Goal: Information Seeking & Learning: Learn about a topic

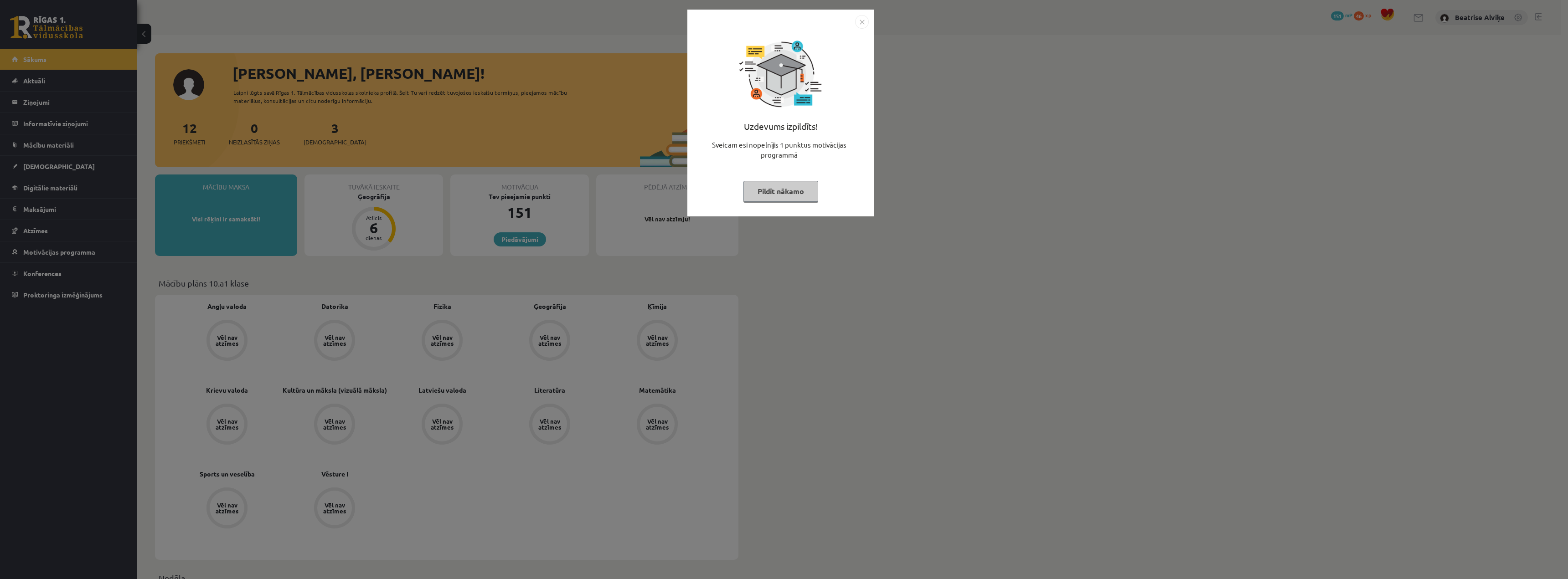
drag, startPoint x: 864, startPoint y: 19, endPoint x: 863, endPoint y: 28, distance: 9.1
click at [864, 19] on img "Close" at bounding box center [862, 22] width 13 height 13
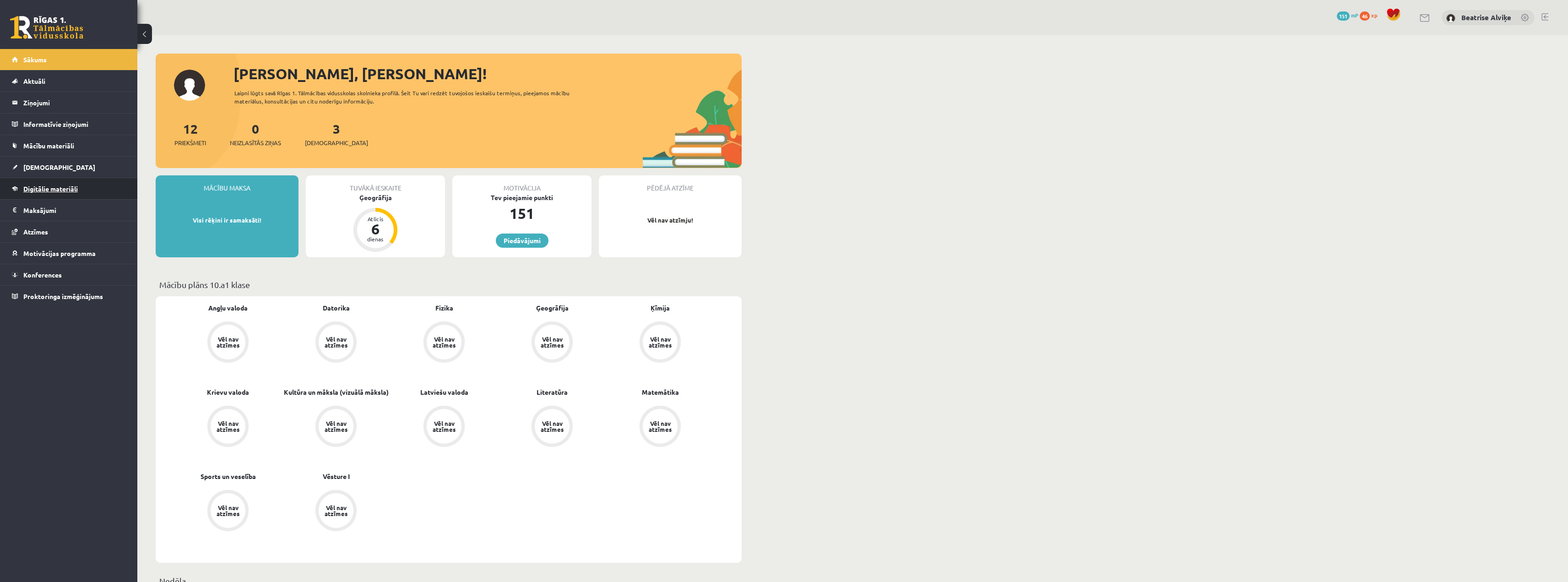
click at [70, 193] on link "Digitālie materiāli" at bounding box center [68, 188] width 114 height 21
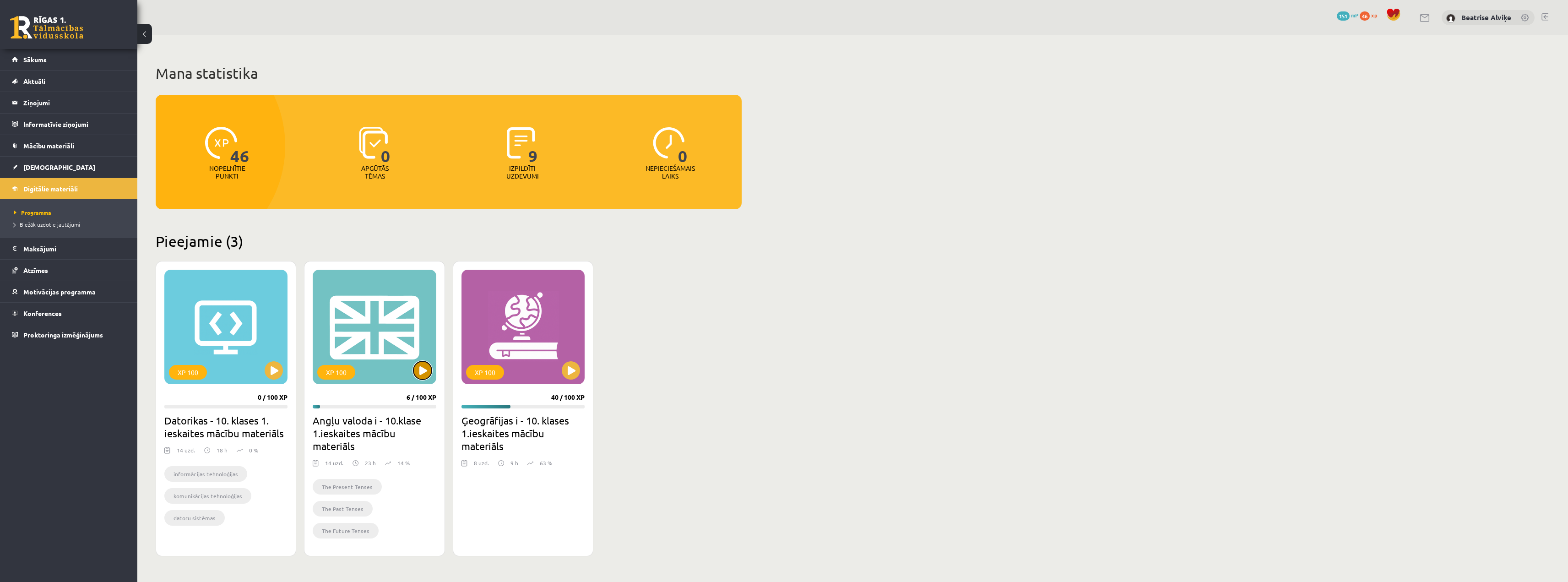
click at [419, 364] on button at bounding box center [422, 370] width 18 height 18
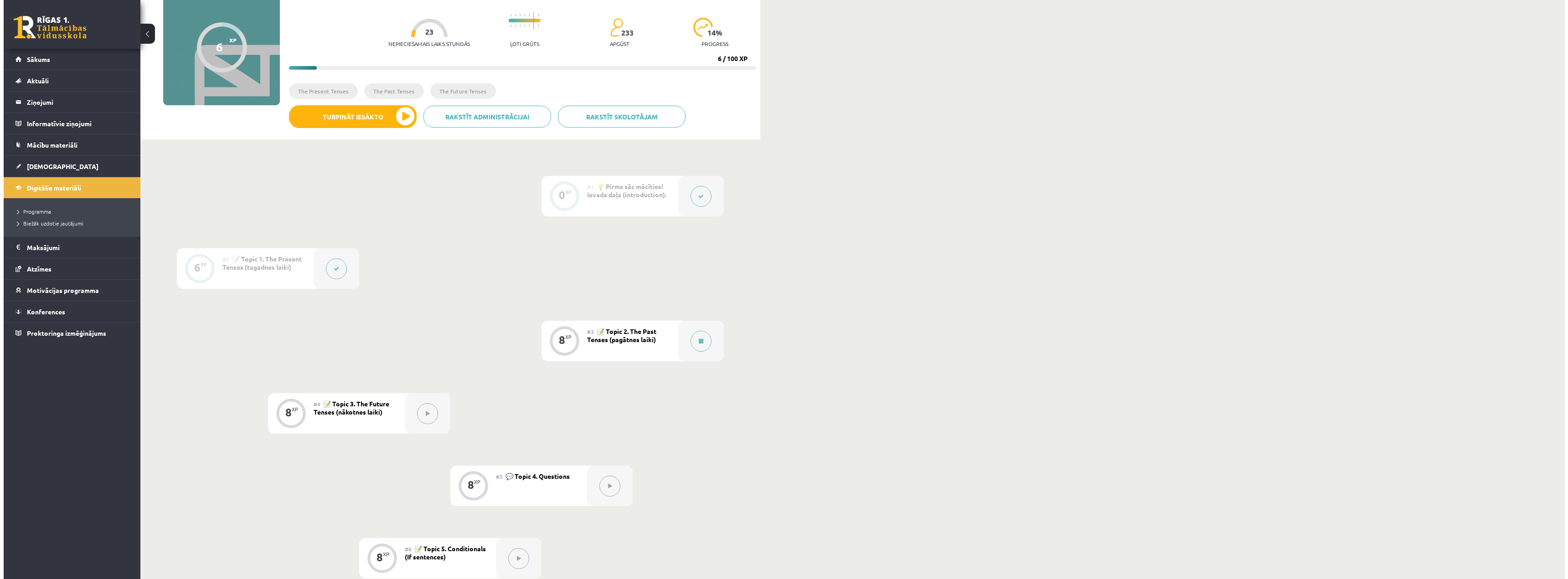
scroll to position [182, 0]
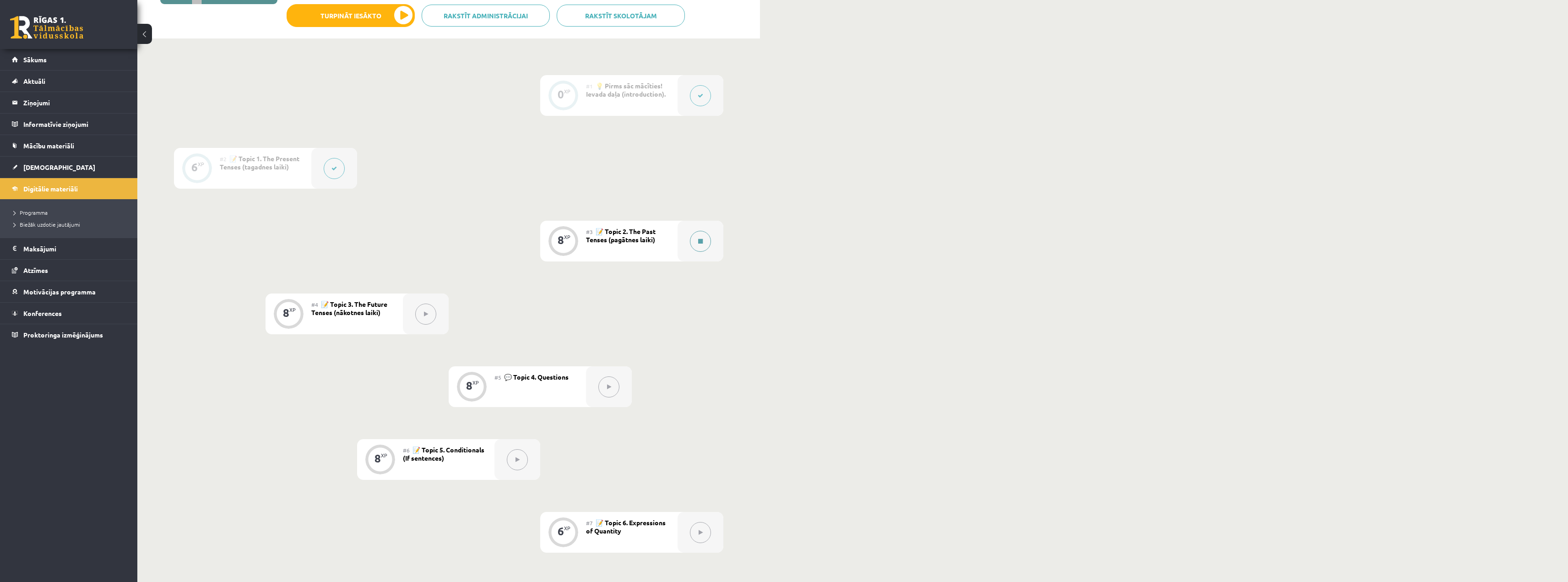
click at [694, 249] on button at bounding box center [700, 241] width 21 height 21
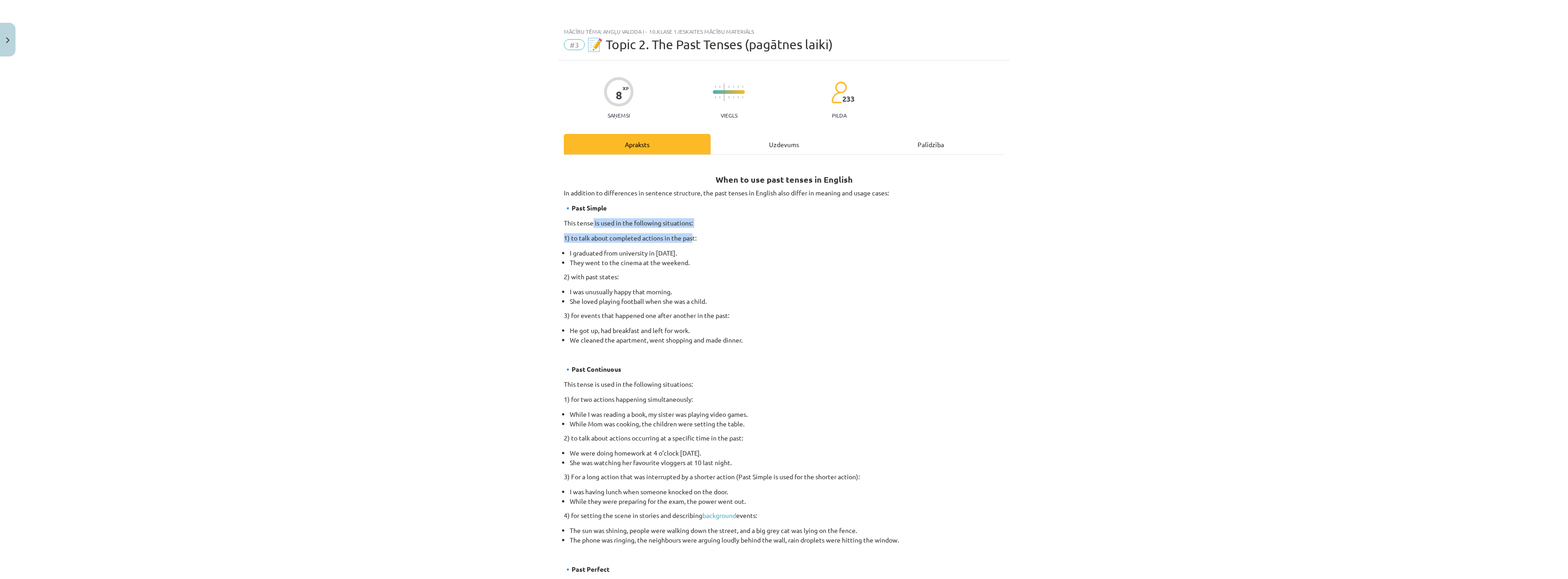
drag, startPoint x: 589, startPoint y: 214, endPoint x: 707, endPoint y: 231, distance: 119.2
click at [699, 231] on div "When to use past tenses in English In addition to differences in sentence struc…" at bounding box center [783, 442] width 440 height 558
click at [721, 230] on div "When to use past tenses in English In addition to differences in sentence struc…" at bounding box center [783, 442] width 440 height 558
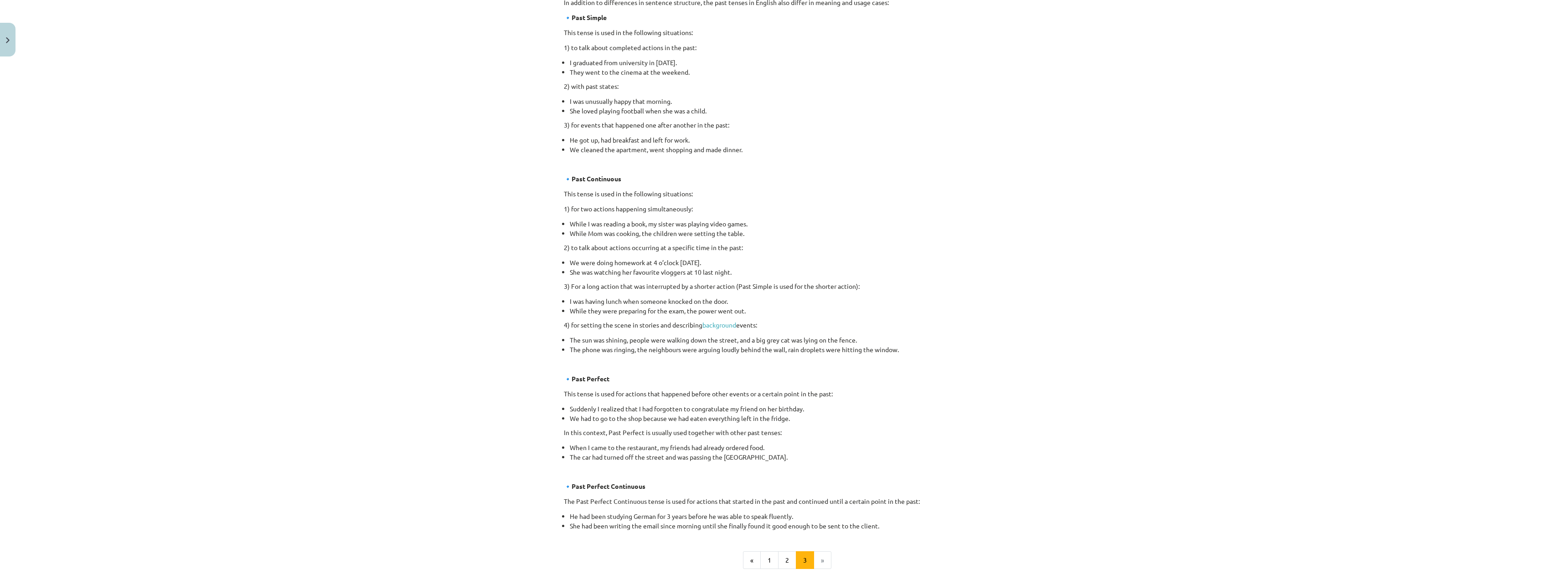
scroll to position [285, 0]
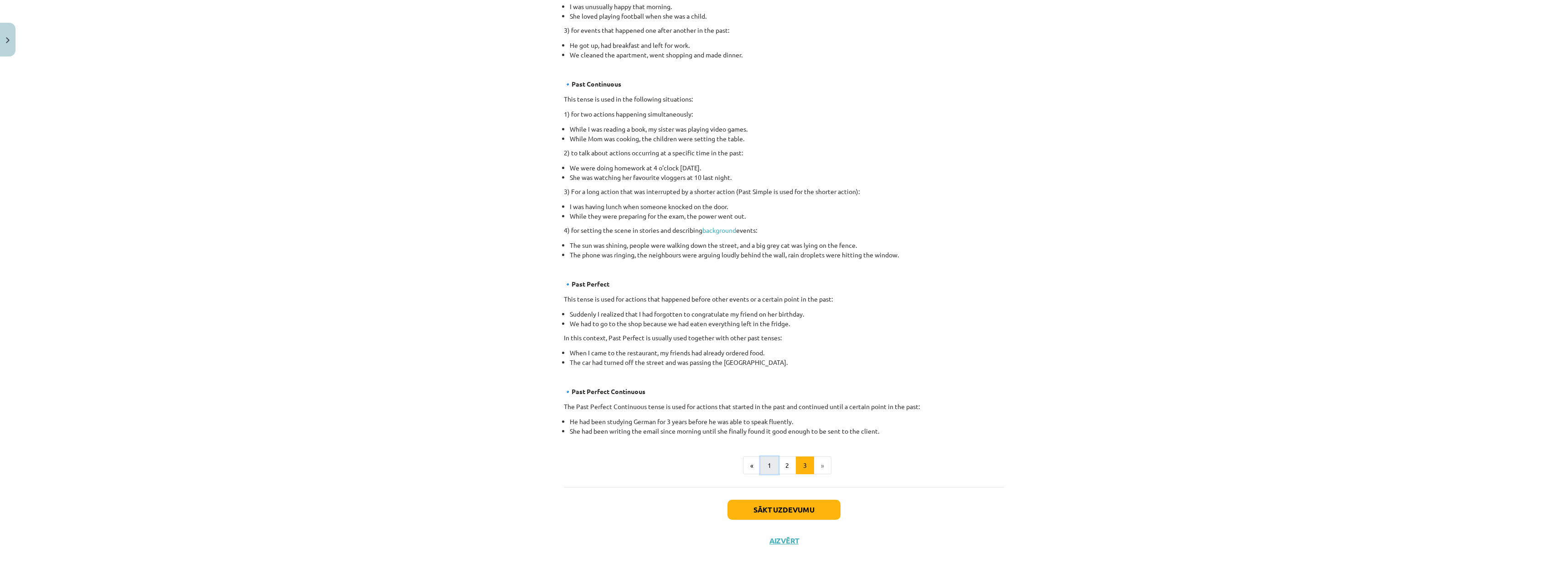
click at [772, 463] on button "1" at bounding box center [769, 465] width 18 height 18
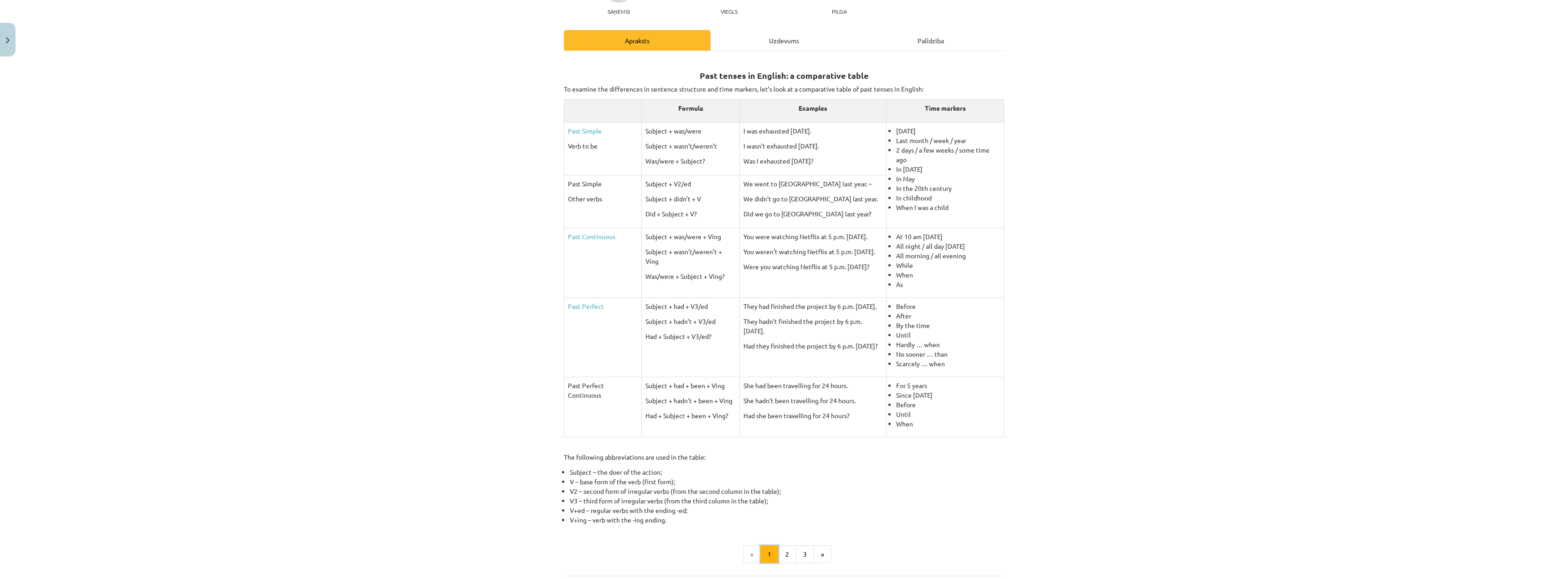
scroll to position [72, 0]
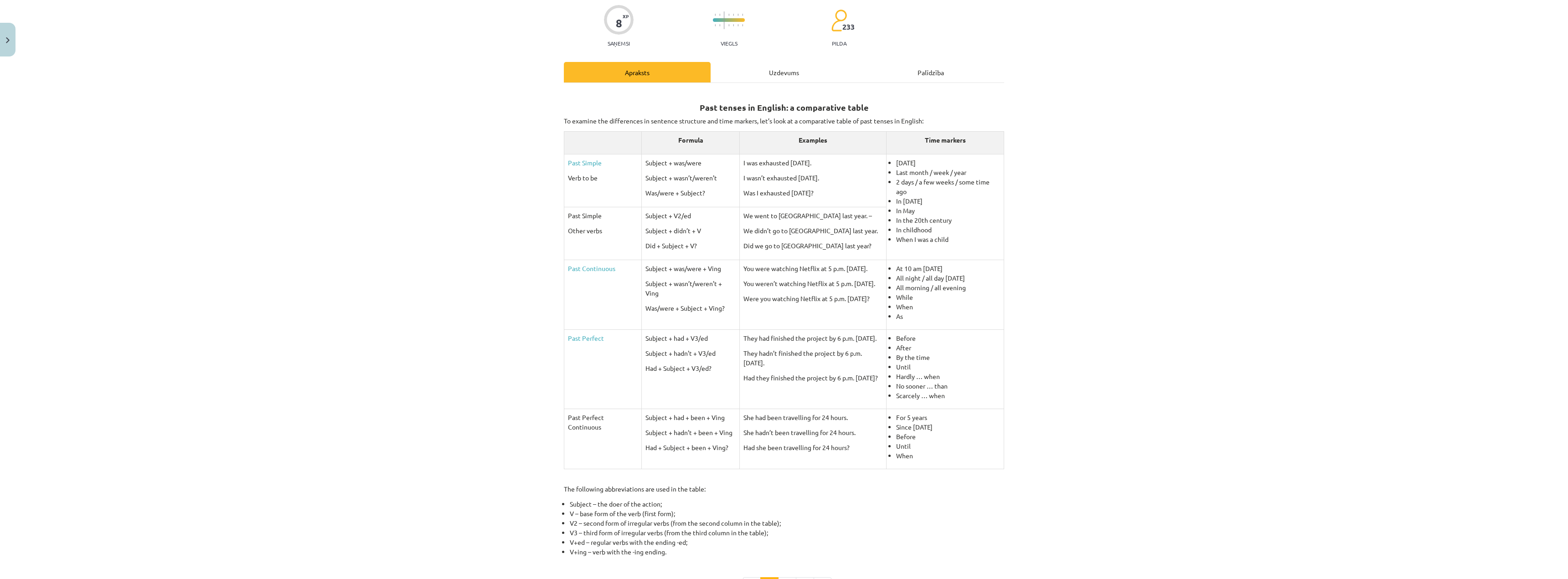
click at [783, 72] on div "Uzdevums" at bounding box center [783, 72] width 147 height 21
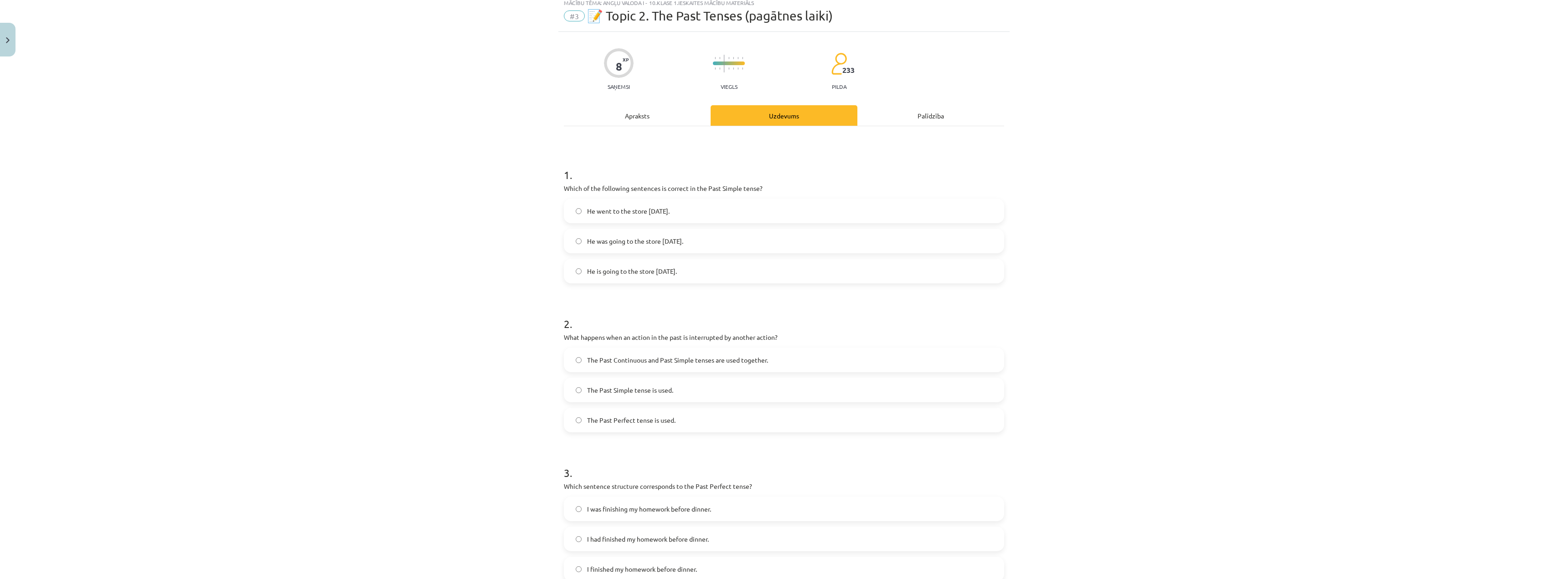
scroll to position [23, 0]
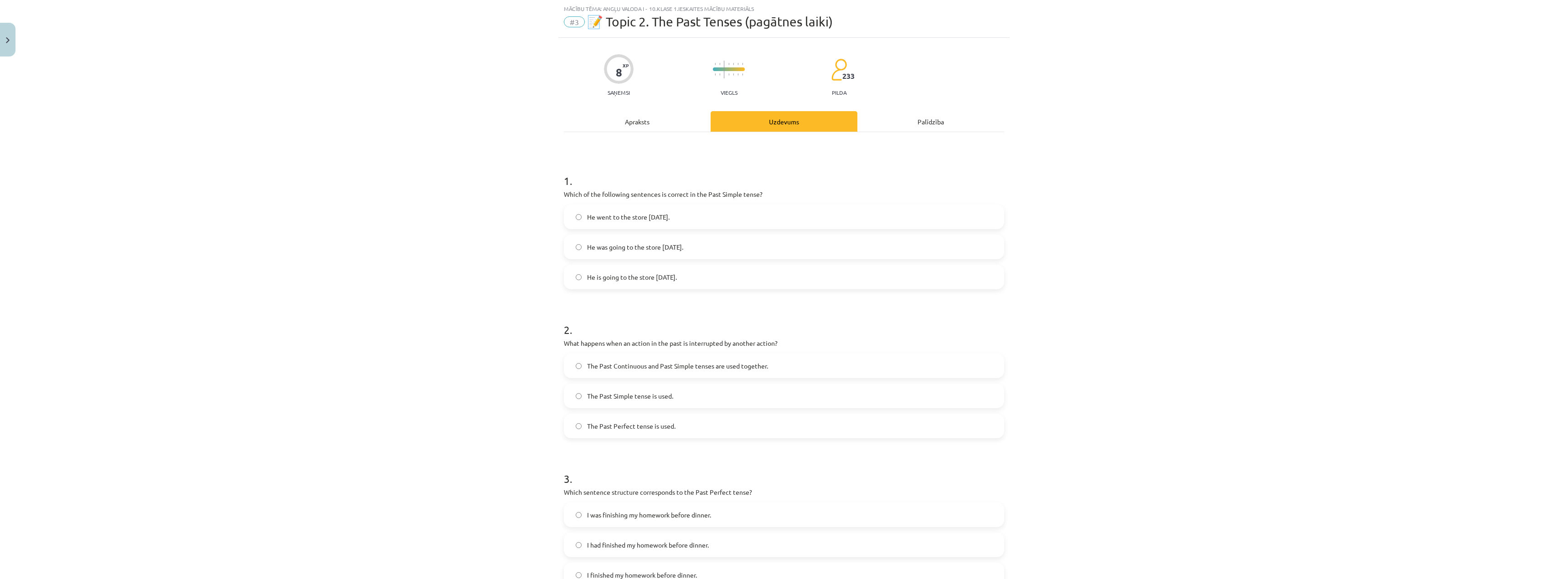
click at [614, 119] on div "Apraksts" at bounding box center [637, 122] width 147 height 21
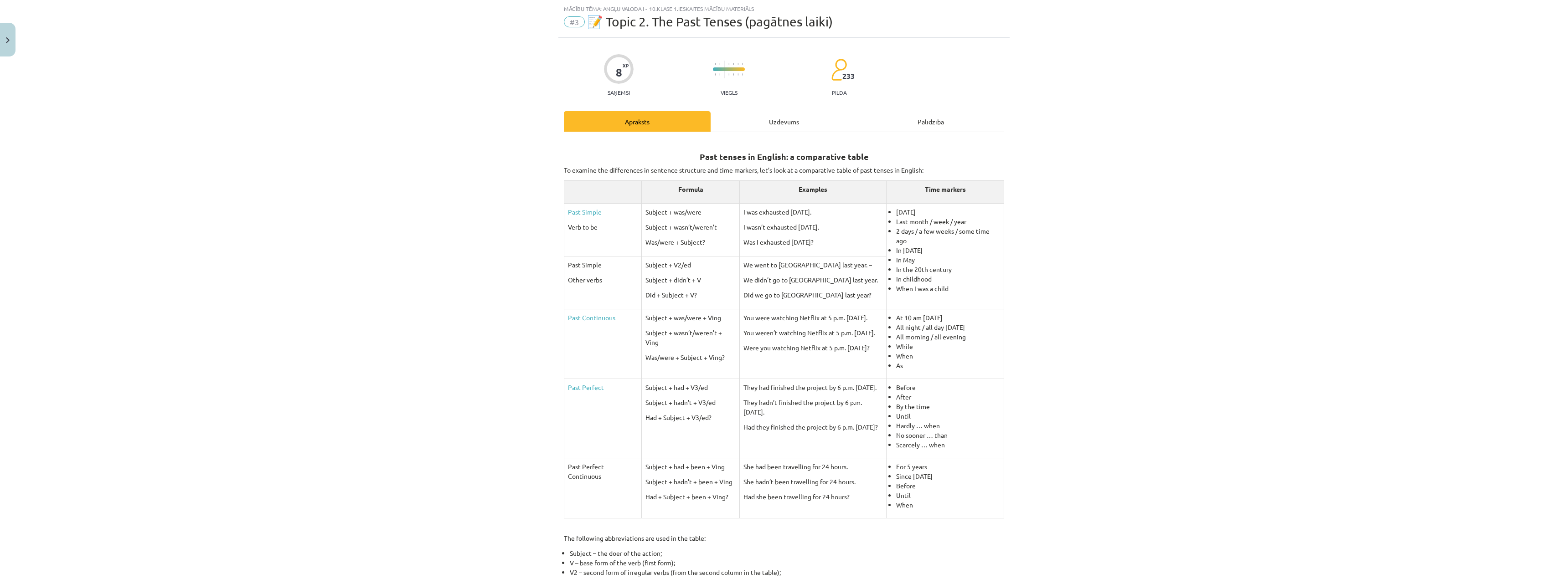
click at [777, 117] on div "Uzdevums" at bounding box center [783, 122] width 147 height 21
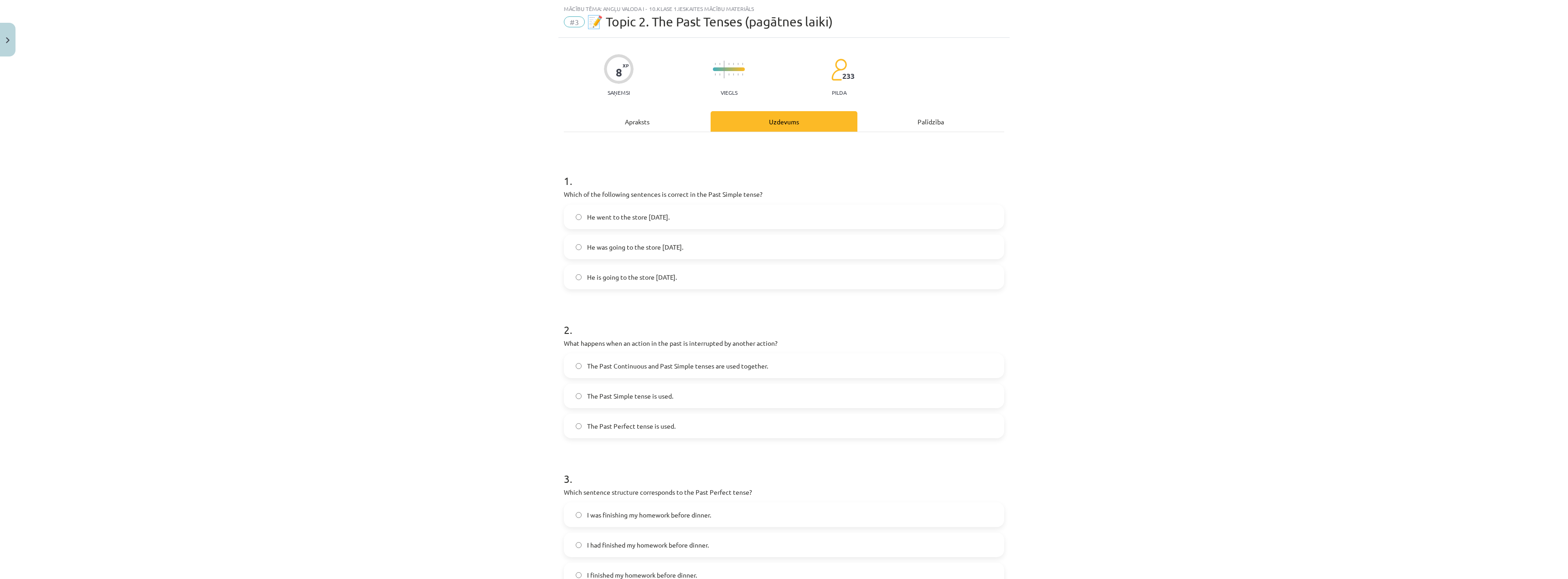
click at [635, 118] on div "Apraksts" at bounding box center [637, 122] width 147 height 21
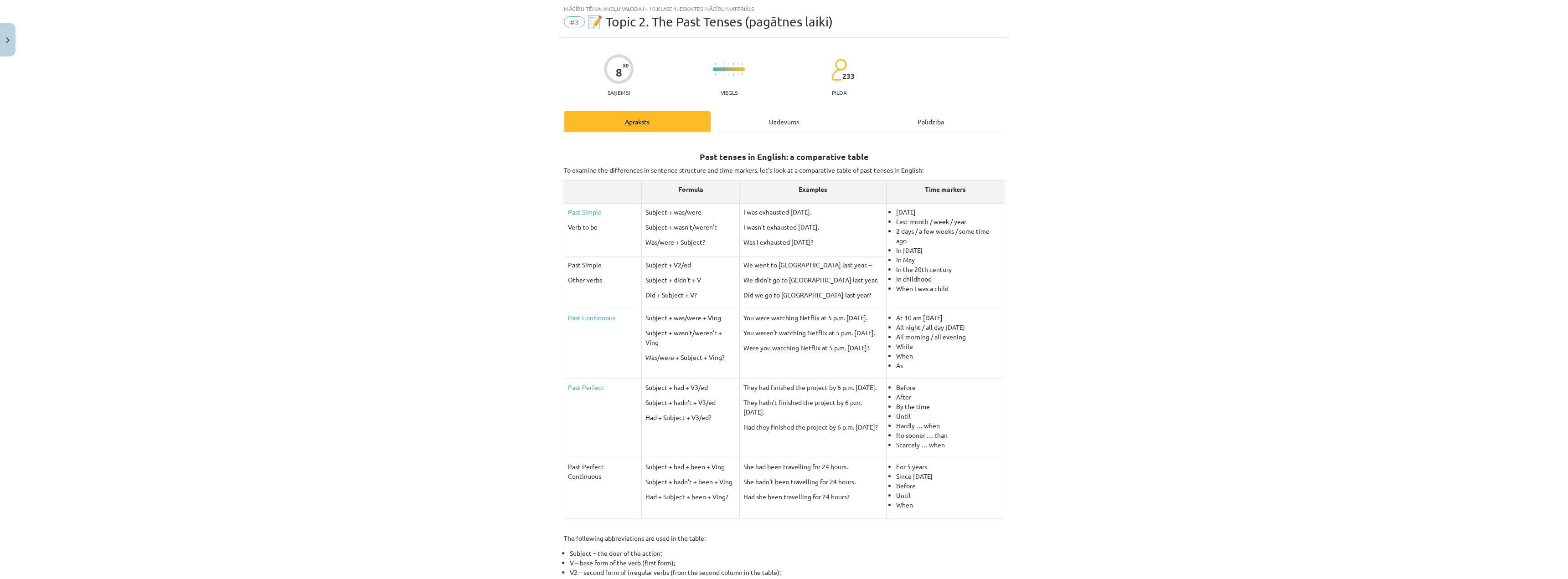
click at [754, 114] on div "Uzdevums" at bounding box center [783, 122] width 147 height 21
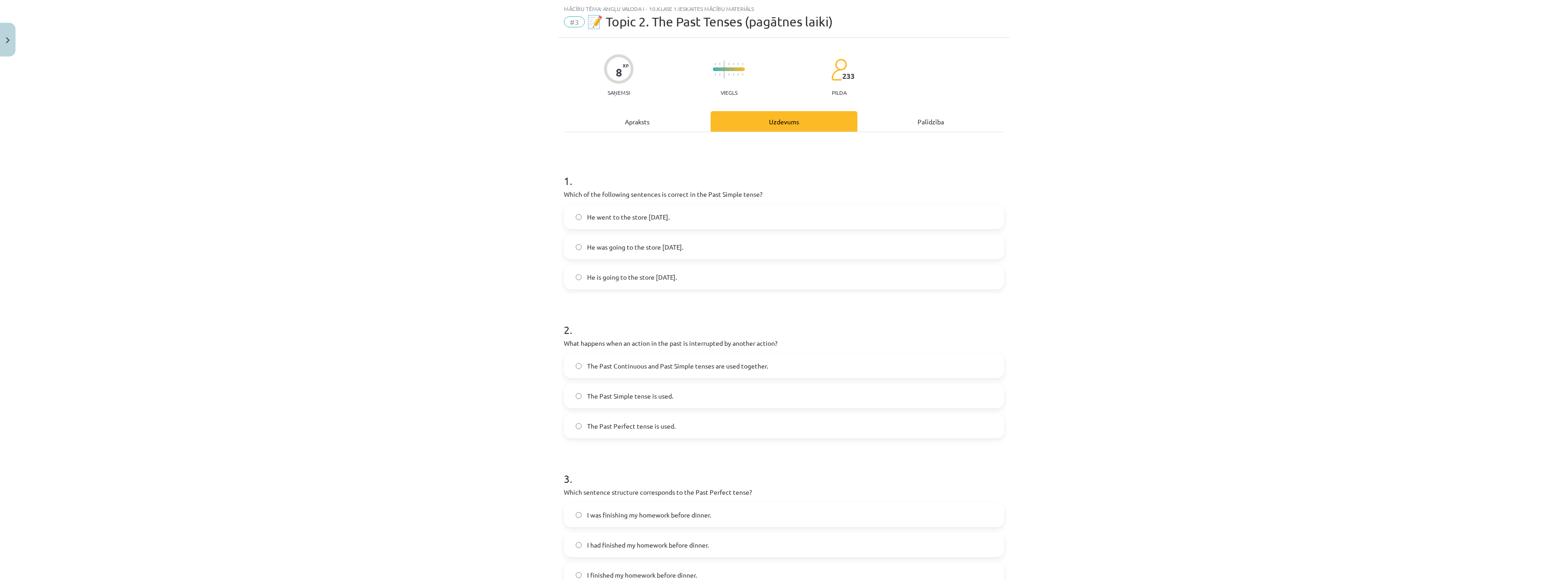
click at [626, 248] on span "He was going to the store yesterday." at bounding box center [635, 247] width 96 height 10
click at [712, 114] on div "Uzdevums" at bounding box center [783, 122] width 147 height 21
click at [661, 109] on div "8 XP Saņemsi Viegls 233 pilda Apraksts Uzdevums Palīdzība 1 . Which of the foll…" at bounding box center [783, 428] width 451 height 781
click at [652, 120] on div "Apraksts" at bounding box center [637, 122] width 147 height 21
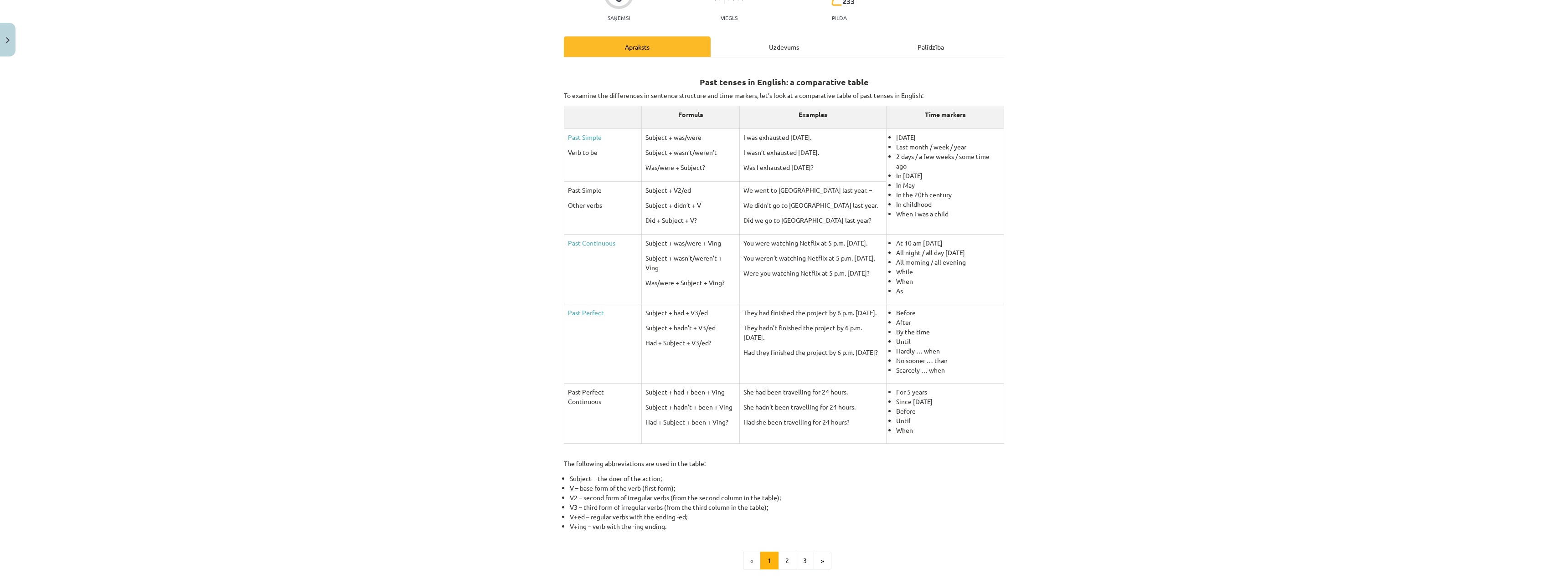
scroll to position [114, 0]
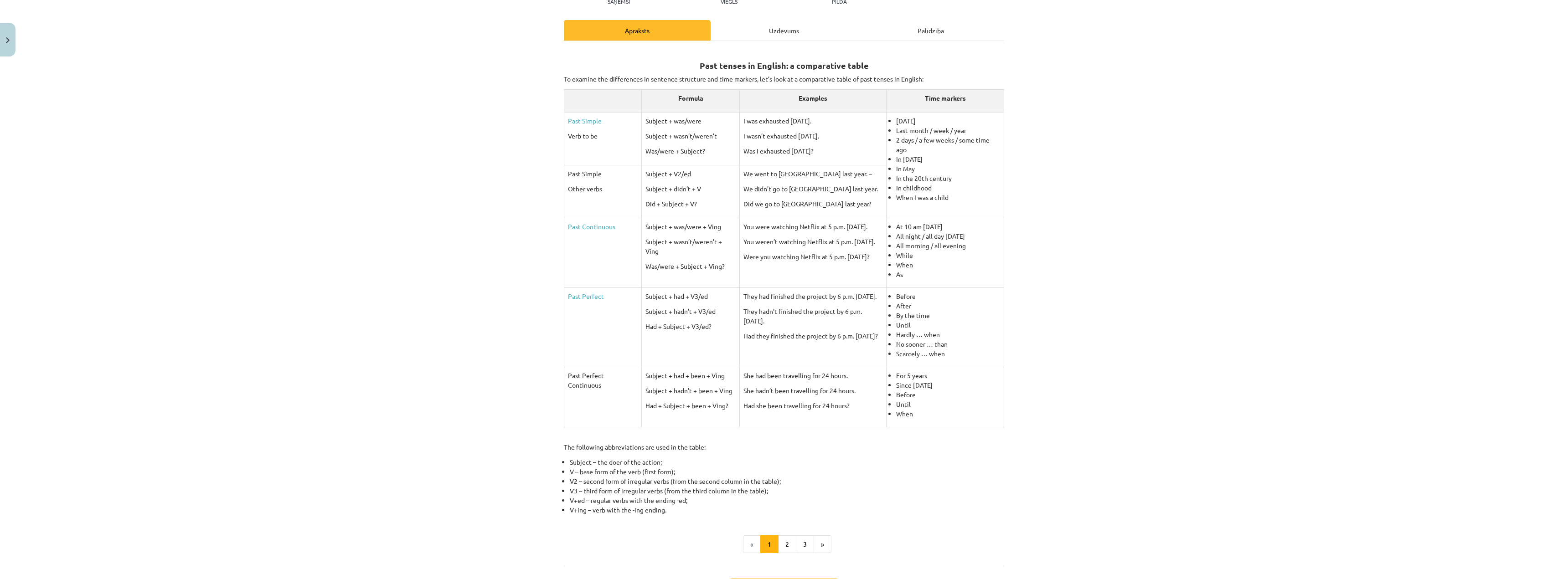
click at [776, 534] on div "Past tenses in English: a comparative table To examine the differences in sente…" at bounding box center [783, 301] width 440 height 504
click at [782, 546] on button "2" at bounding box center [787, 544] width 18 height 18
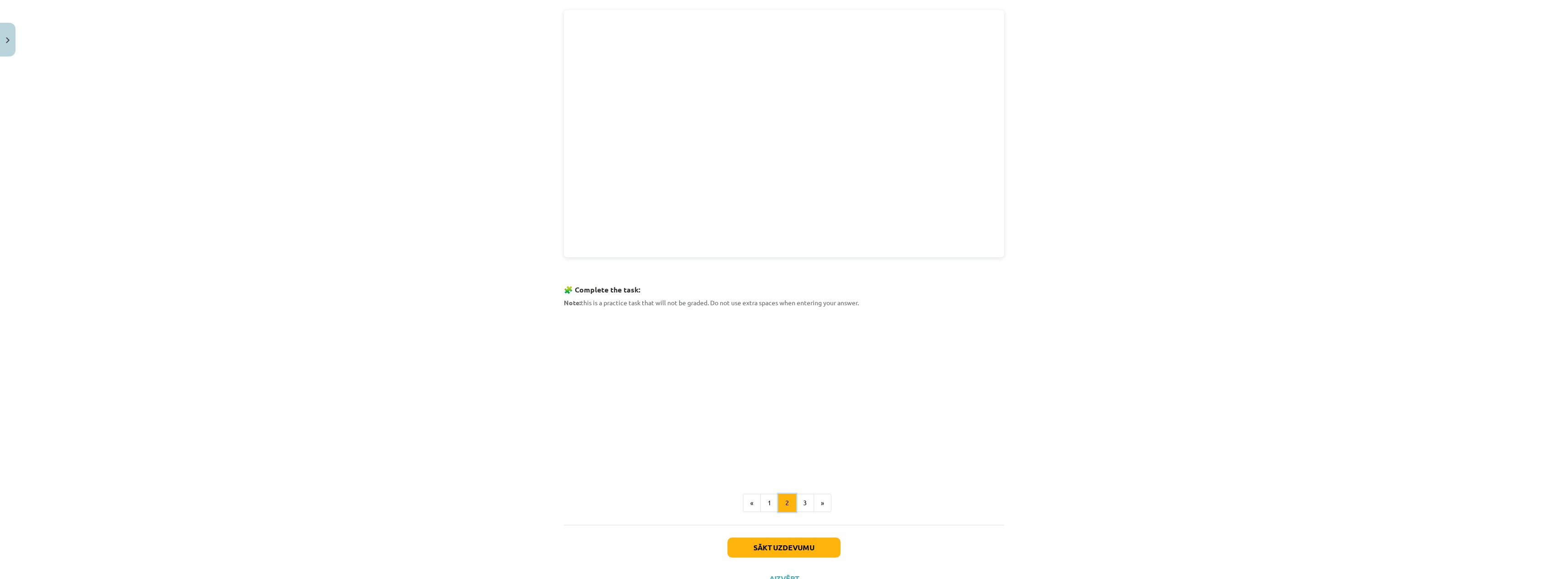
scroll to position [89, 0]
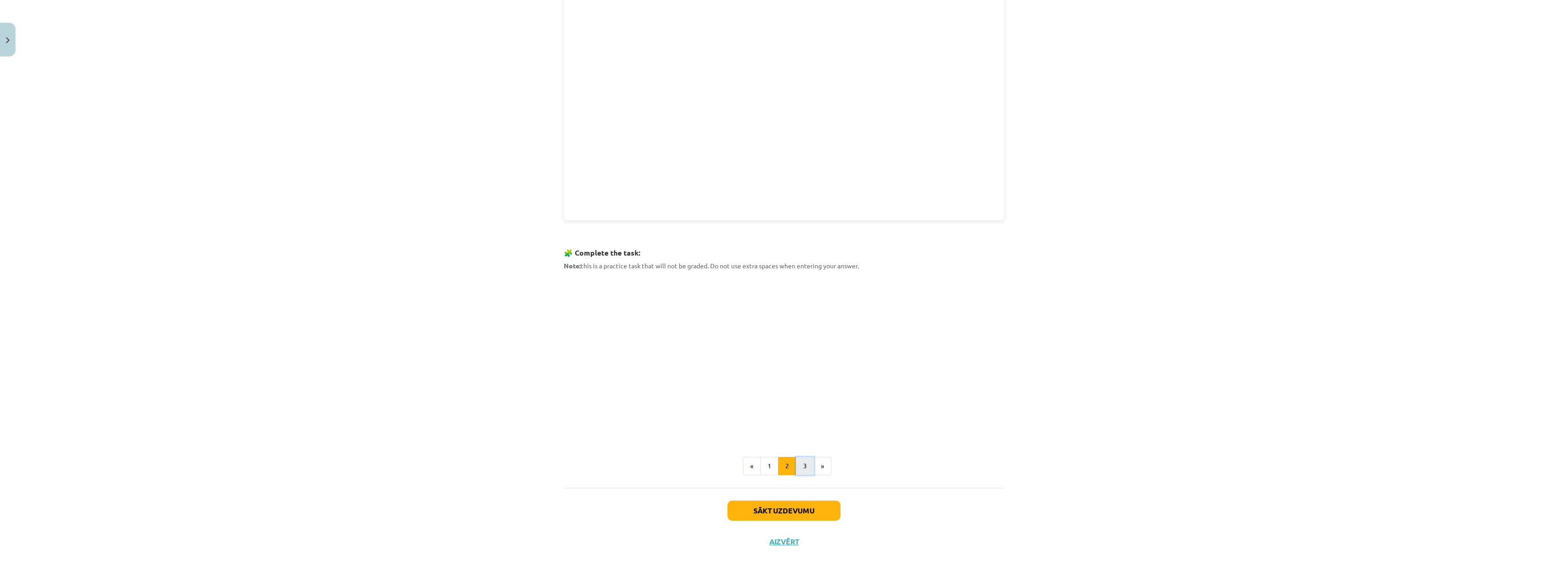
click at [808, 463] on button "3" at bounding box center [805, 466] width 18 height 18
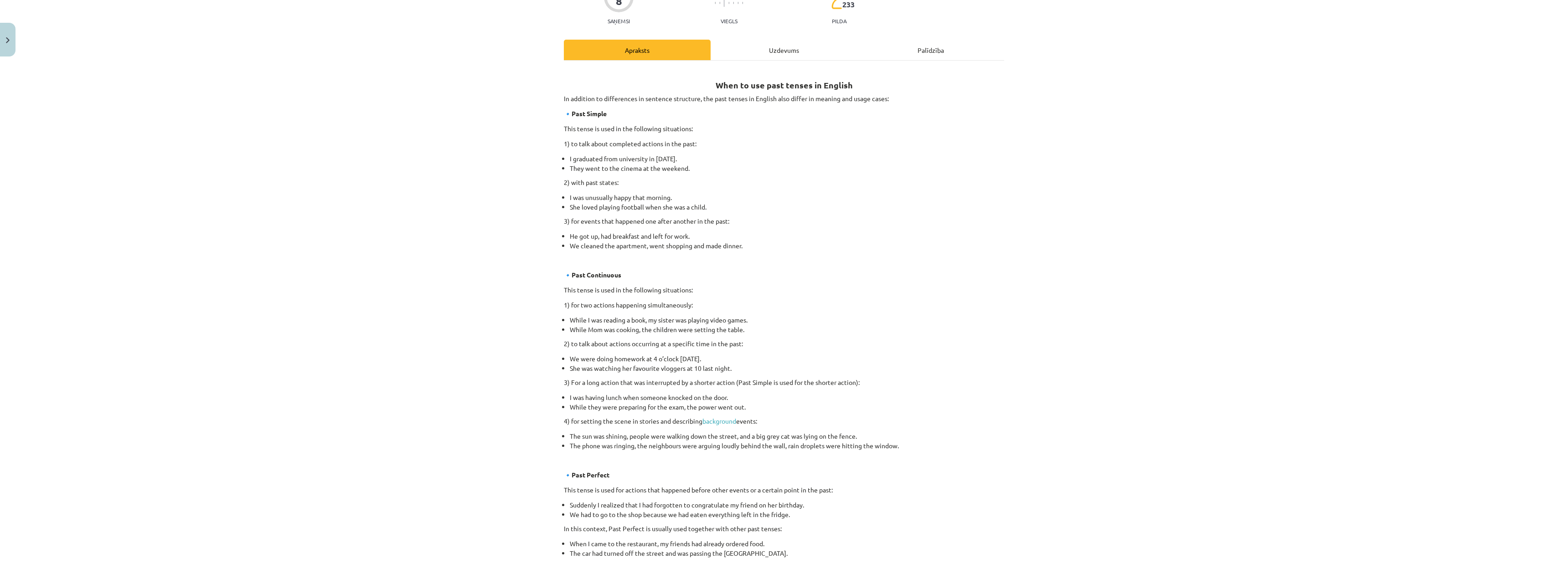
scroll to position [0, 0]
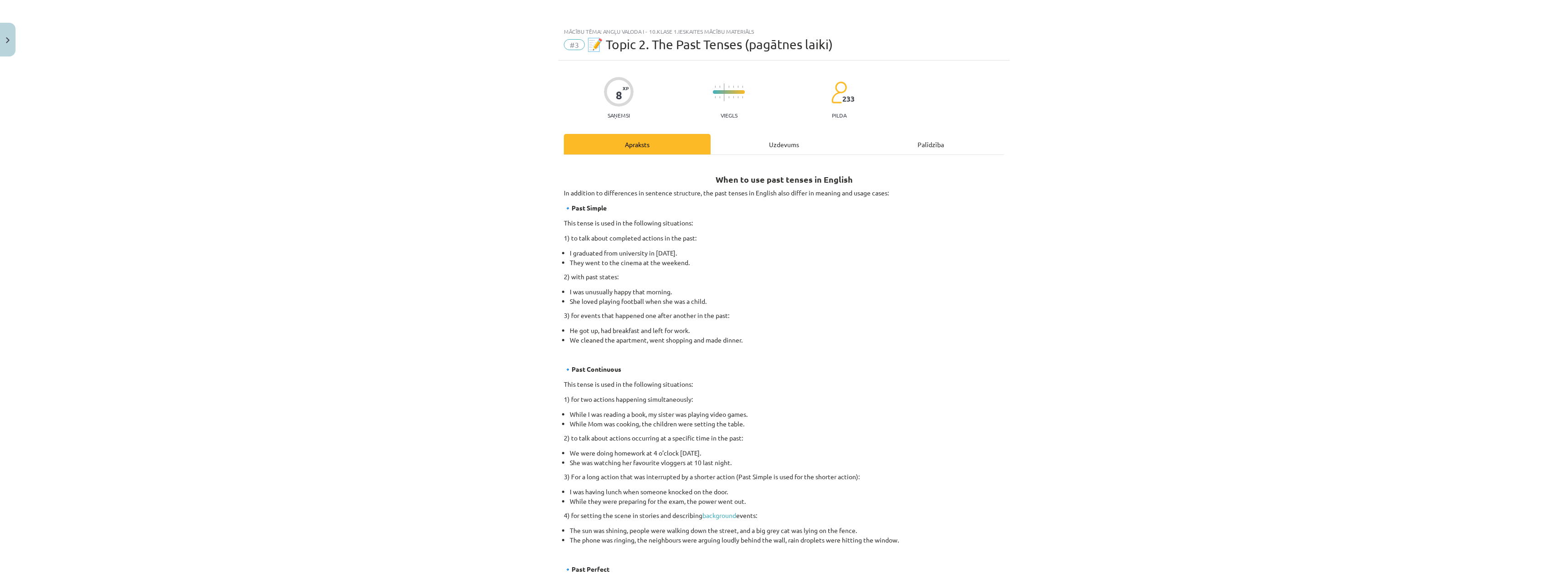
click at [766, 147] on div "Uzdevums" at bounding box center [783, 144] width 147 height 21
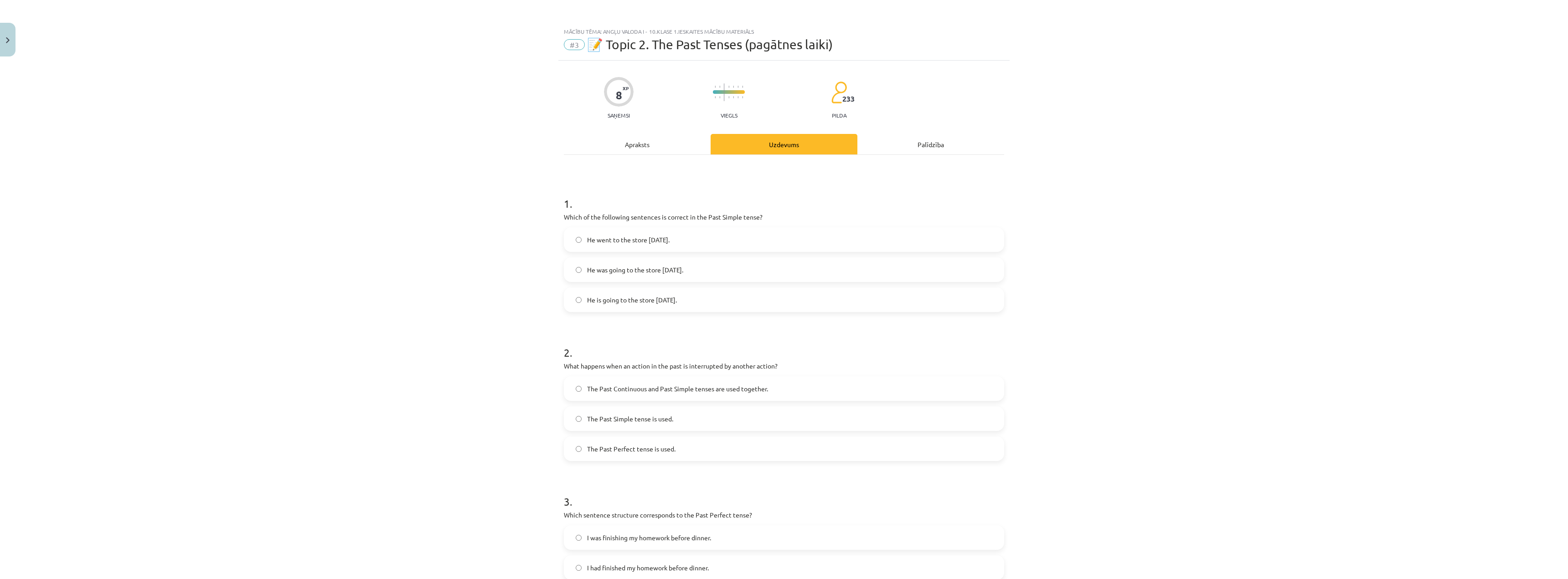
click at [602, 139] on div "Apraksts" at bounding box center [637, 144] width 147 height 21
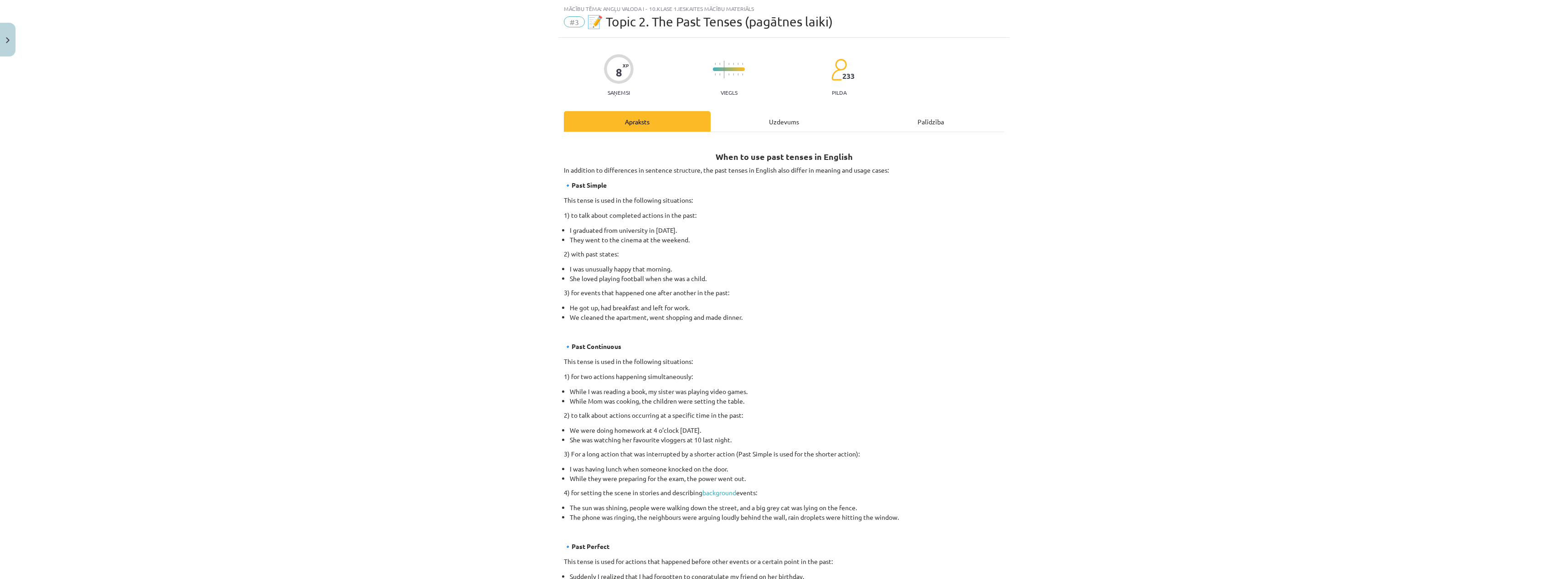
scroll to position [285, 0]
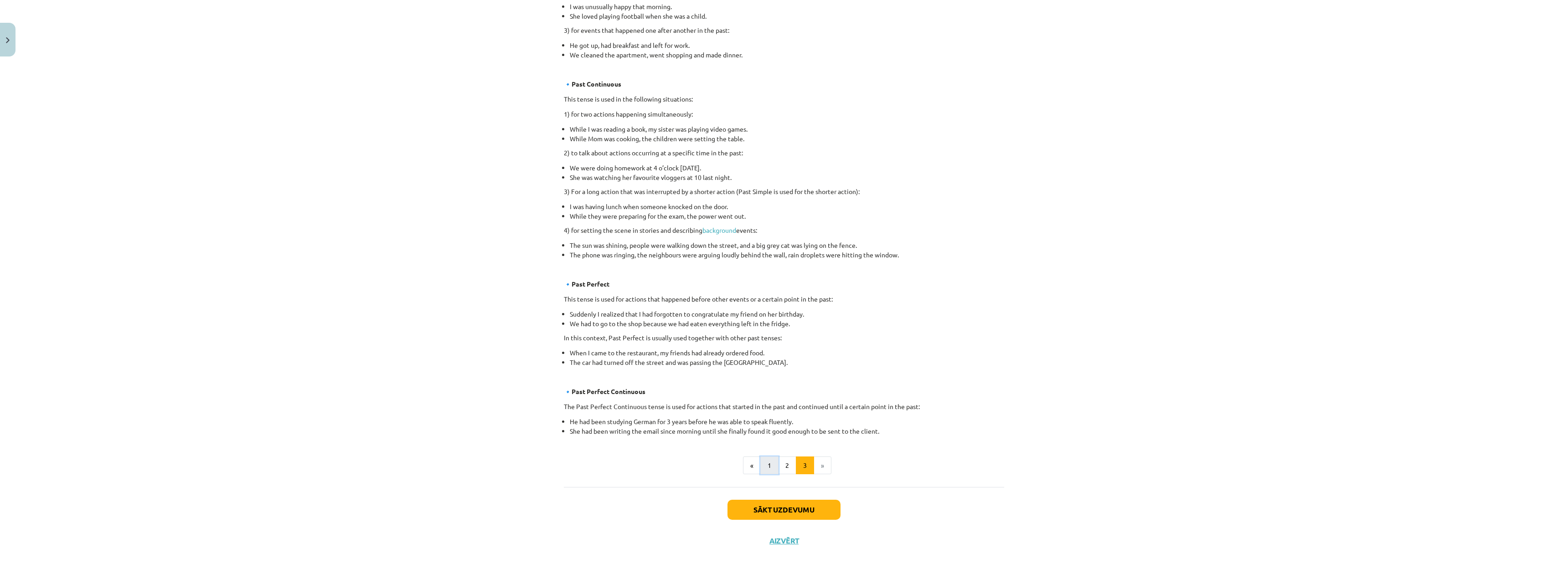
click at [760, 469] on button "1" at bounding box center [769, 465] width 18 height 18
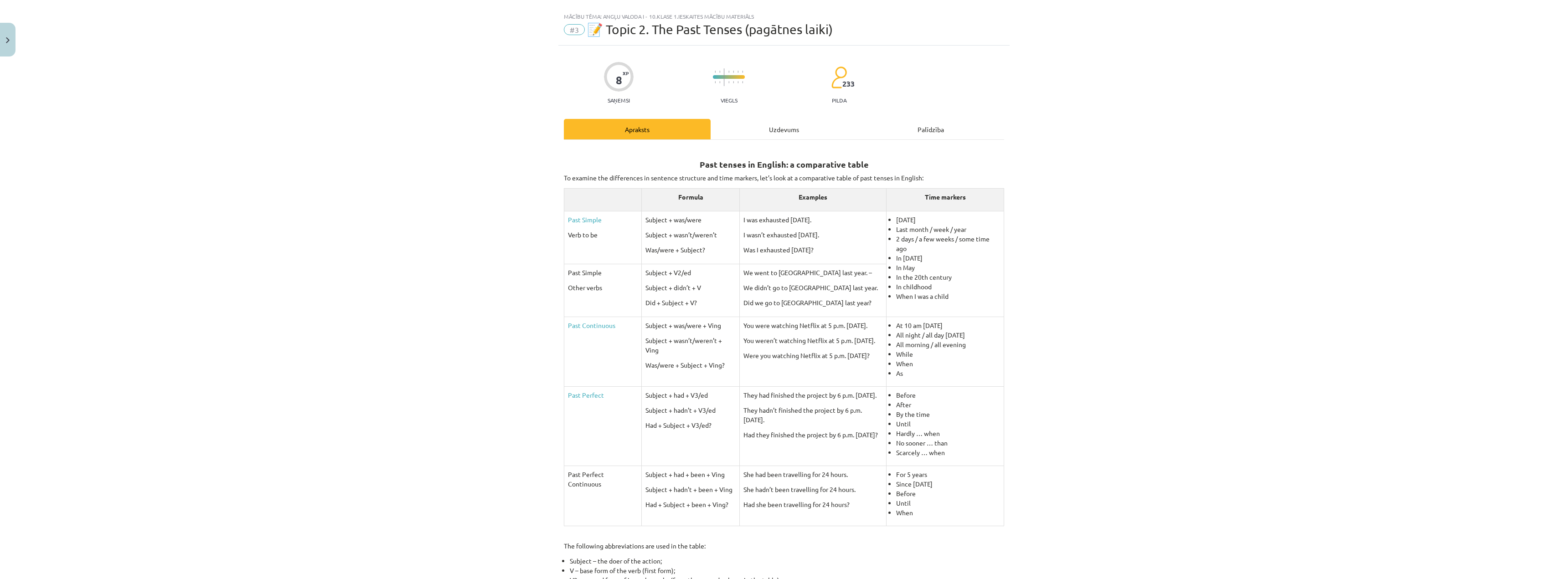
scroll to position [0, 0]
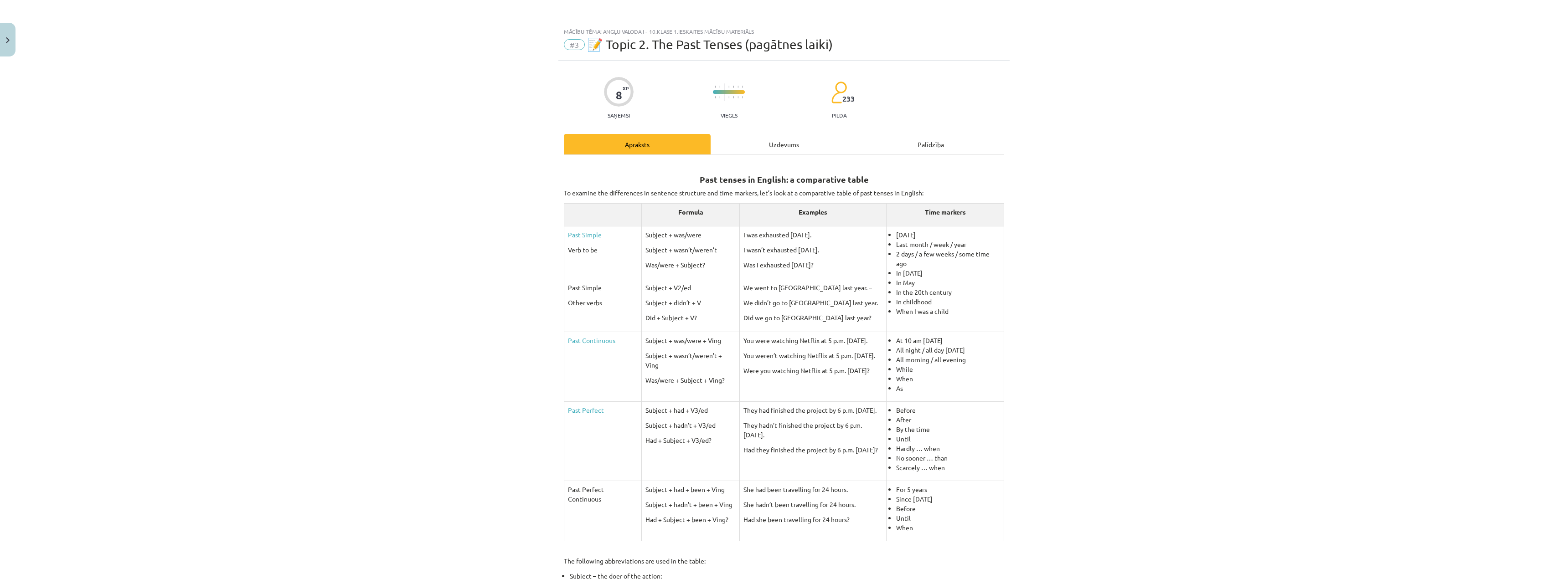
click at [772, 155] on div "Past tenses in English: a comparative table To examine the differences in sente…" at bounding box center [783, 417] width 440 height 525
click at [772, 150] on div "Uzdevums" at bounding box center [783, 144] width 147 height 21
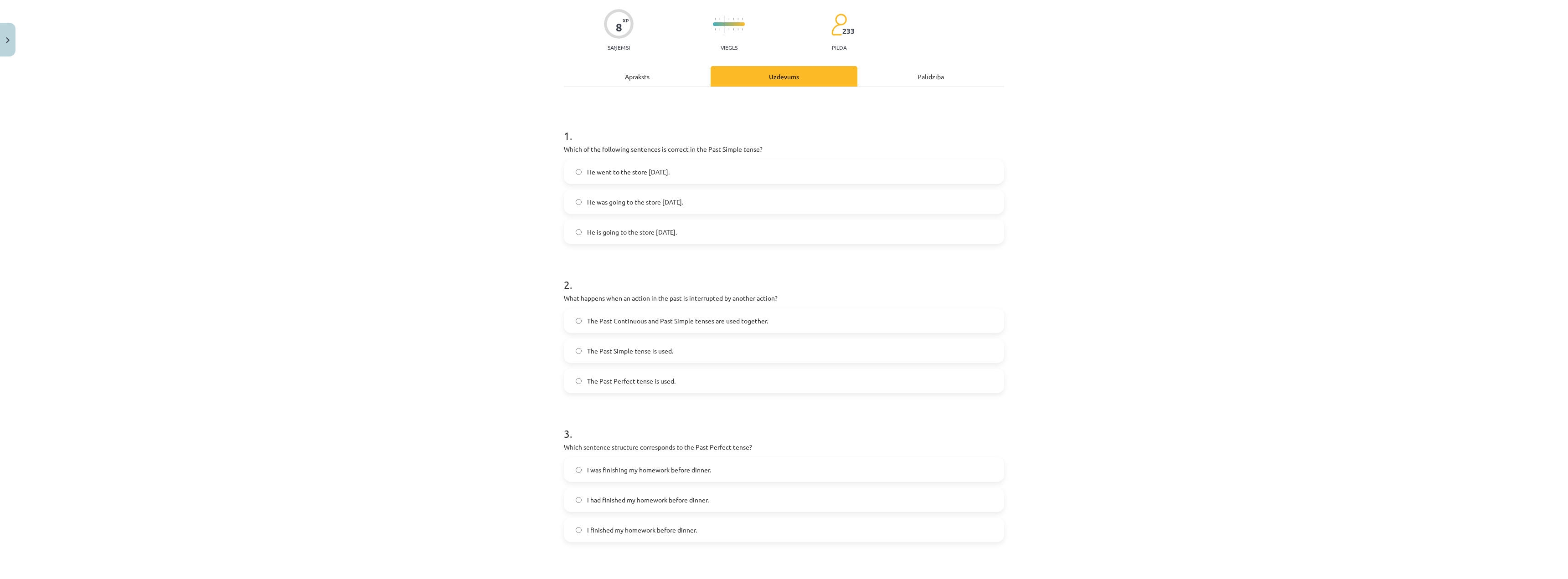
scroll to position [68, 0]
click at [598, 120] on h1 "1 ." at bounding box center [783, 127] width 440 height 28
click at [640, 74] on div "Apraksts" at bounding box center [637, 76] width 147 height 21
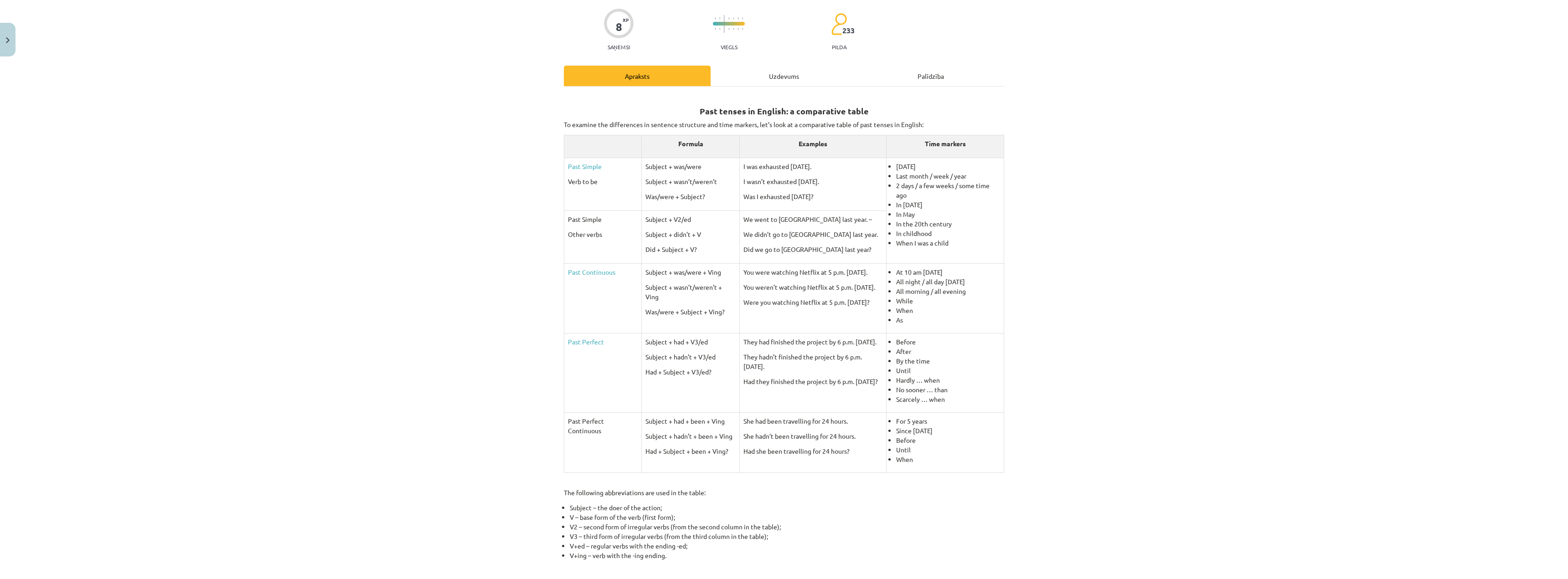
click at [778, 66] on div "Uzdevums" at bounding box center [783, 76] width 147 height 21
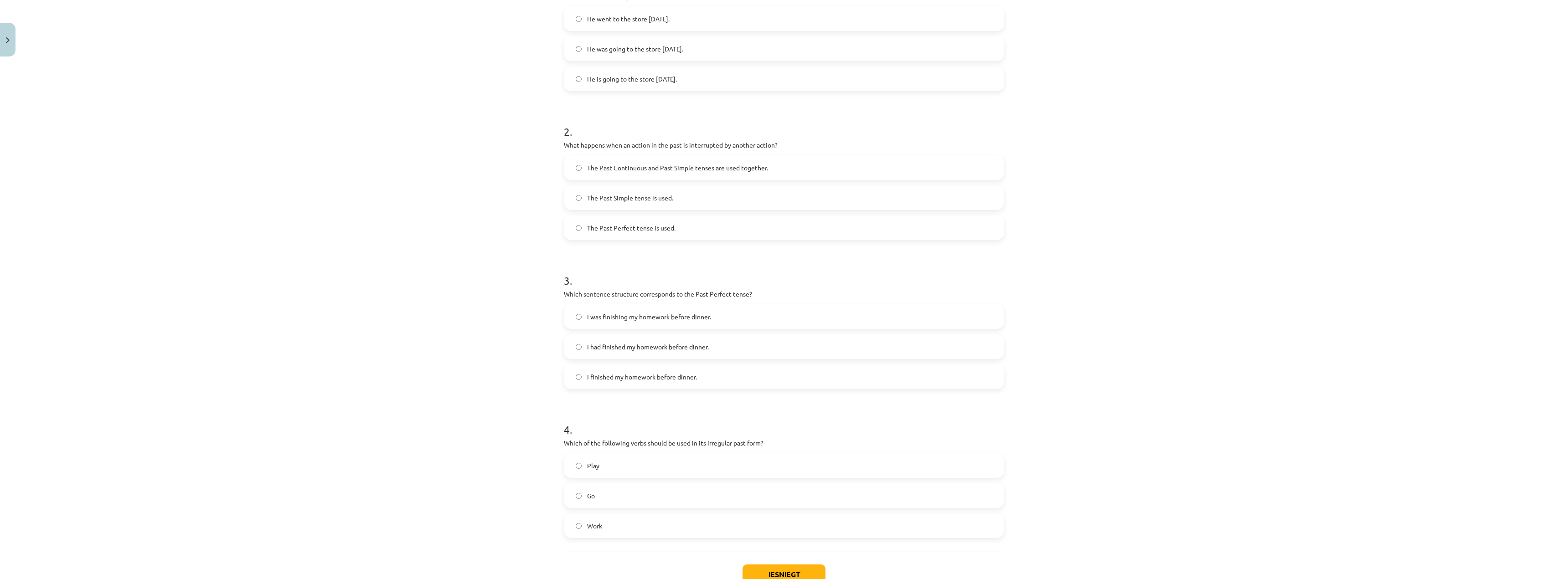
scroll to position [251, 0]
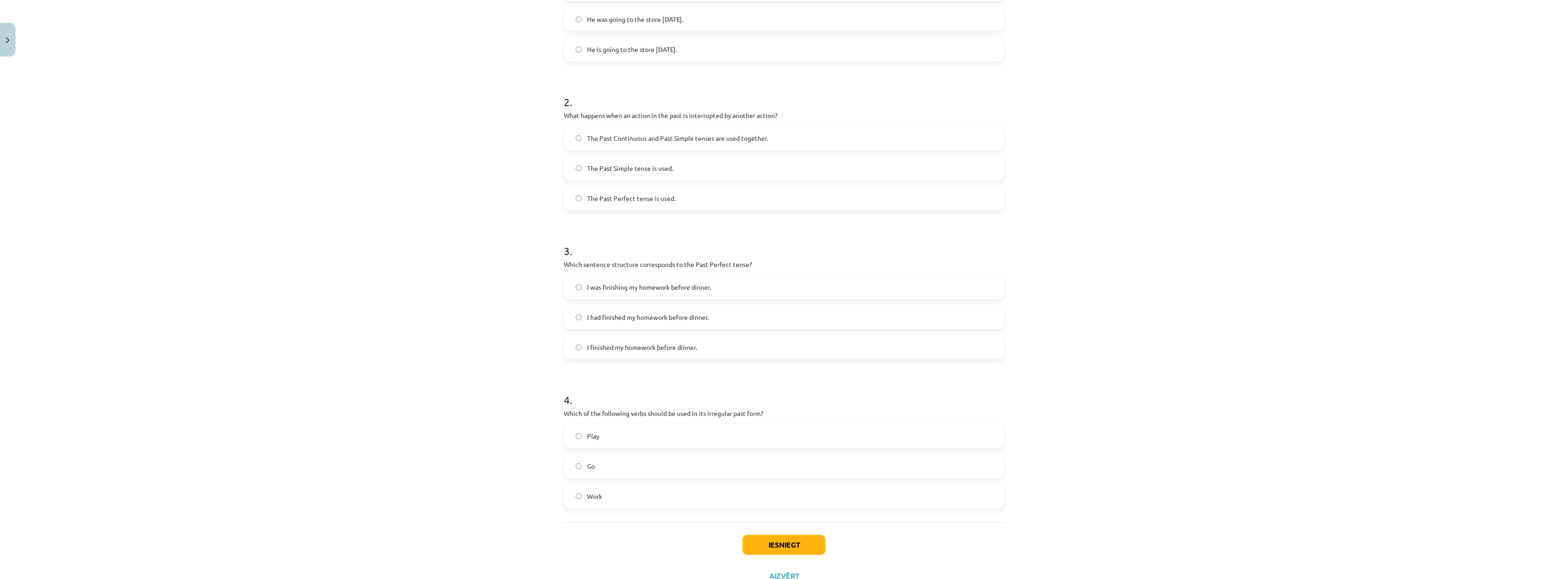
click at [590, 463] on span "Go" at bounding box center [591, 466] width 8 height 10
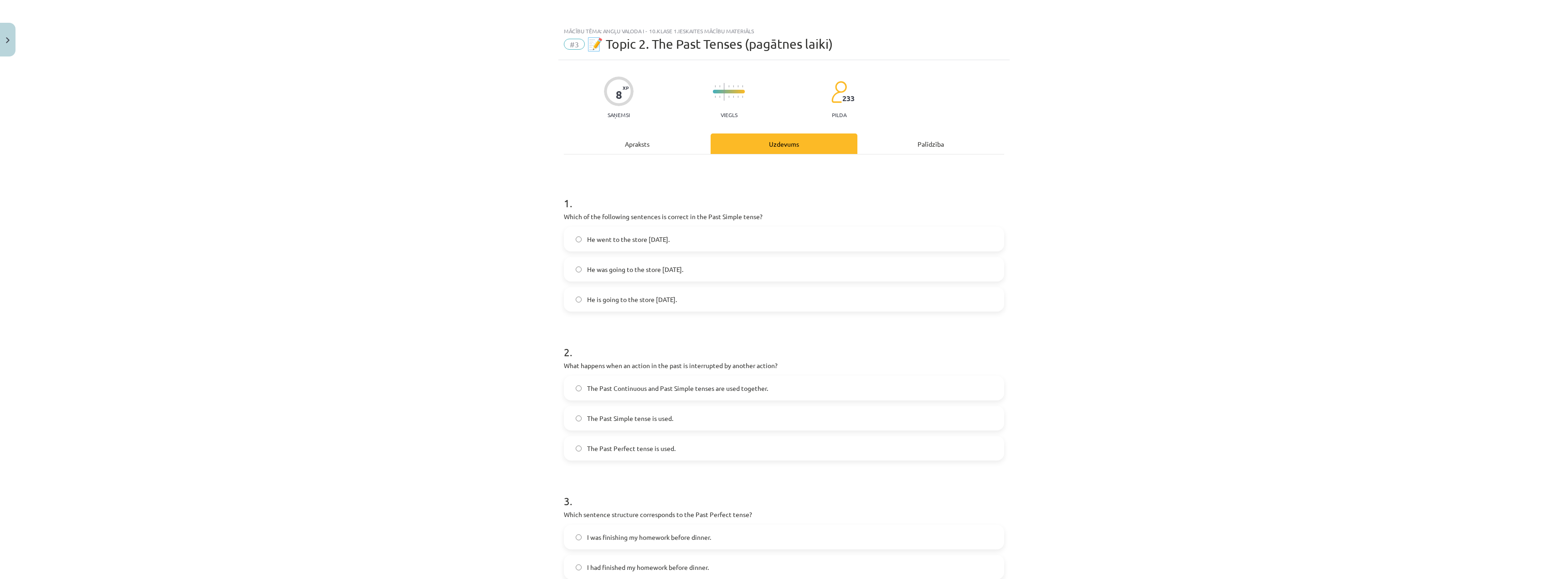
scroll to position [0, 0]
click at [631, 144] on div "Apraksts" at bounding box center [637, 144] width 147 height 21
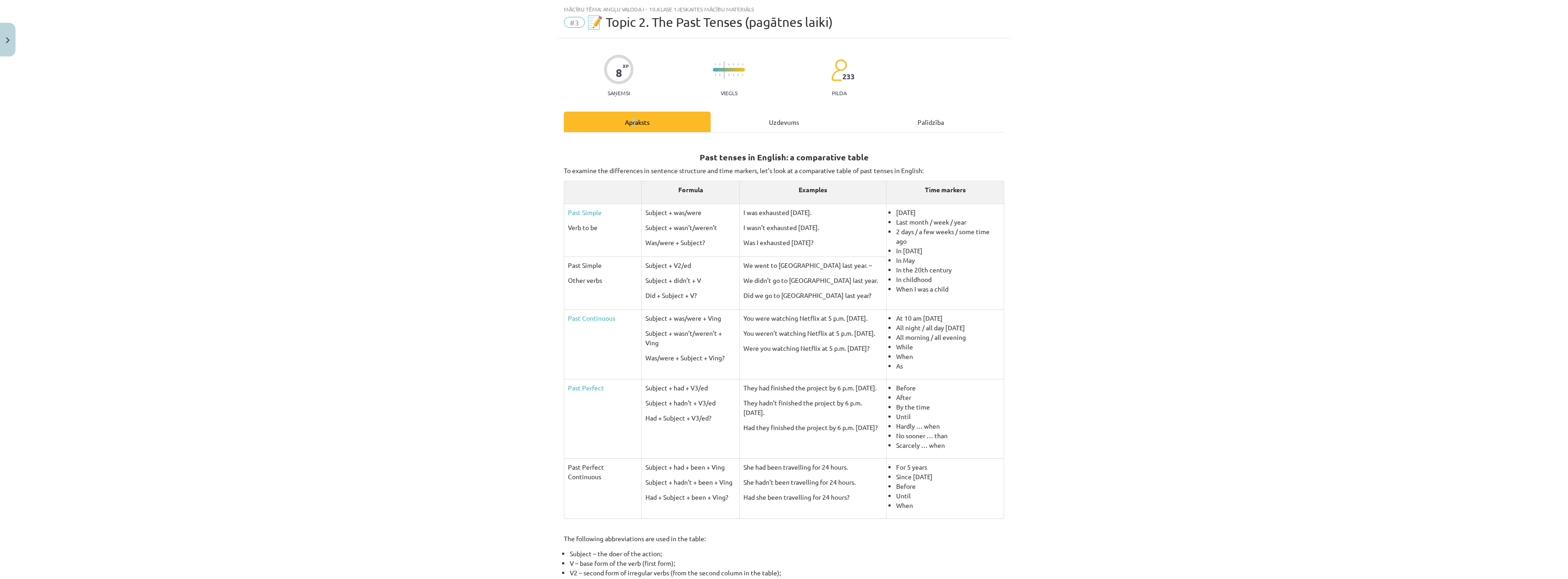
scroll to position [23, 0]
click at [769, 122] on div "Uzdevums" at bounding box center [783, 122] width 147 height 21
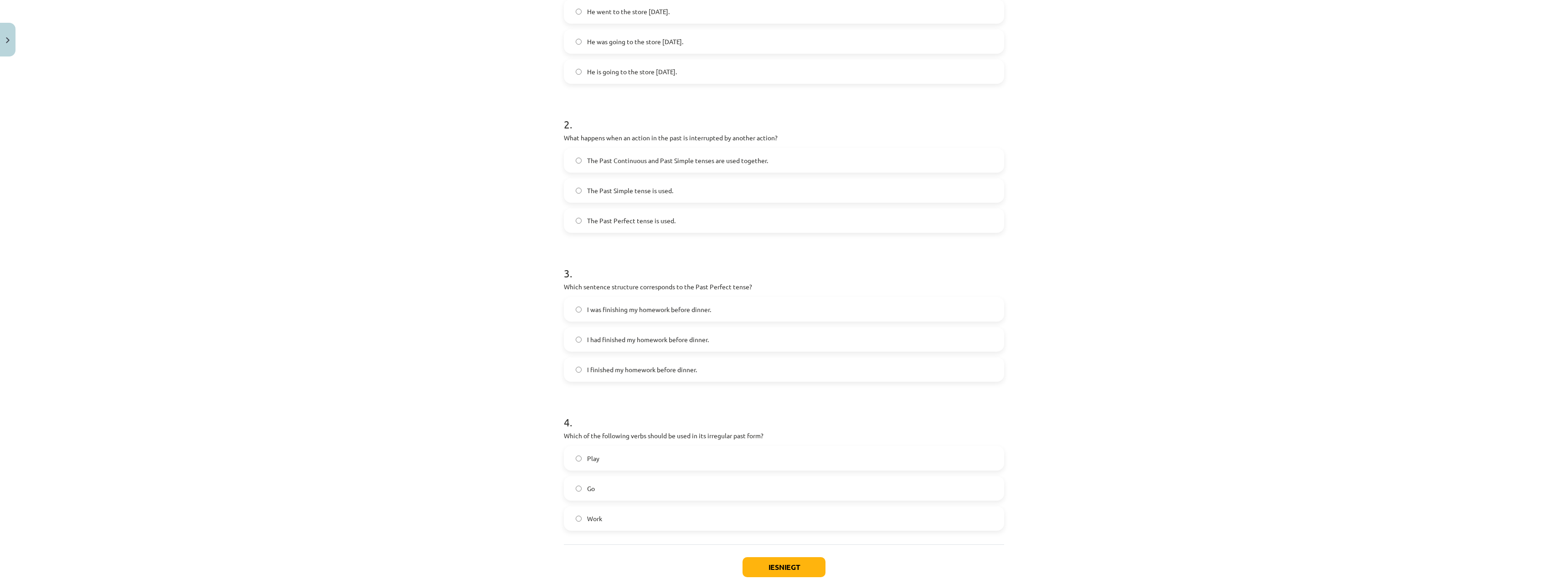
scroll to position [251, 0]
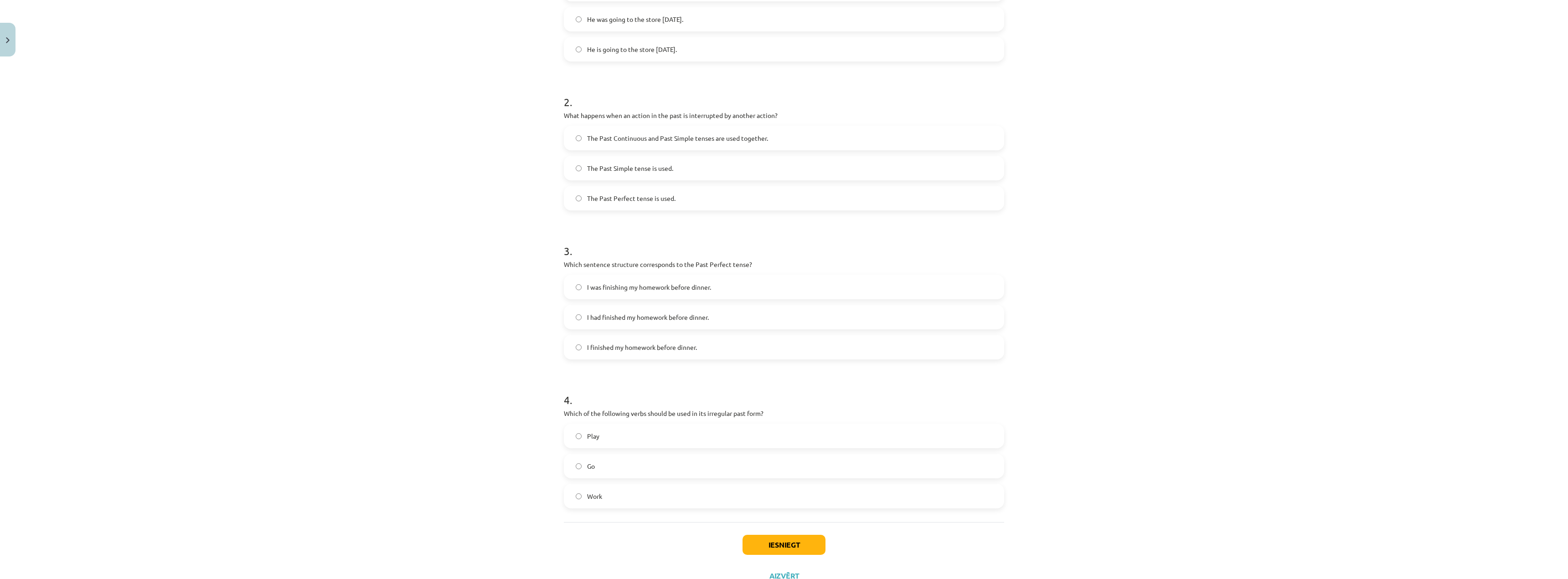
click at [614, 316] on span "I had finished my homework before dinner." at bounding box center [648, 317] width 122 height 10
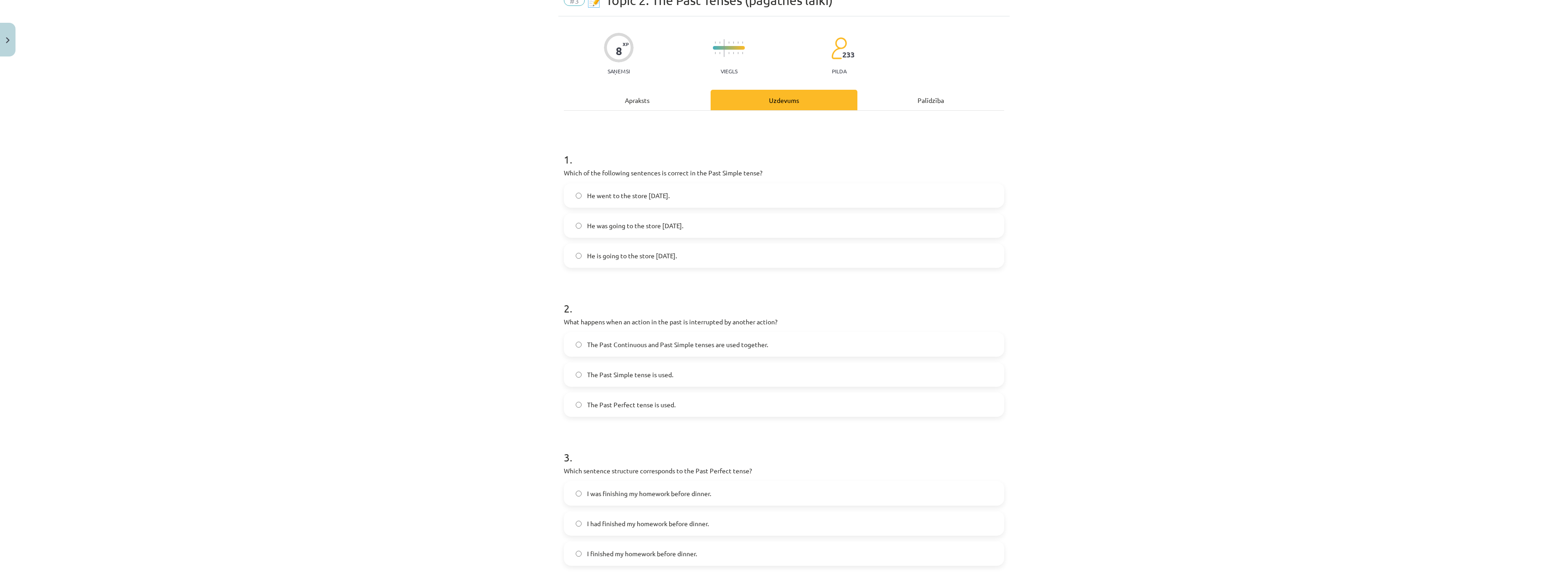
scroll to position [23, 0]
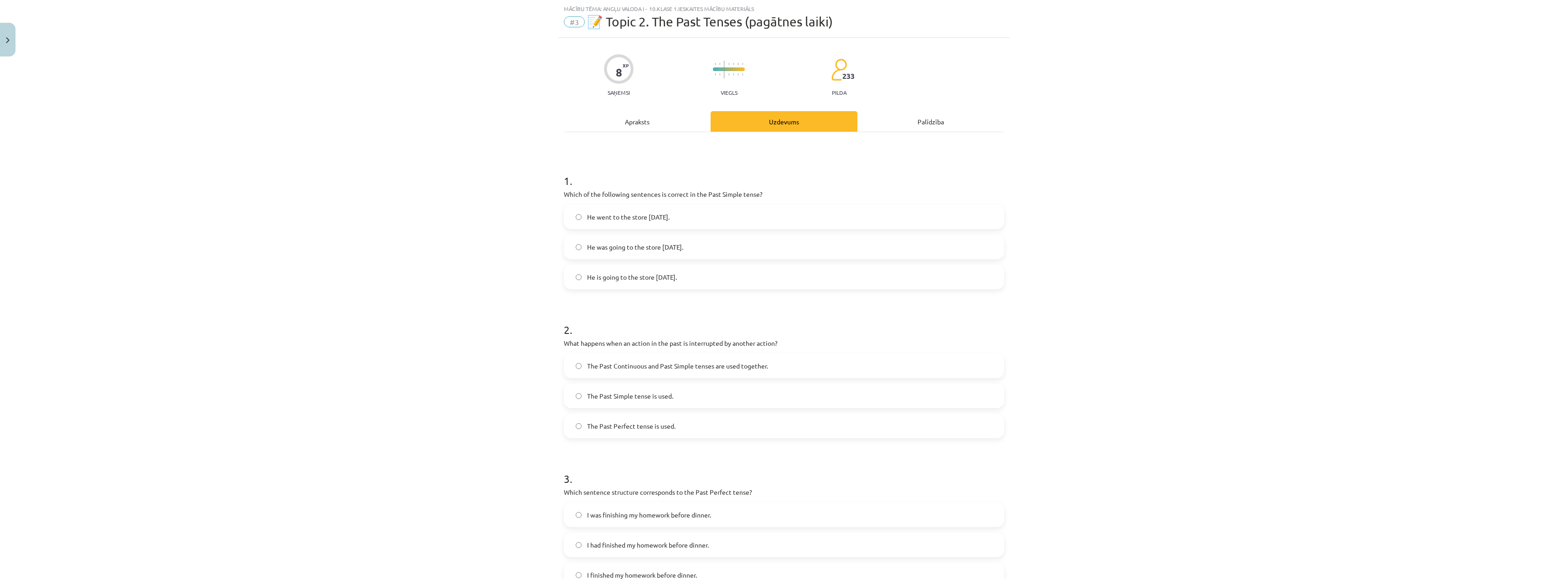
click at [676, 120] on div "Apraksts" at bounding box center [637, 122] width 147 height 21
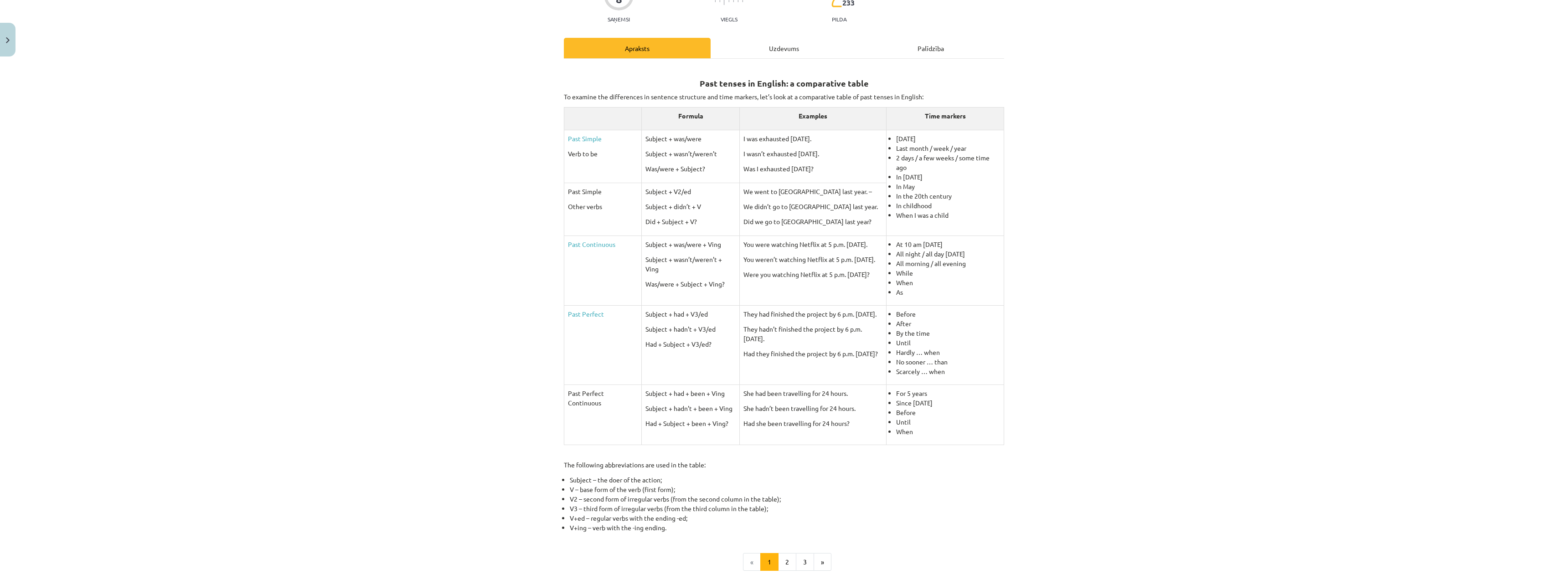
scroll to position [0, 0]
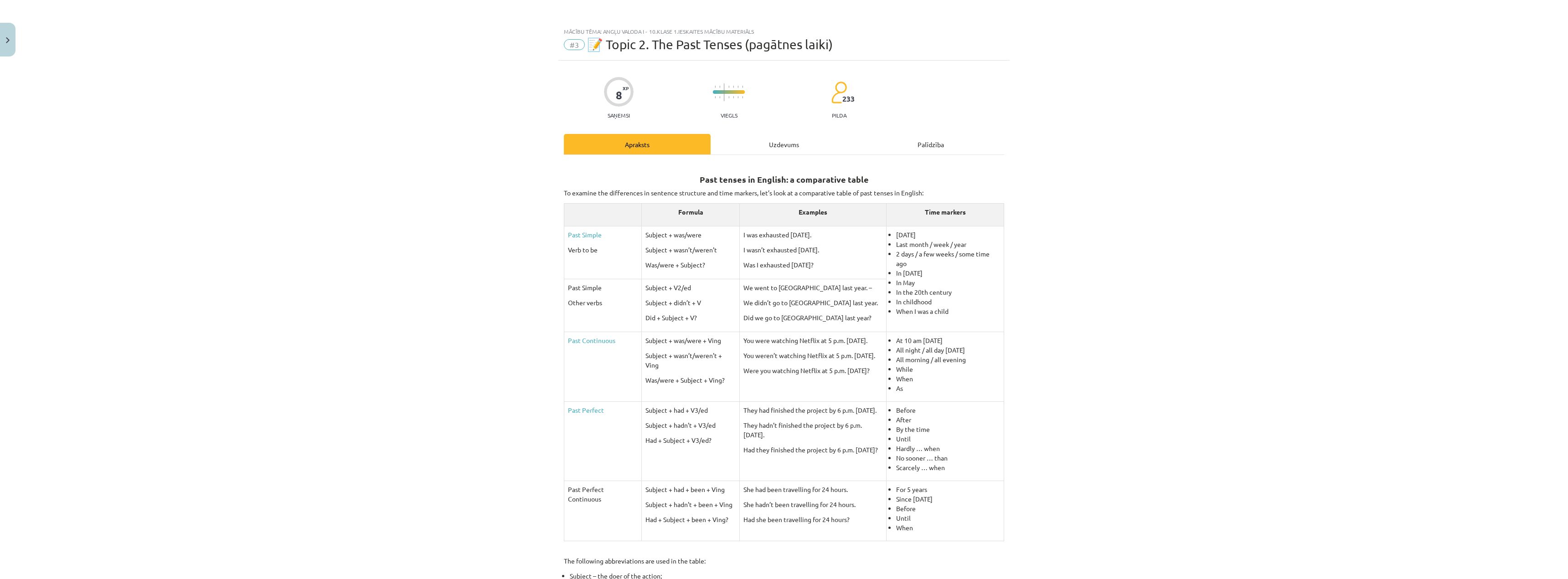
click at [805, 148] on div "Uzdevums" at bounding box center [783, 144] width 147 height 21
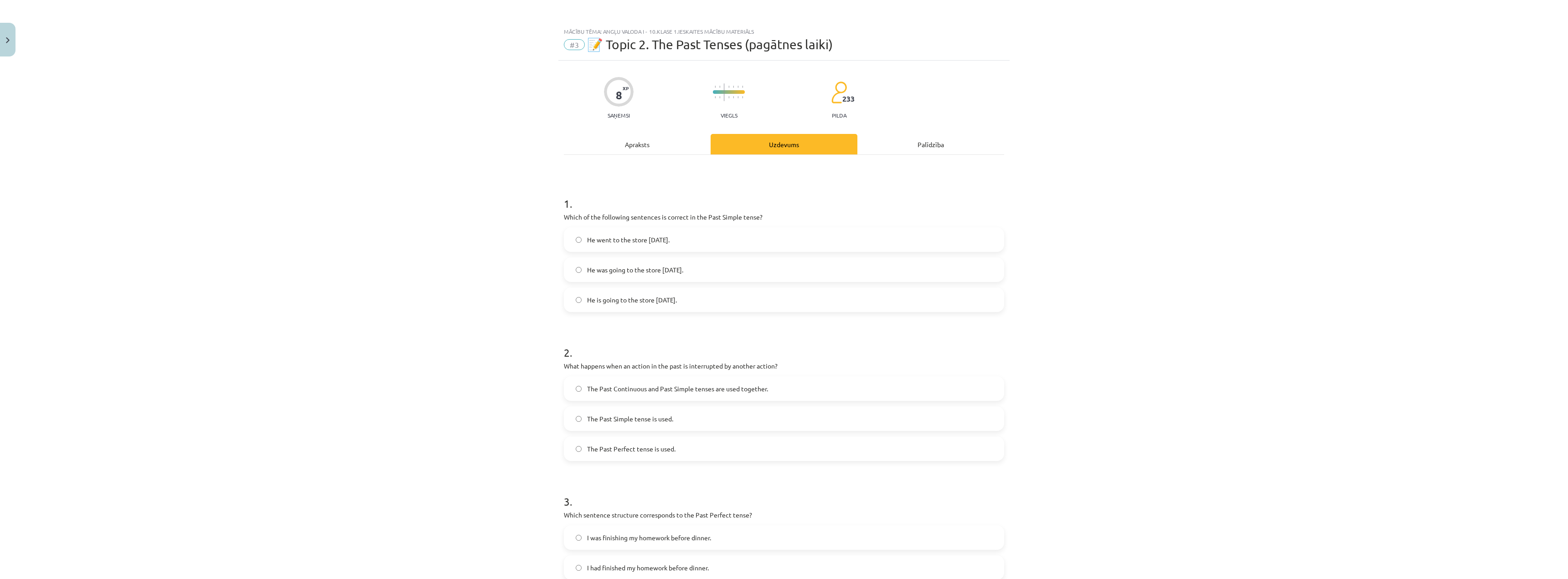
scroll to position [23, 0]
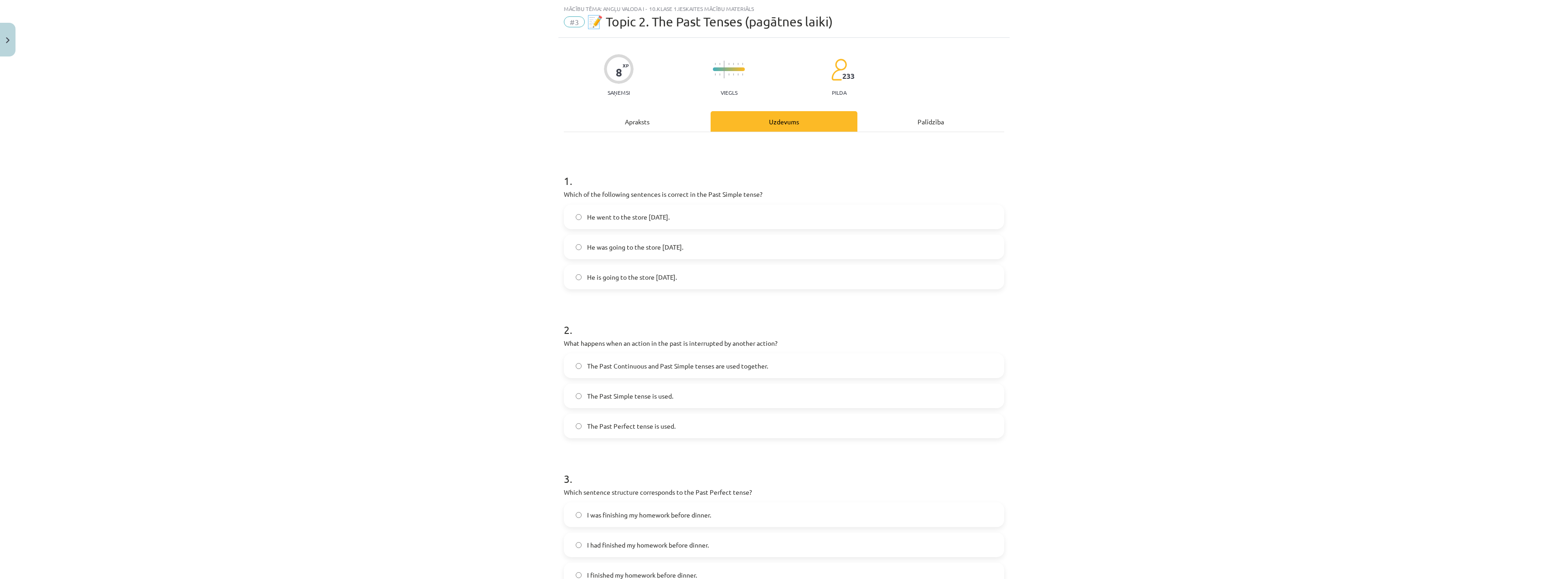
click at [701, 392] on label "The Past Simple tense is used." at bounding box center [784, 395] width 438 height 23
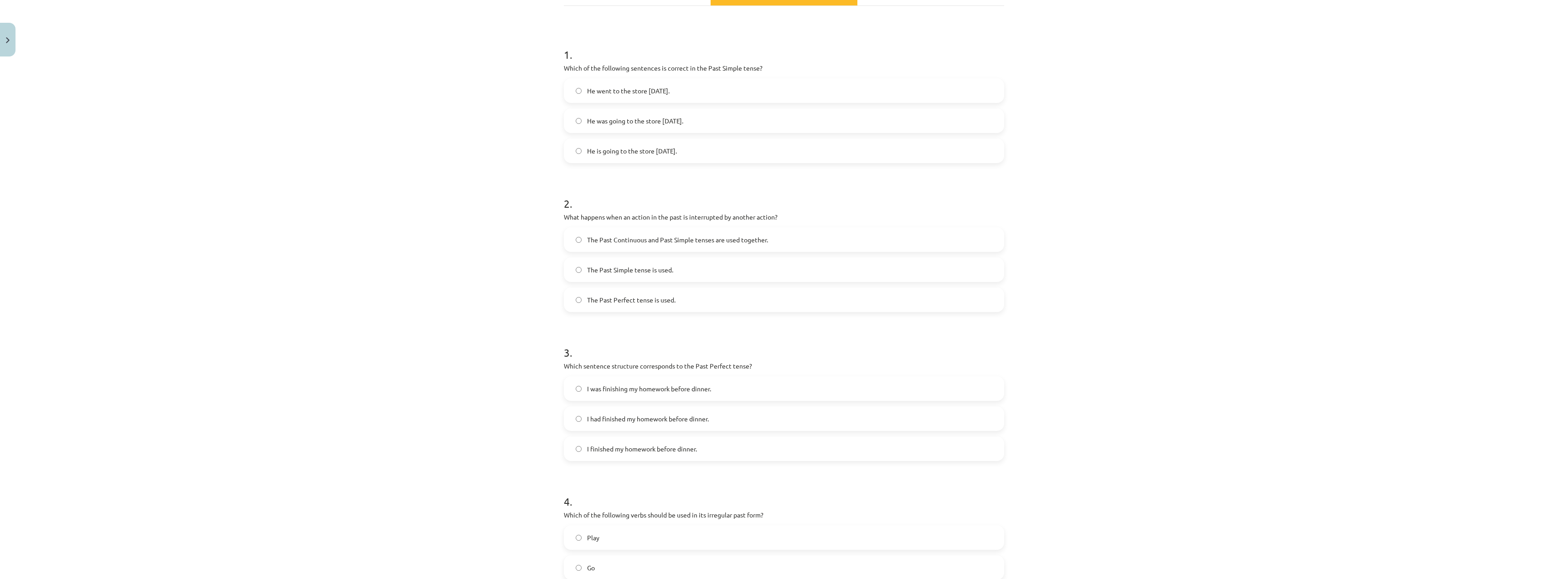
scroll to position [286, 0]
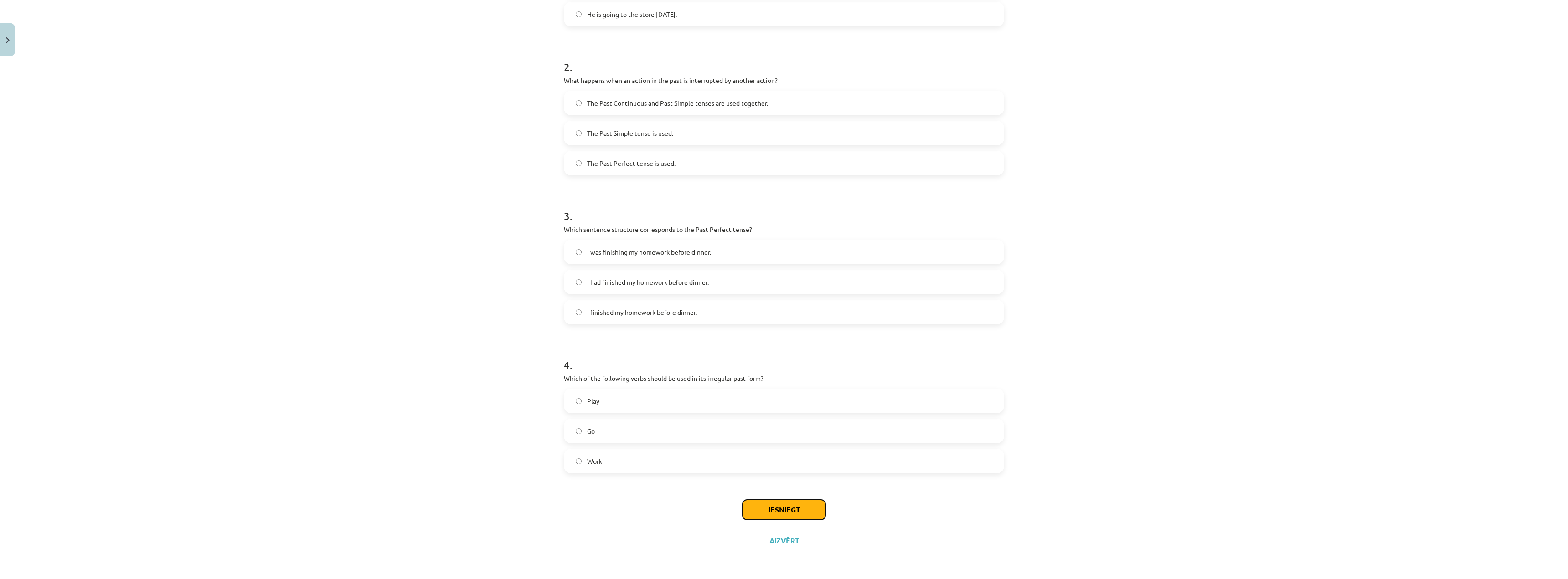
click at [768, 512] on button "Iesniegt" at bounding box center [784, 509] width 83 height 20
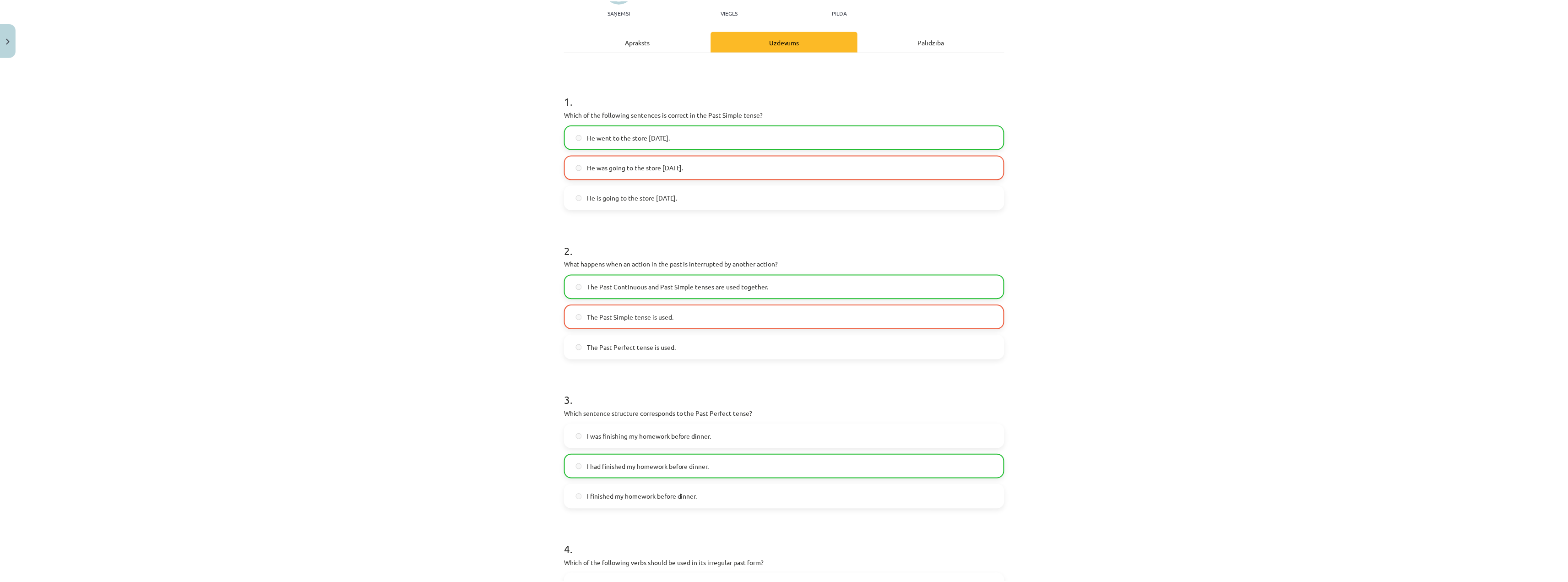
scroll to position [316, 0]
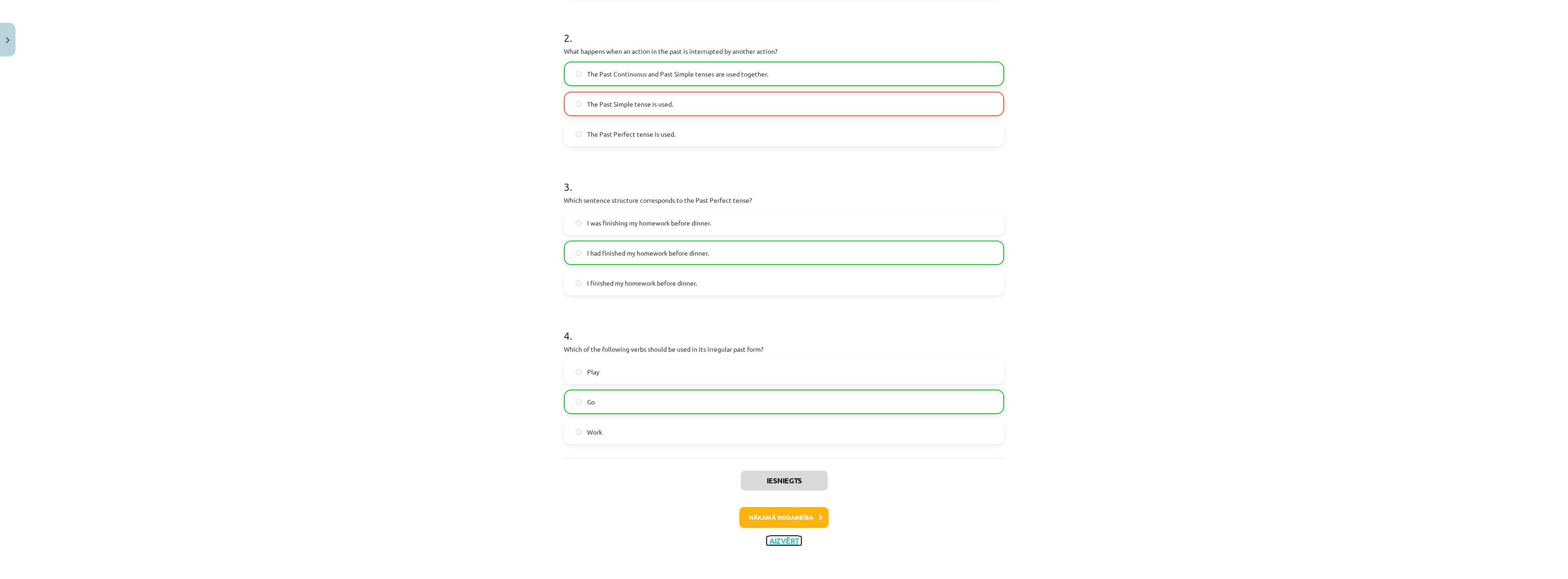
click at [772, 541] on button "Aizvērt" at bounding box center [784, 540] width 35 height 9
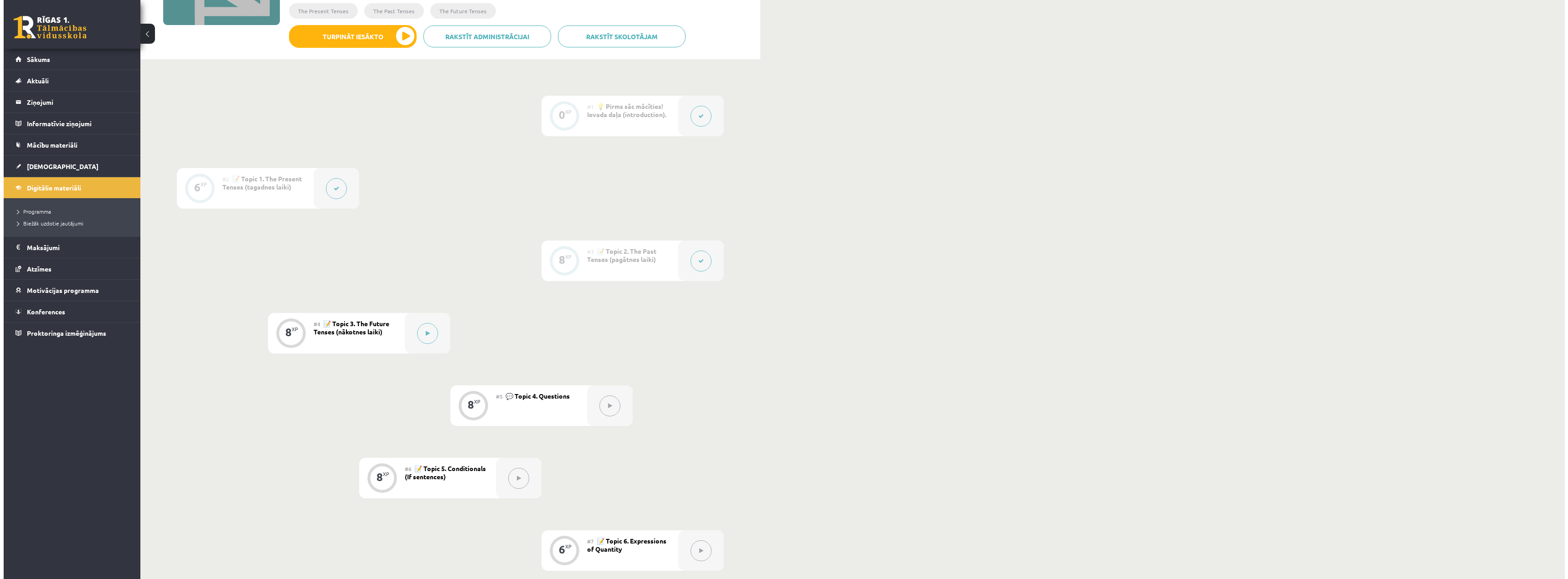
scroll to position [0, 0]
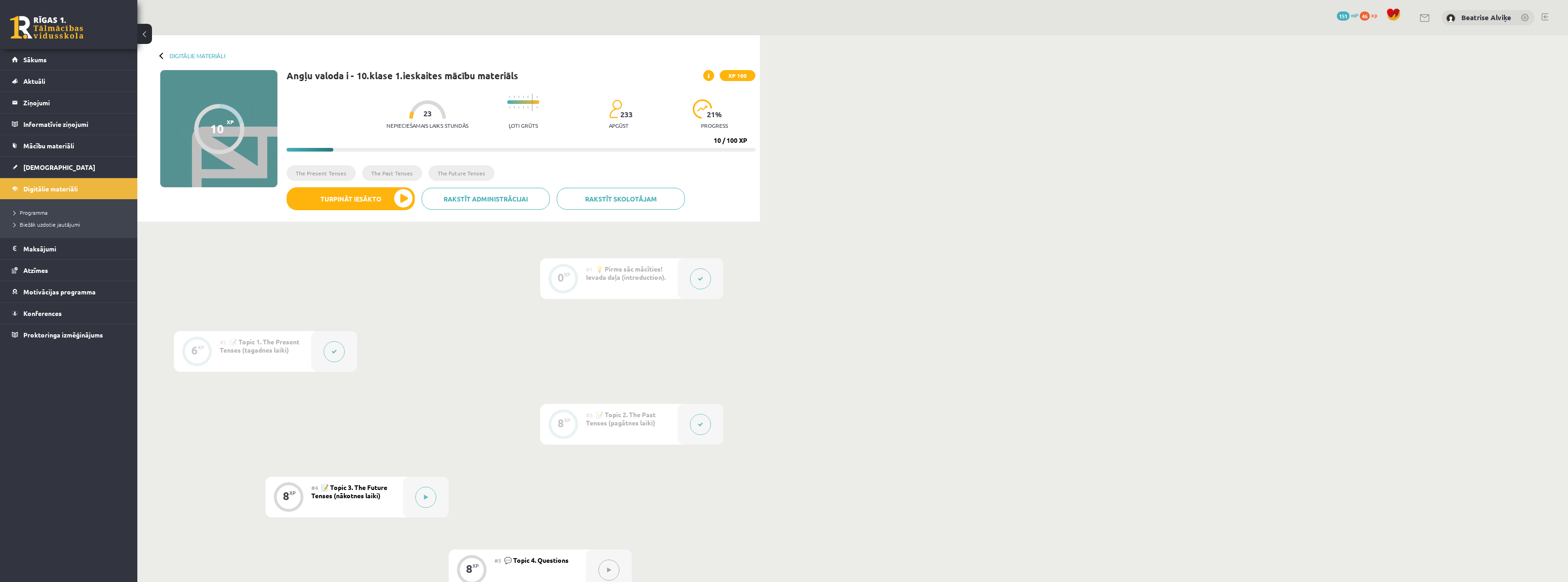
click at [703, 428] on button at bounding box center [700, 424] width 21 height 21
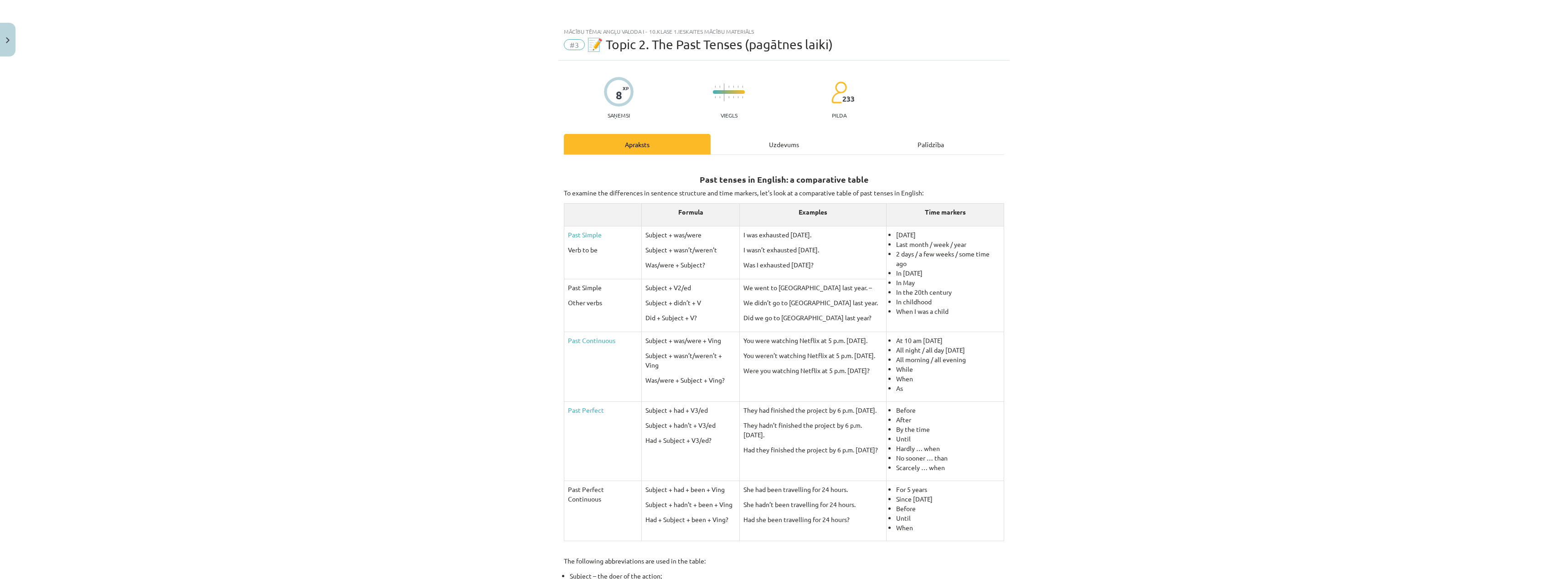
click at [618, 89] on div "8" at bounding box center [619, 95] width 6 height 13
click at [776, 144] on div "Uzdevums" at bounding box center [783, 144] width 147 height 21
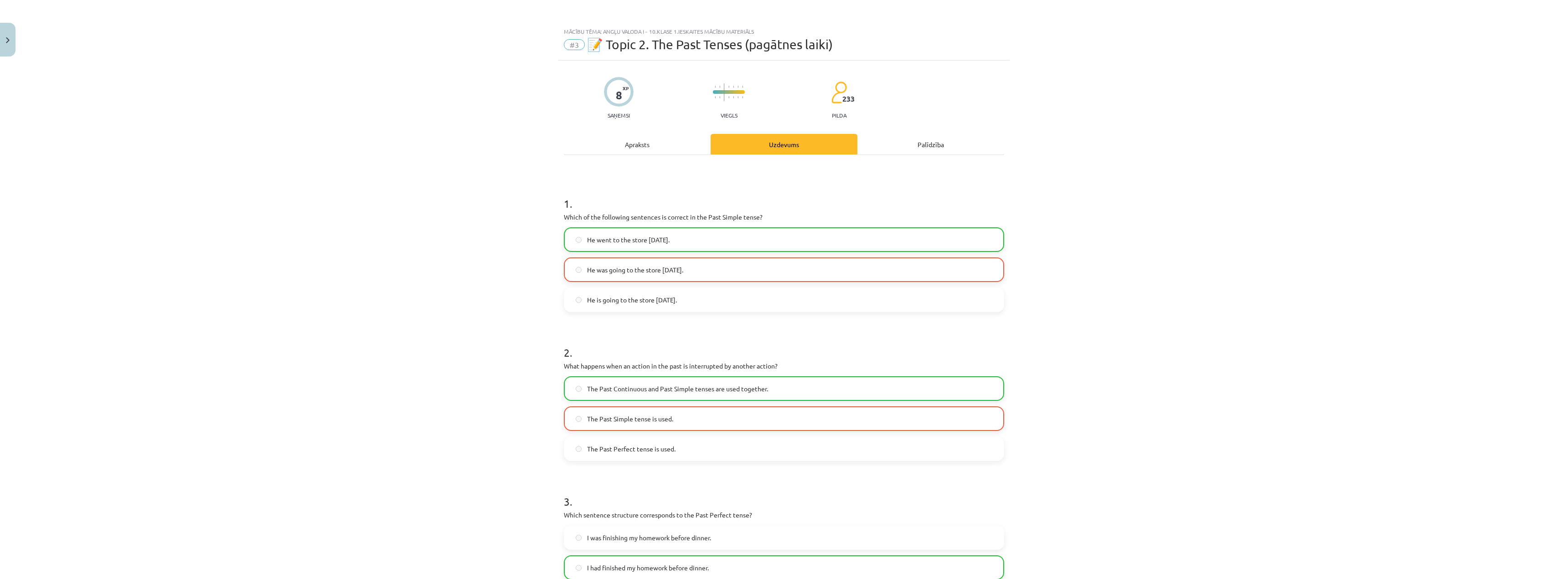
scroll to position [23, 0]
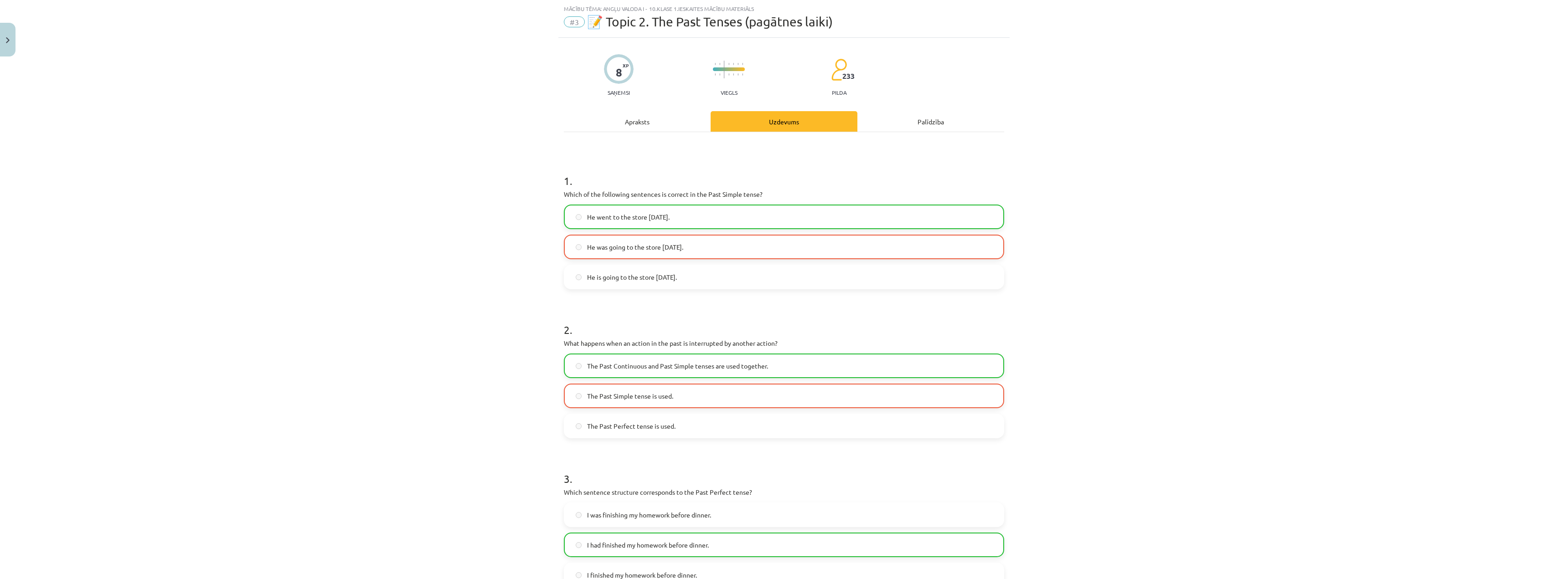
click at [587, 359] on label "The Past Continuous and Past Simple tenses are used together." at bounding box center [784, 366] width 438 height 23
click at [583, 360] on label "The Past Continuous and Past Simple tenses are used together." at bounding box center [784, 366] width 438 height 23
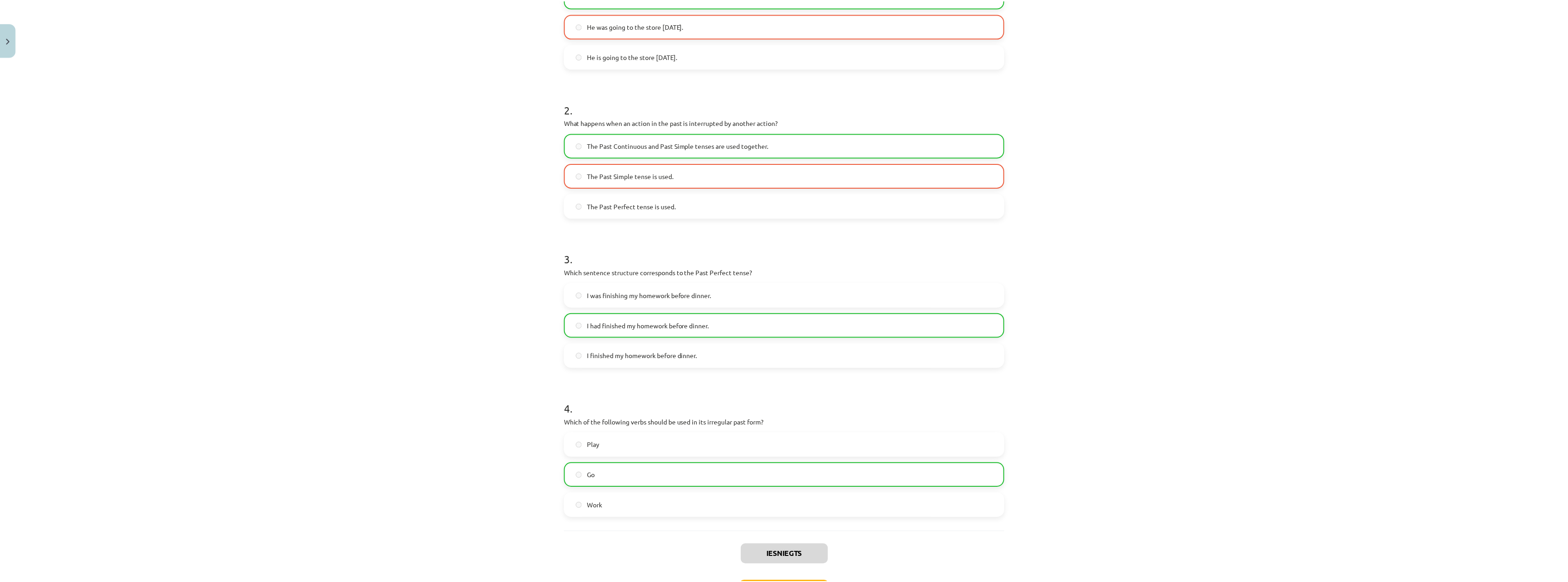
scroll to position [316, 0]
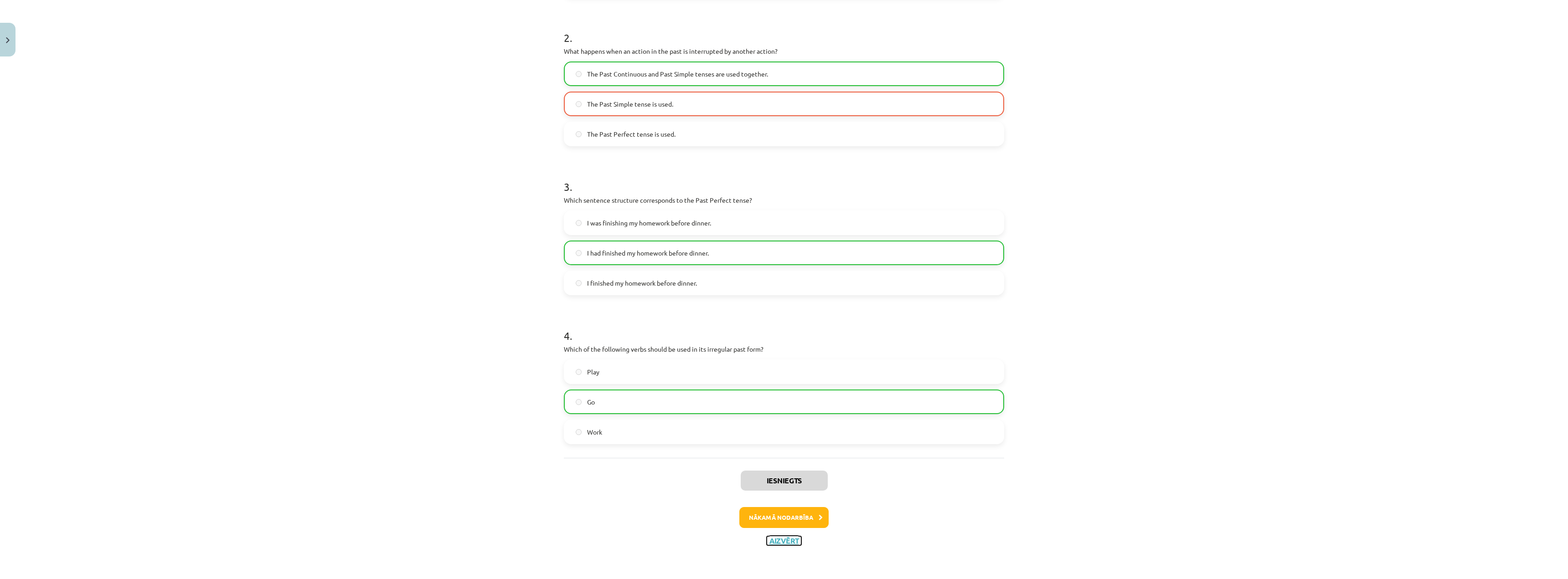
click at [780, 544] on button "Aizvērt" at bounding box center [784, 540] width 35 height 9
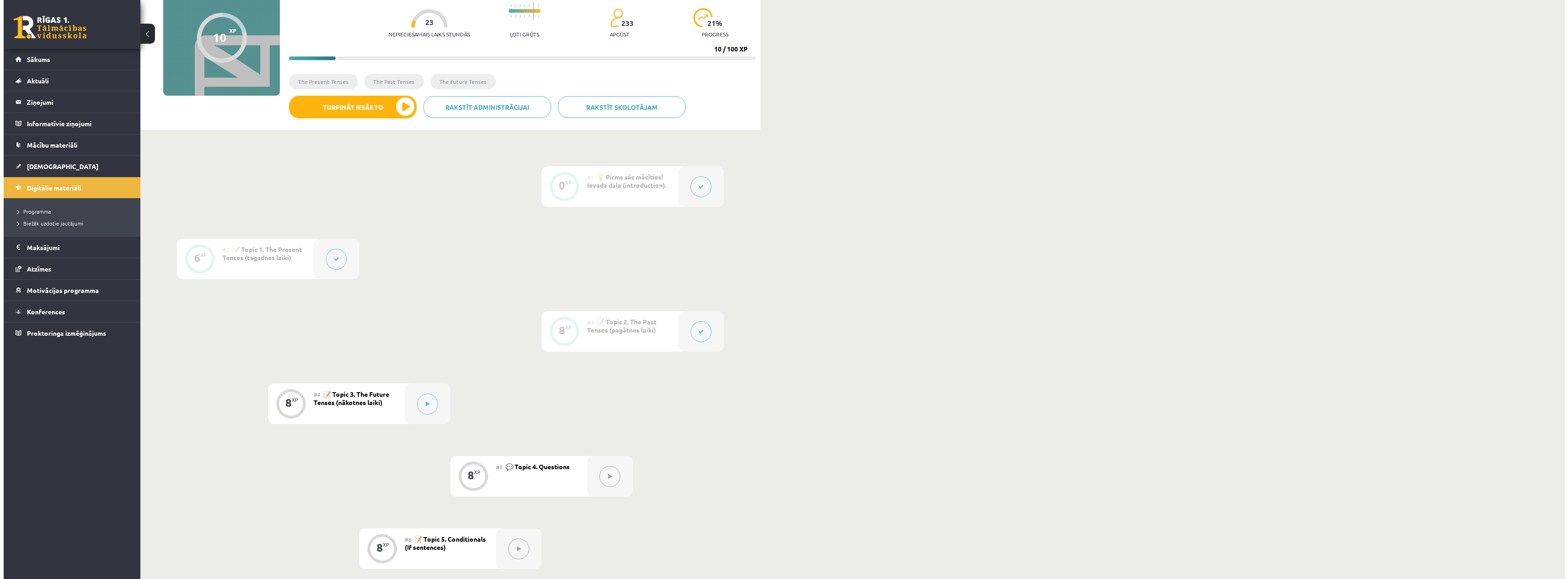
scroll to position [91, 0]
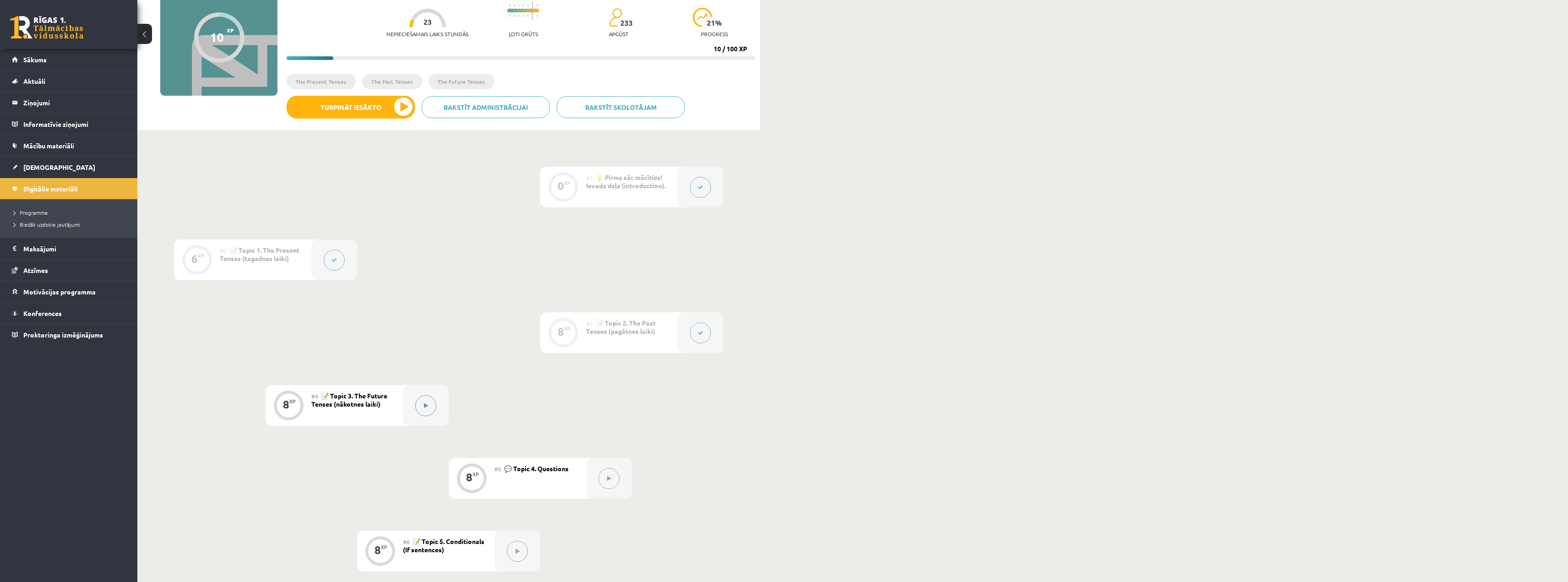
click at [430, 409] on button at bounding box center [425, 405] width 21 height 21
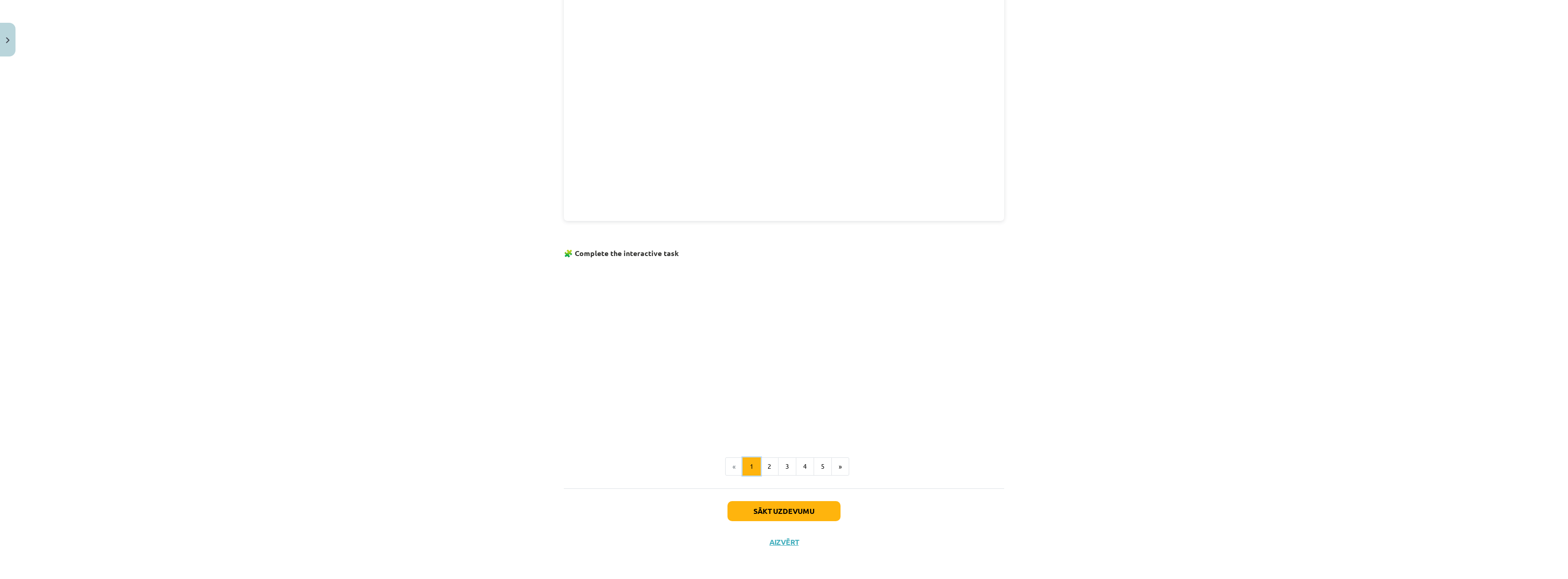
click at [755, 463] on button "1" at bounding box center [752, 466] width 18 height 18
click at [762, 465] on button "2" at bounding box center [769, 466] width 18 height 18
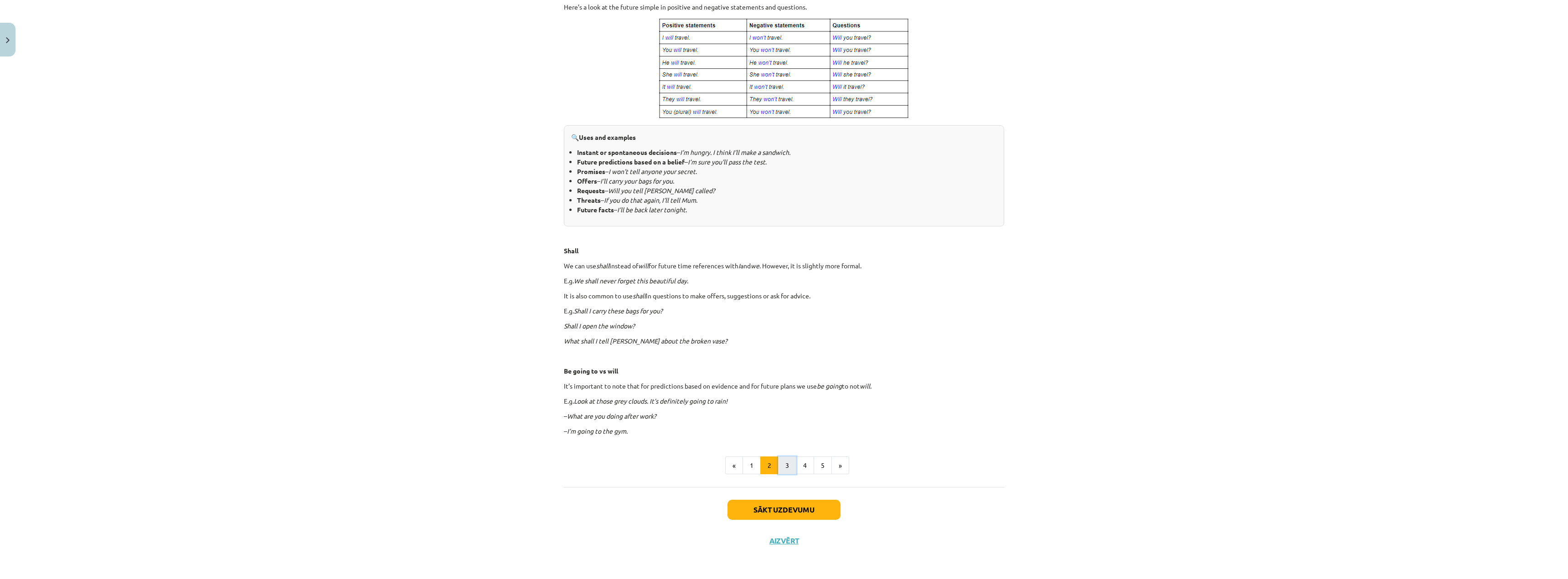
click at [782, 460] on button "3" at bounding box center [787, 465] width 18 height 18
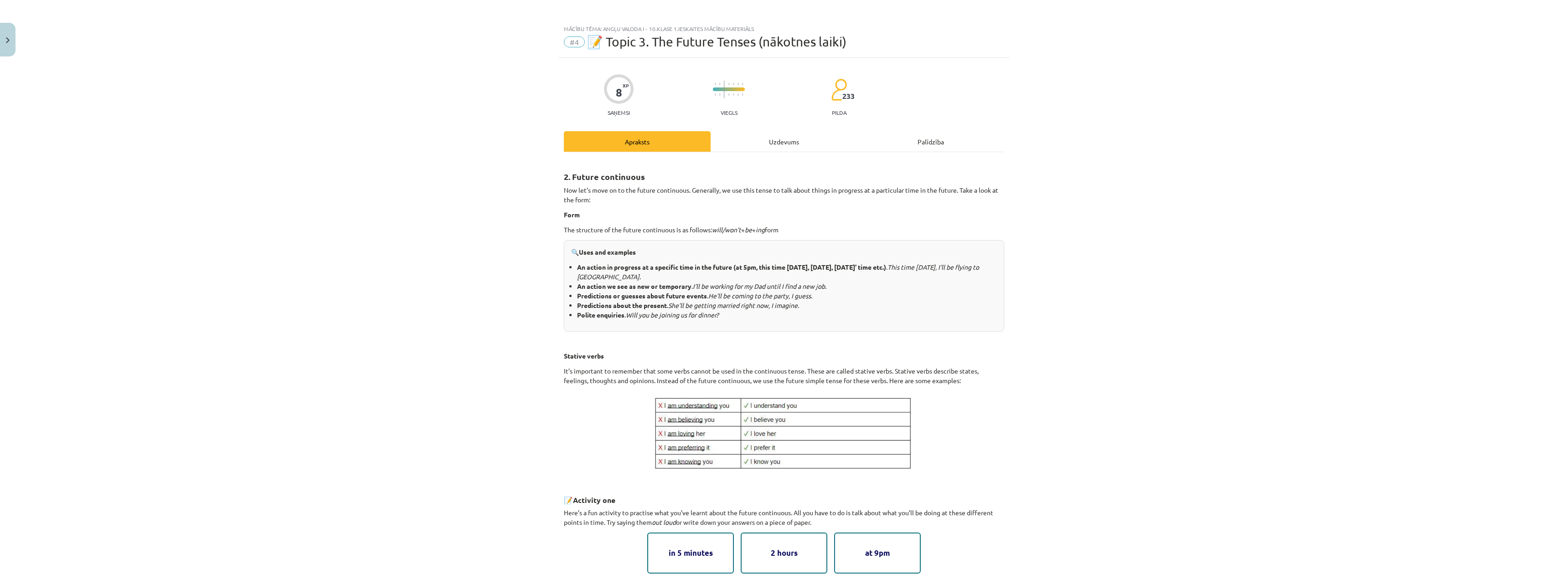
scroll to position [0, 0]
click at [763, 142] on div "Uzdevums" at bounding box center [783, 144] width 147 height 21
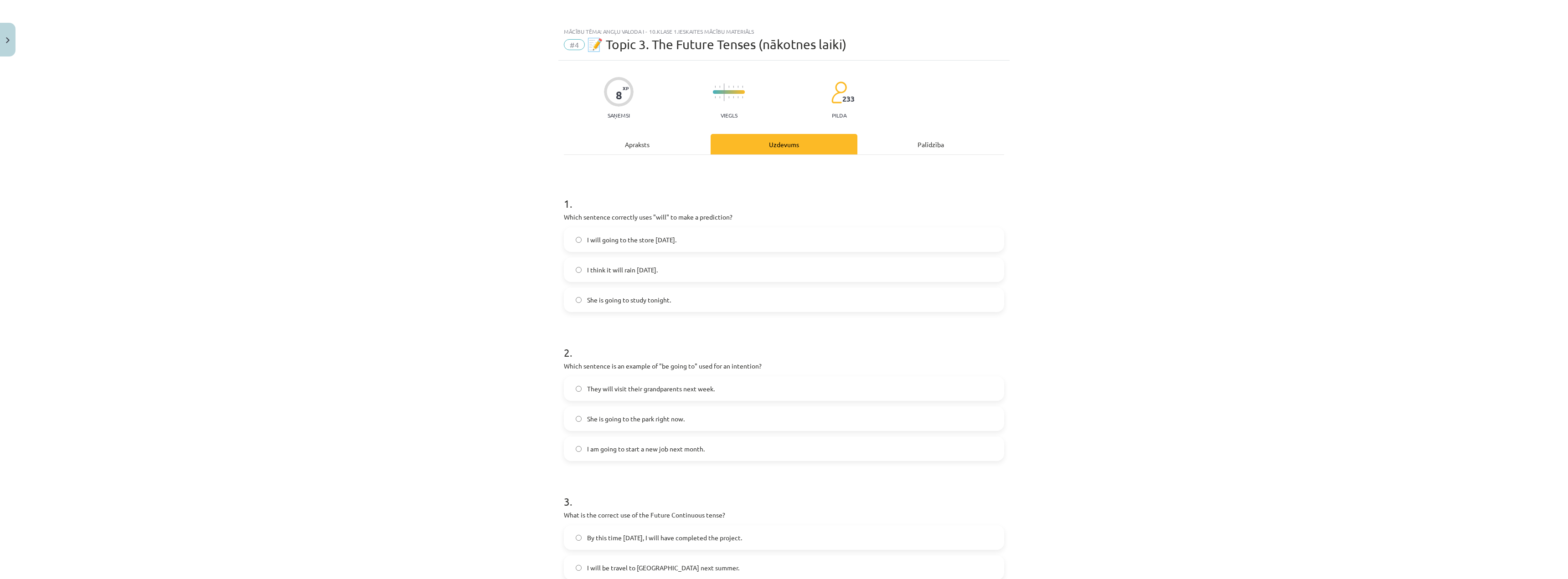
scroll to position [23, 0]
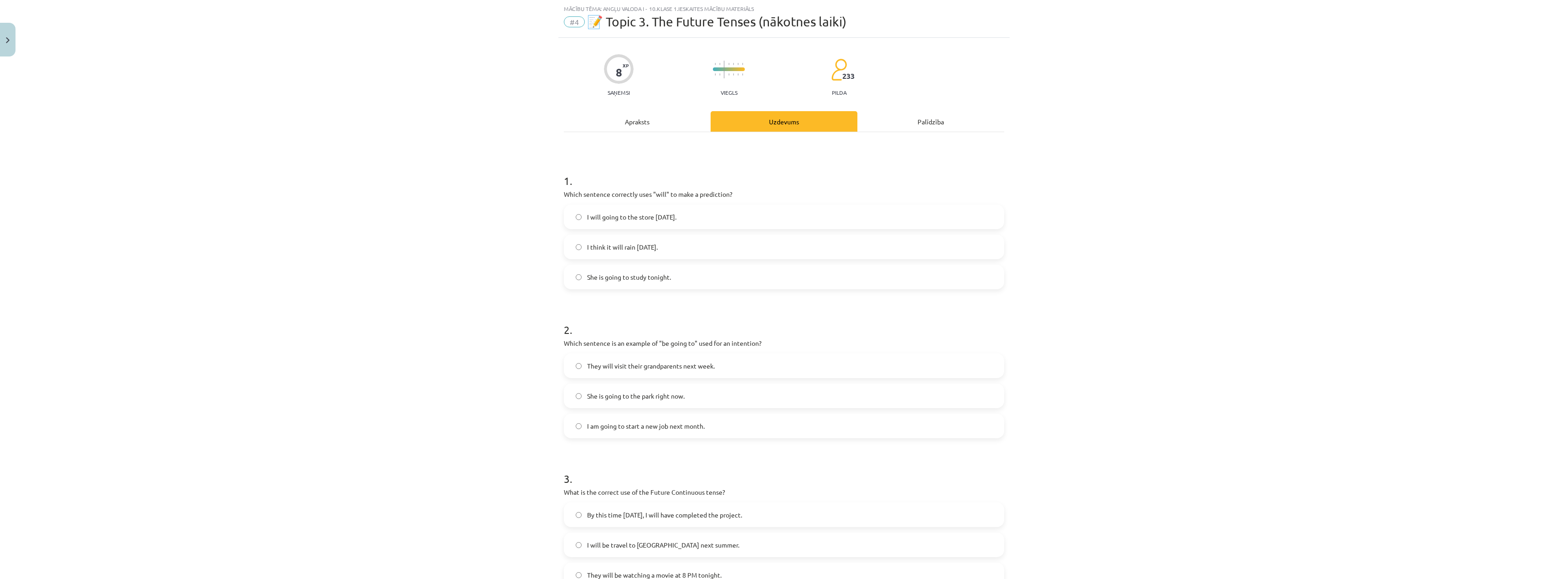
click at [656, 112] on div "Apraksts" at bounding box center [637, 122] width 147 height 21
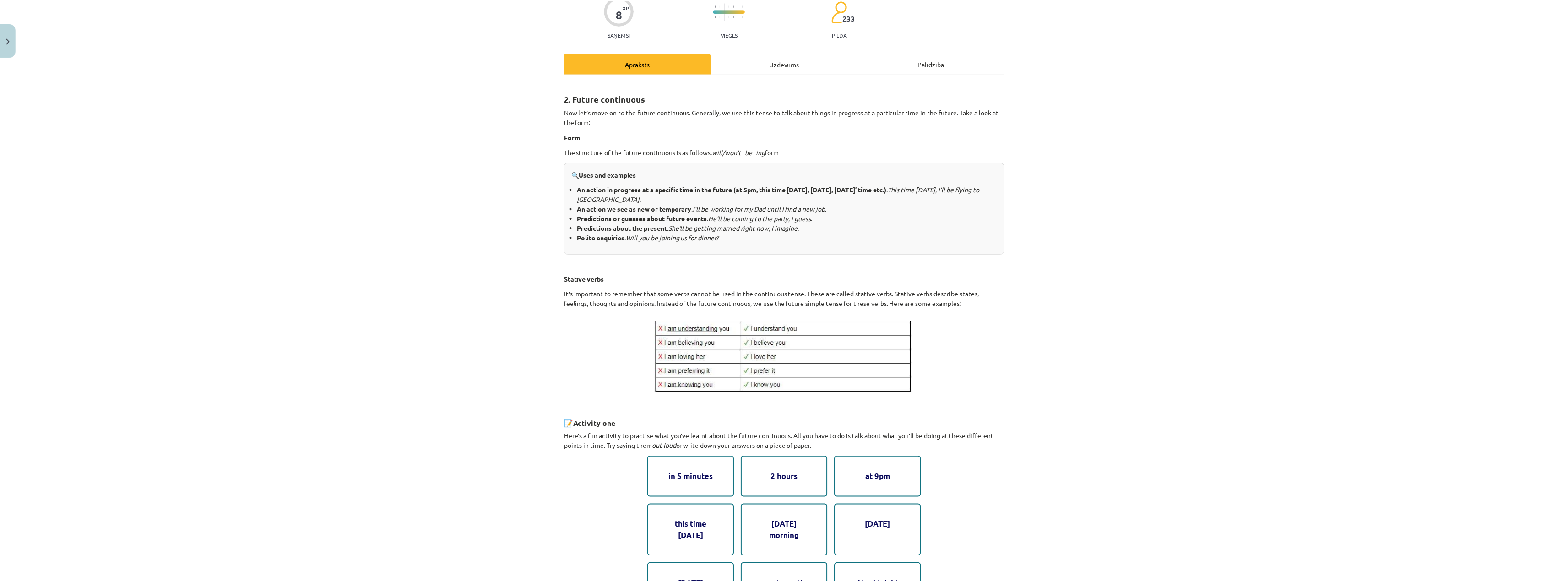
scroll to position [282, 0]
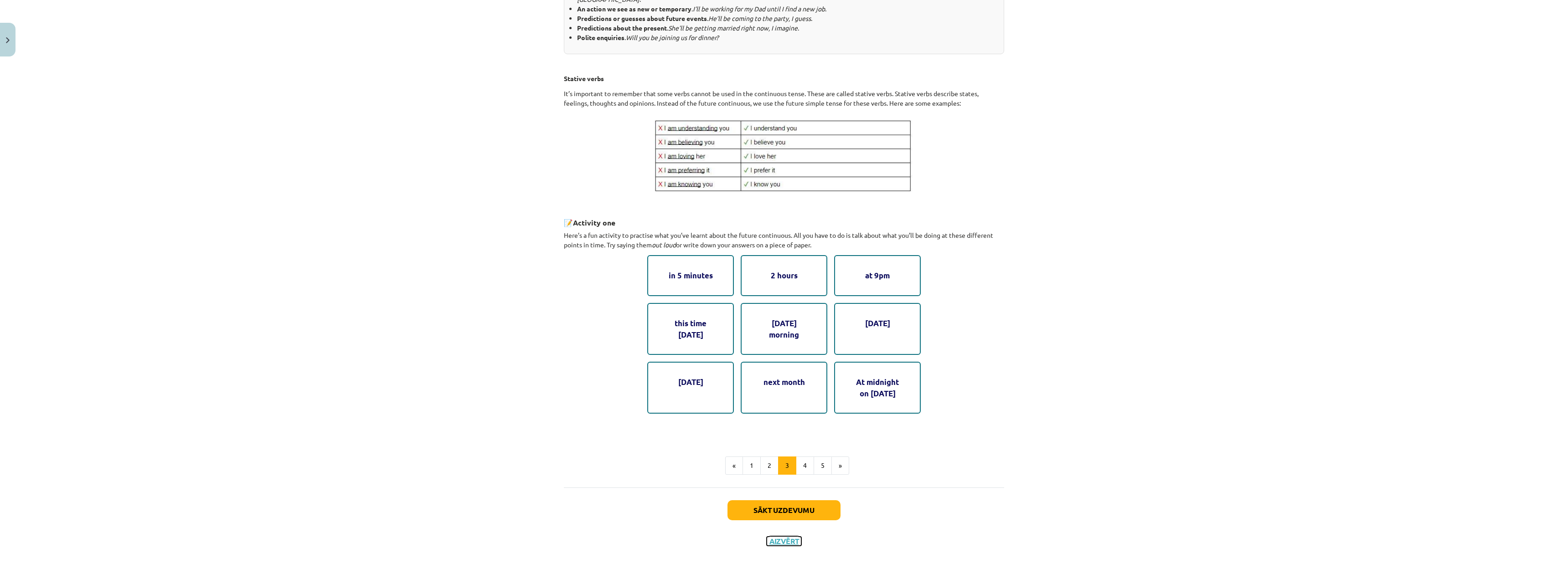
click at [780, 540] on button "Aizvērt" at bounding box center [784, 541] width 35 height 9
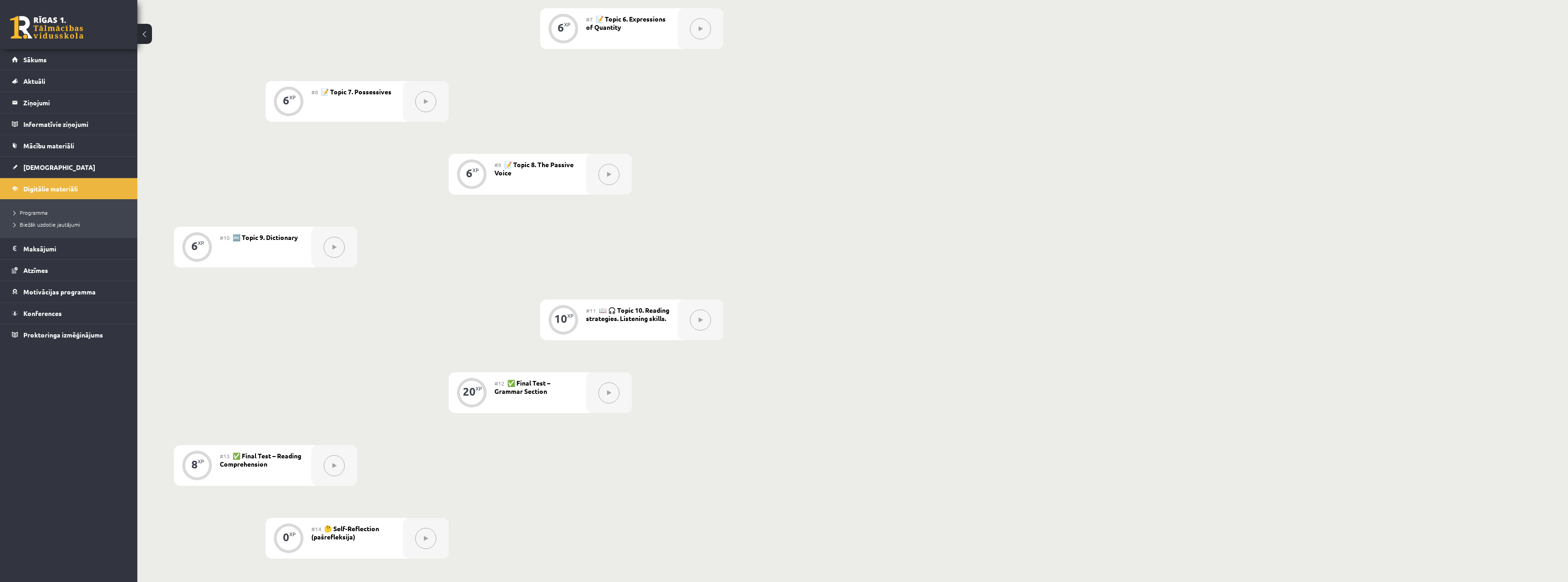
scroll to position [823, 0]
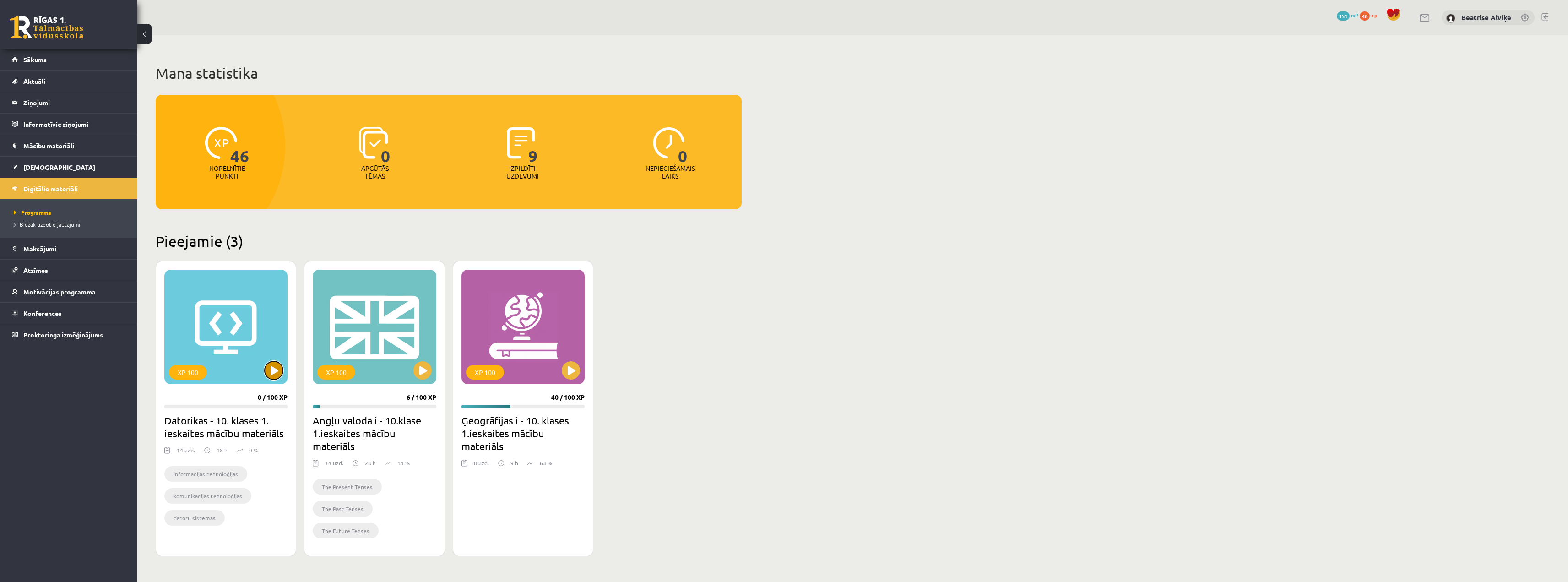
click at [279, 373] on button at bounding box center [274, 370] width 18 height 18
click at [238, 364] on div "XP 100" at bounding box center [226, 326] width 123 height 114
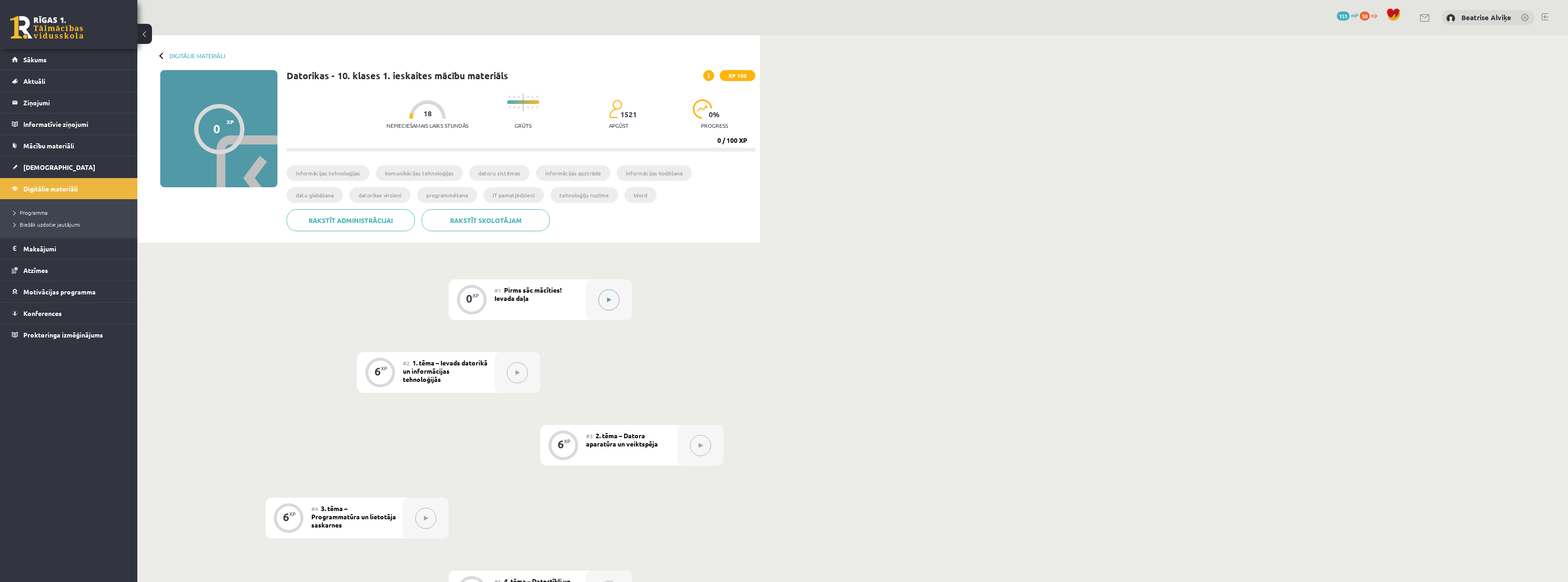
click at [600, 297] on button at bounding box center [609, 300] width 21 height 21
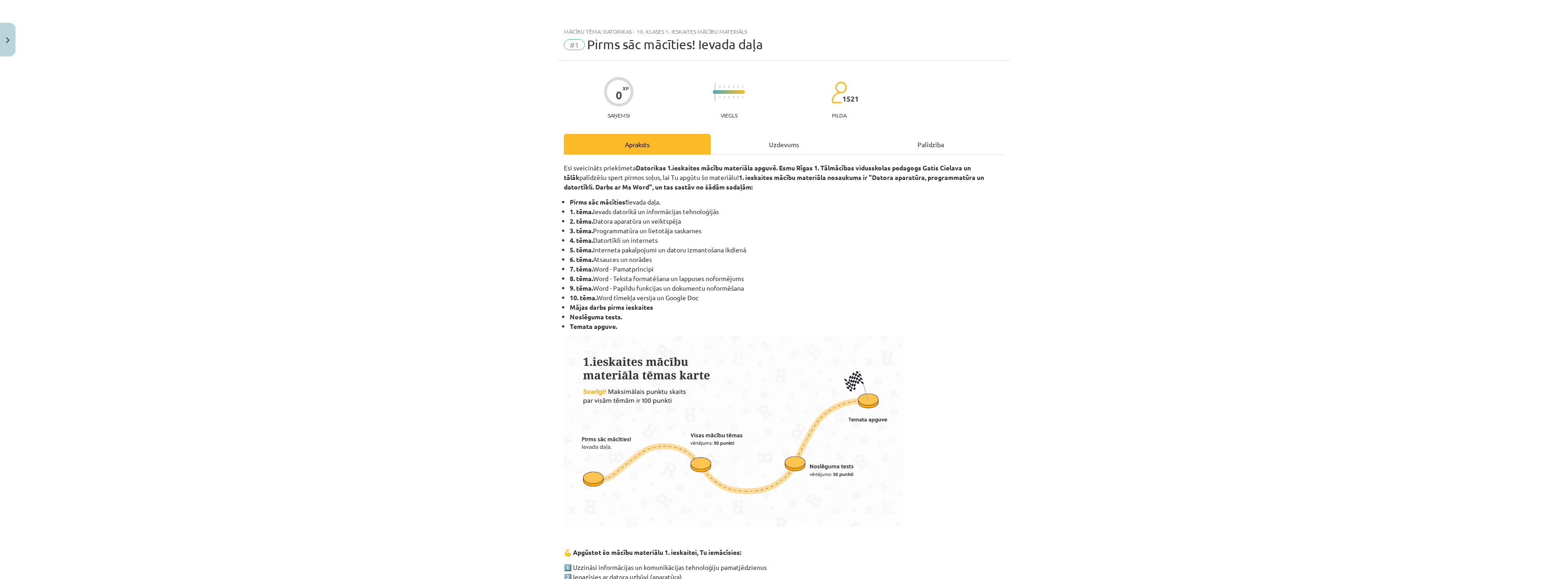
click at [768, 132] on div "0 XP Saņemsi Viegls 1521 pilda Apraksts Uzdevums Palīdzība Esi sveicināts priek…" at bounding box center [783, 502] width 451 height 882
click at [766, 136] on div "Uzdevums" at bounding box center [783, 144] width 147 height 21
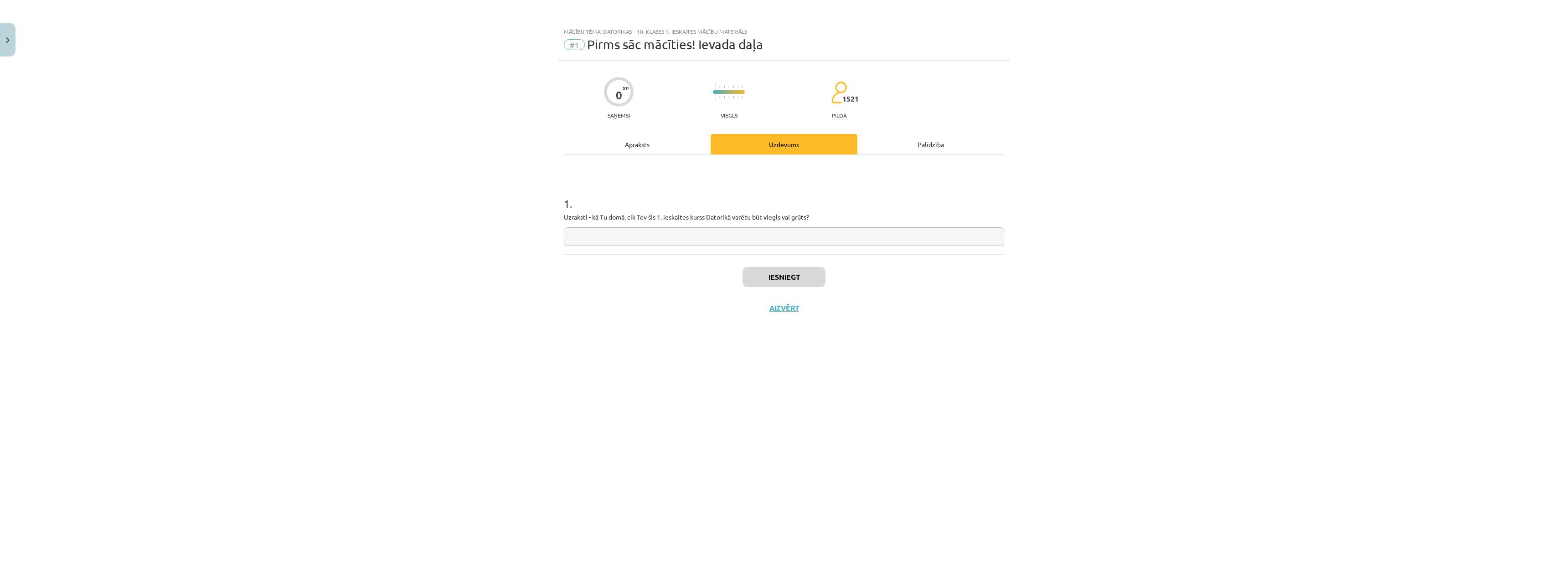
drag, startPoint x: 701, startPoint y: 166, endPoint x: 676, endPoint y: 140, distance: 36.1
click at [699, 164] on div "1 . Uzraksti - kā Tu domā, cik Tev šis 1. ieskaites kurss Datorikā varētu būt v…" at bounding box center [783, 204] width 440 height 99
click at [676, 140] on div "Apraksts" at bounding box center [637, 144] width 147 height 21
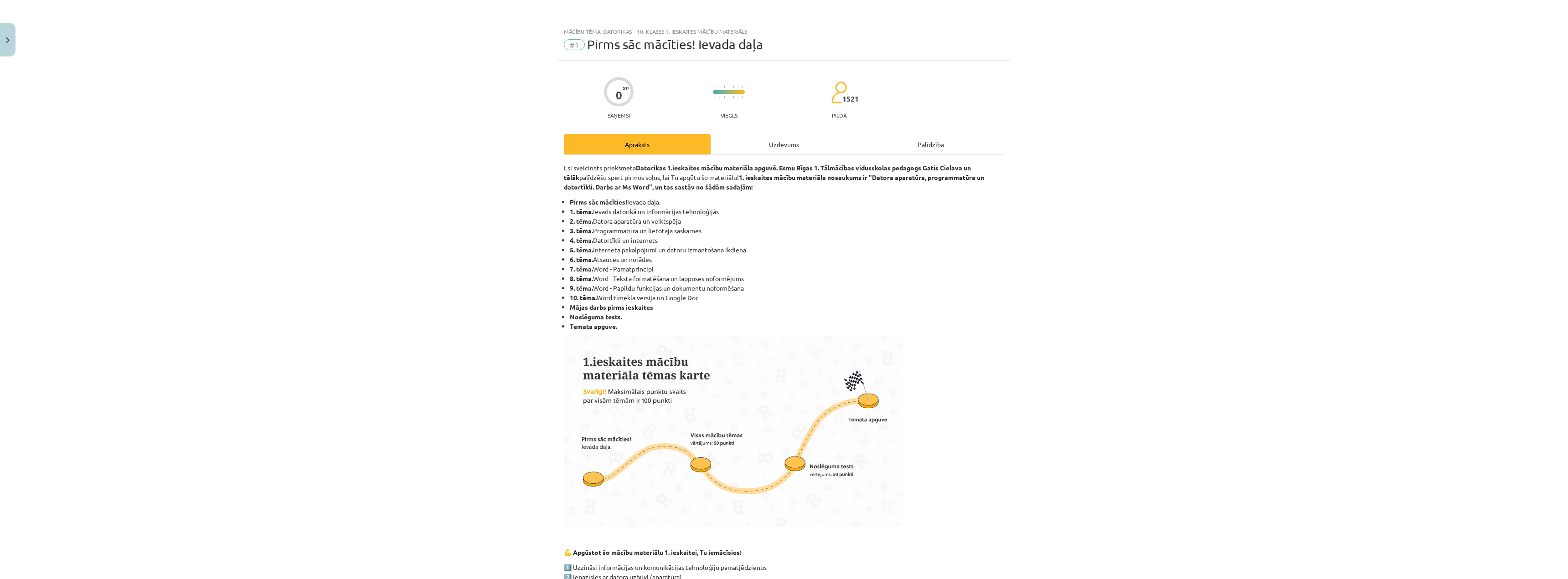
click at [775, 139] on div "Uzdevums" at bounding box center [783, 144] width 147 height 21
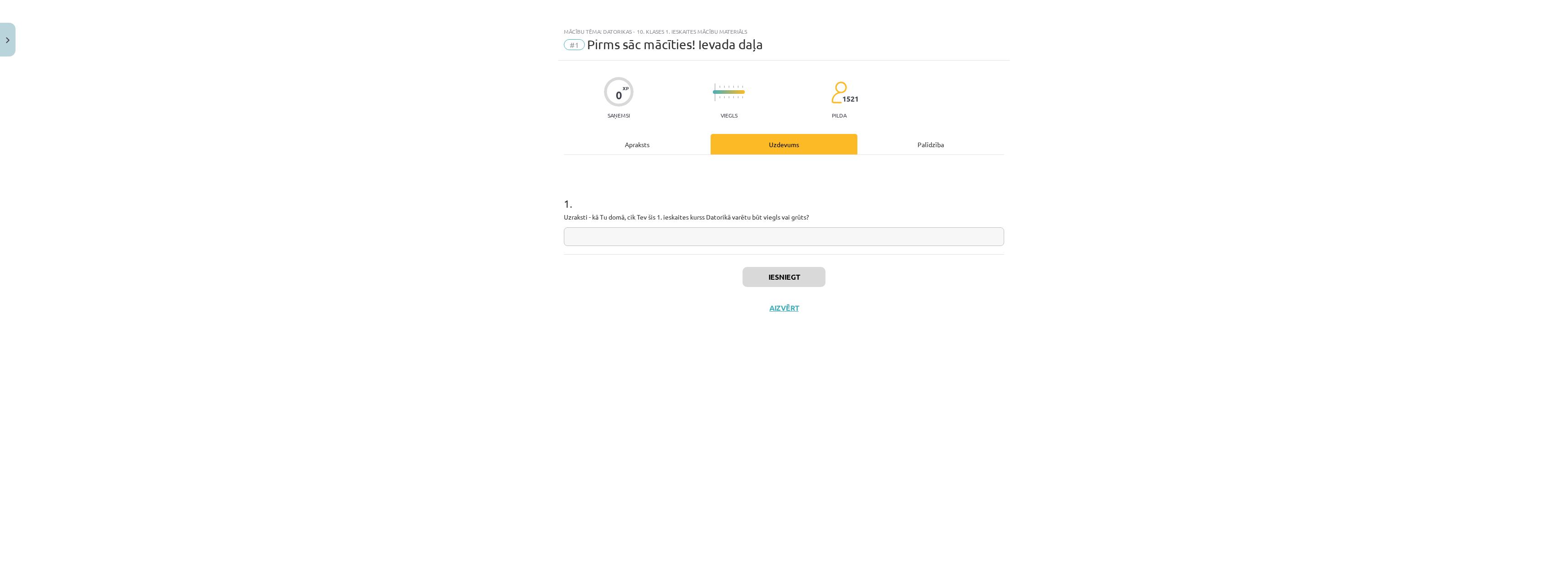
click at [654, 237] on input "text" at bounding box center [783, 237] width 440 height 19
type input "*"
click at [612, 237] on input "*" at bounding box center [783, 237] width 440 height 19
type input "**********"
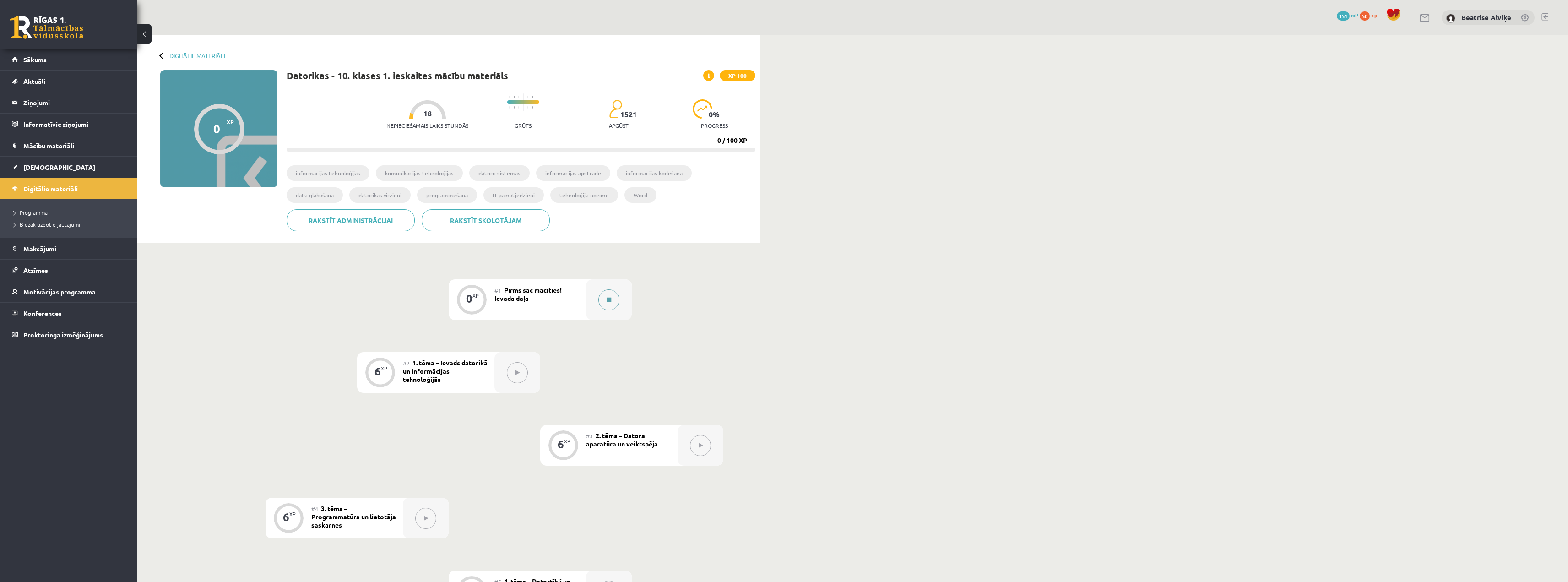
click at [613, 309] on button at bounding box center [609, 300] width 21 height 21
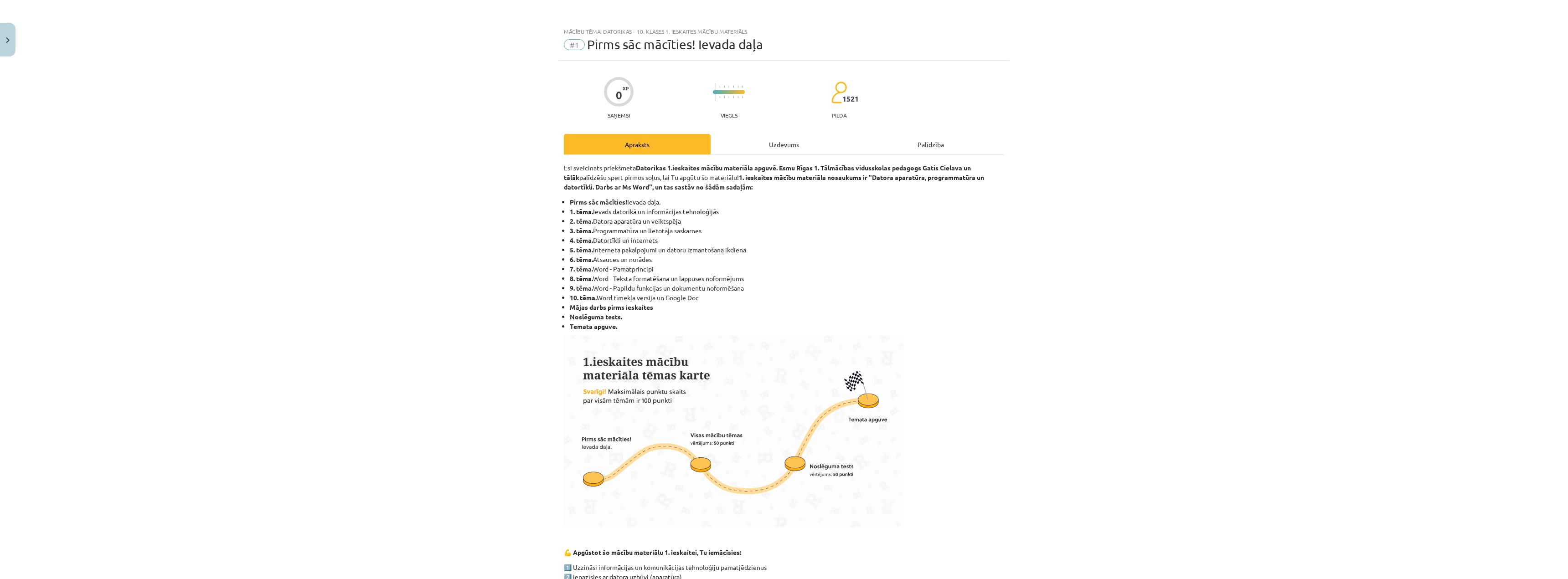
click at [739, 140] on div "Uzdevums" at bounding box center [783, 144] width 147 height 21
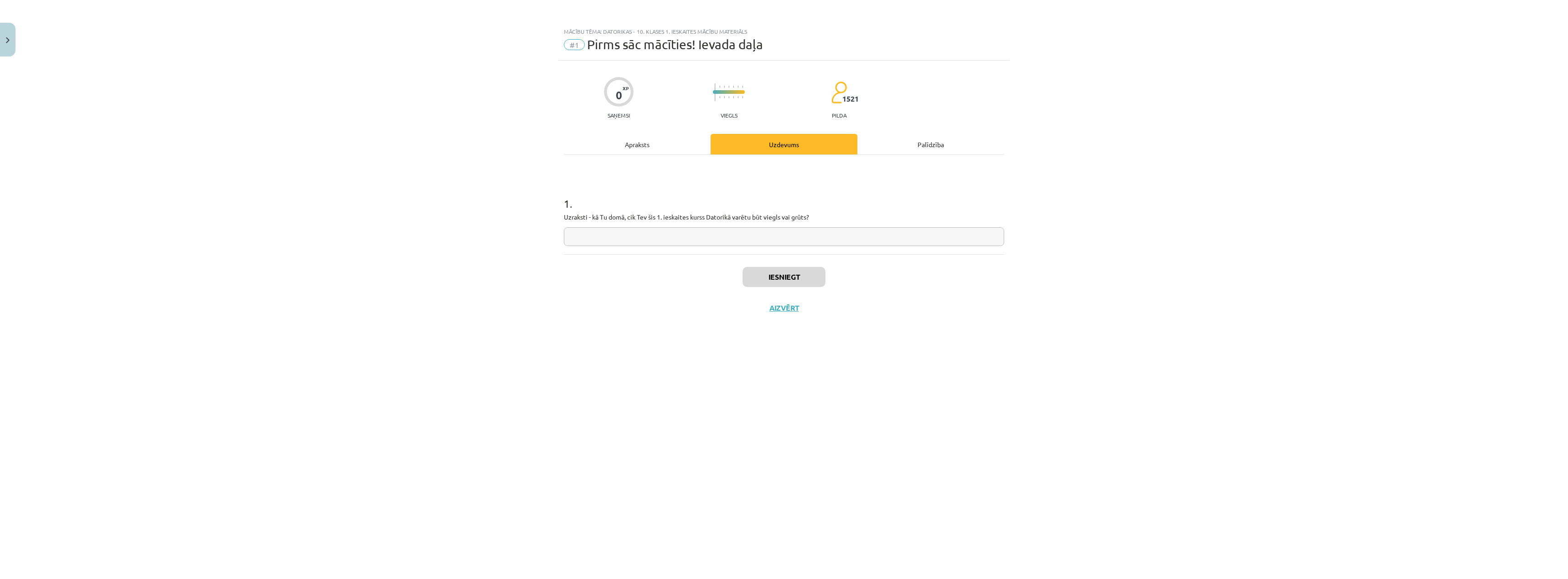
click at [682, 238] on input "text" at bounding box center [783, 237] width 440 height 19
click at [607, 230] on input "text" at bounding box center [783, 237] width 440 height 19
type input "**********"
click at [810, 280] on button "Iesniegt" at bounding box center [784, 277] width 83 height 20
click at [776, 311] on button "Nākamā nodarbība" at bounding box center [784, 314] width 89 height 21
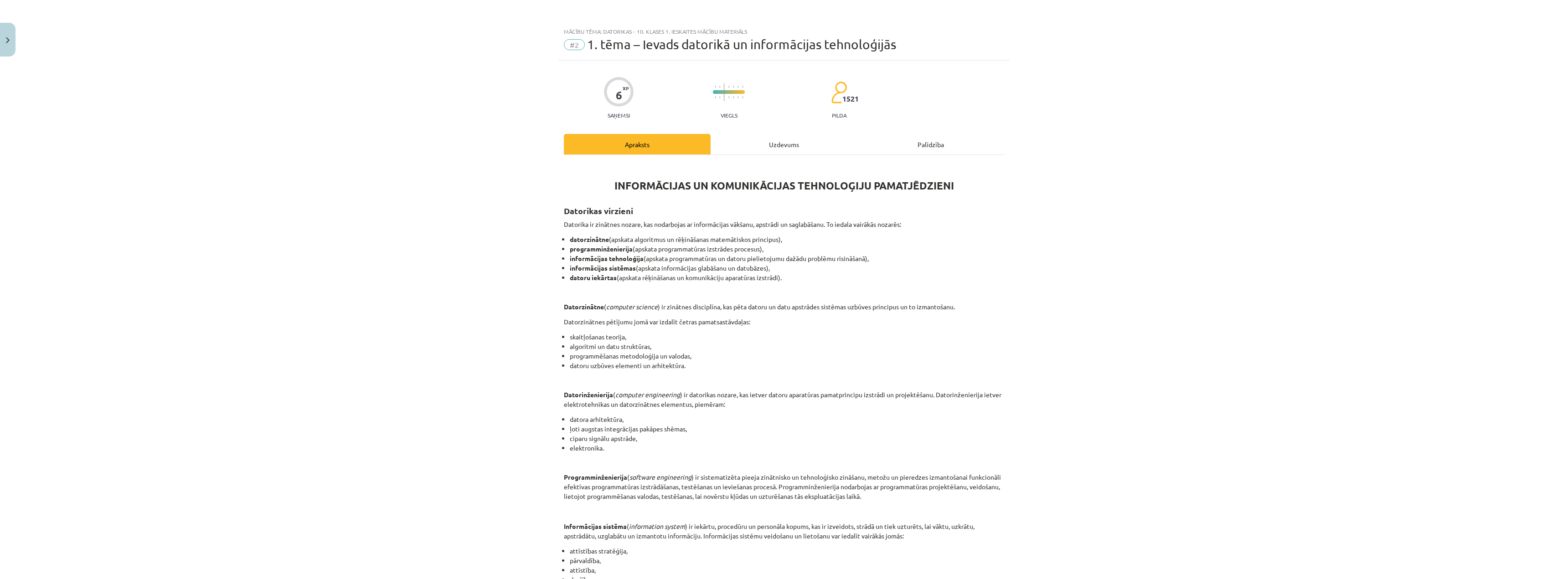
click at [790, 140] on div "Uzdevums" at bounding box center [783, 144] width 147 height 21
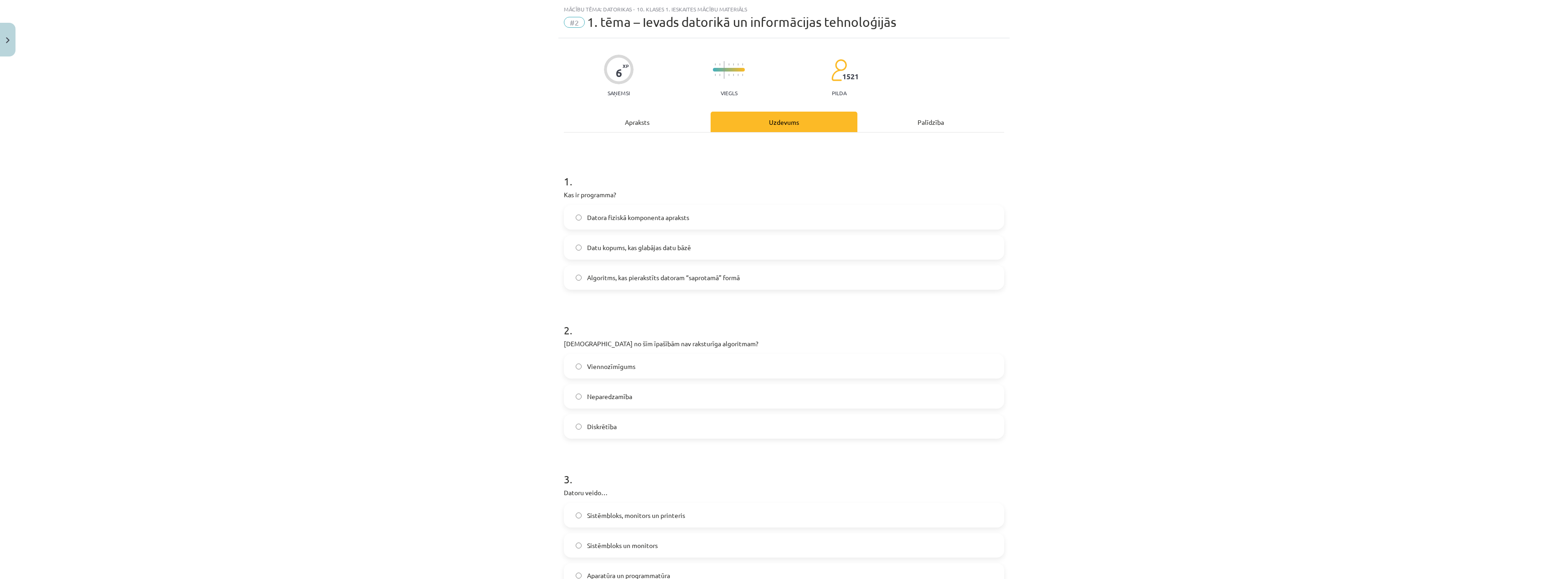
scroll to position [23, 0]
click at [676, 117] on div "Apraksts" at bounding box center [637, 122] width 147 height 21
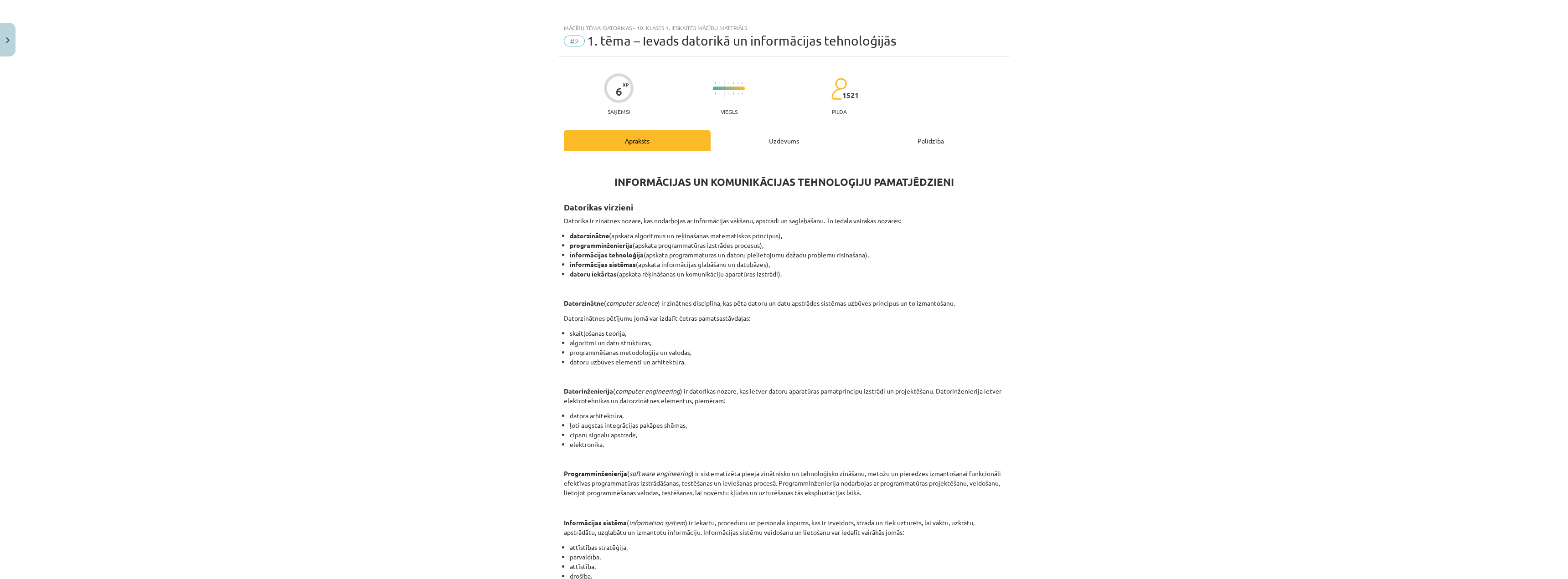
scroll to position [0, 0]
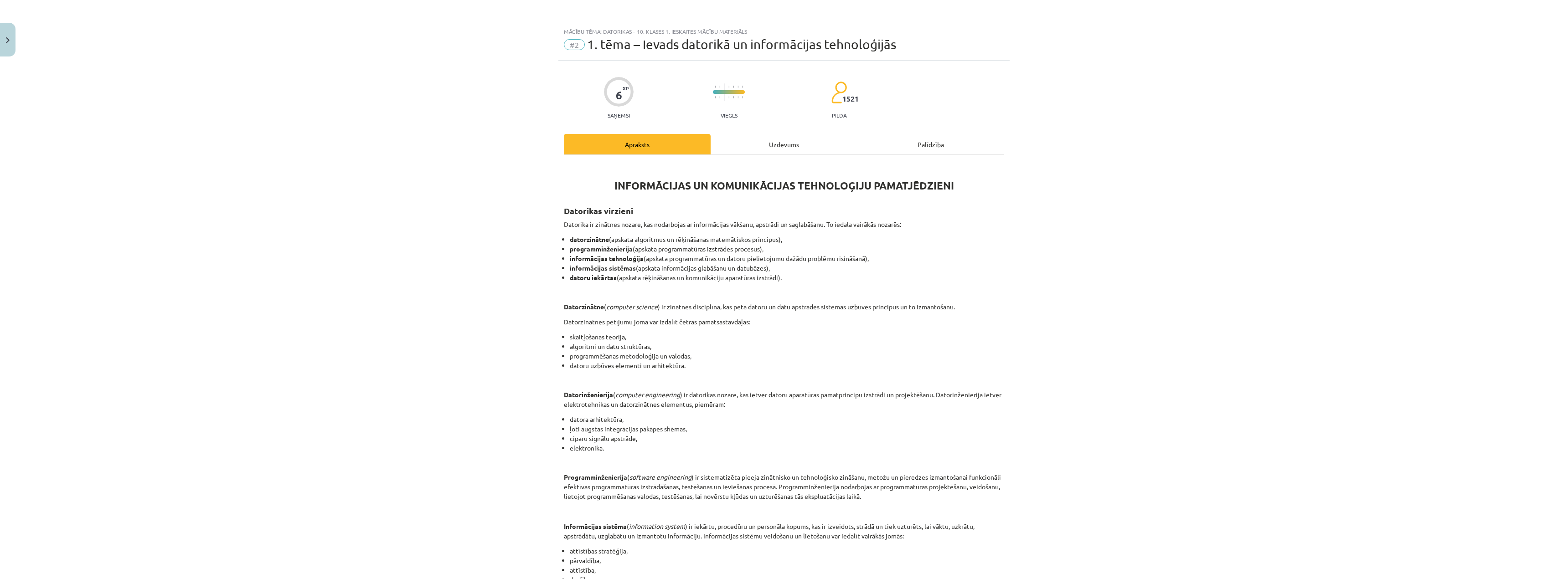
click at [763, 140] on div "Uzdevums" at bounding box center [783, 144] width 147 height 21
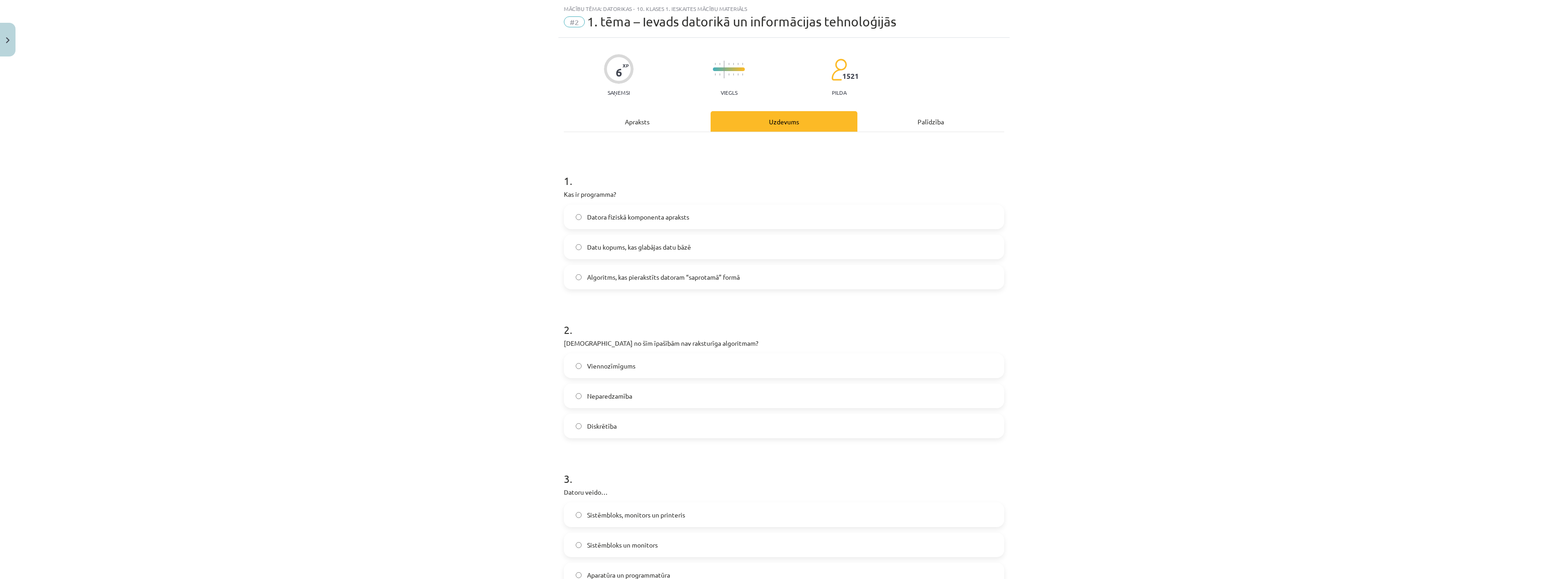
click at [662, 120] on div "Apraksts" at bounding box center [637, 122] width 147 height 21
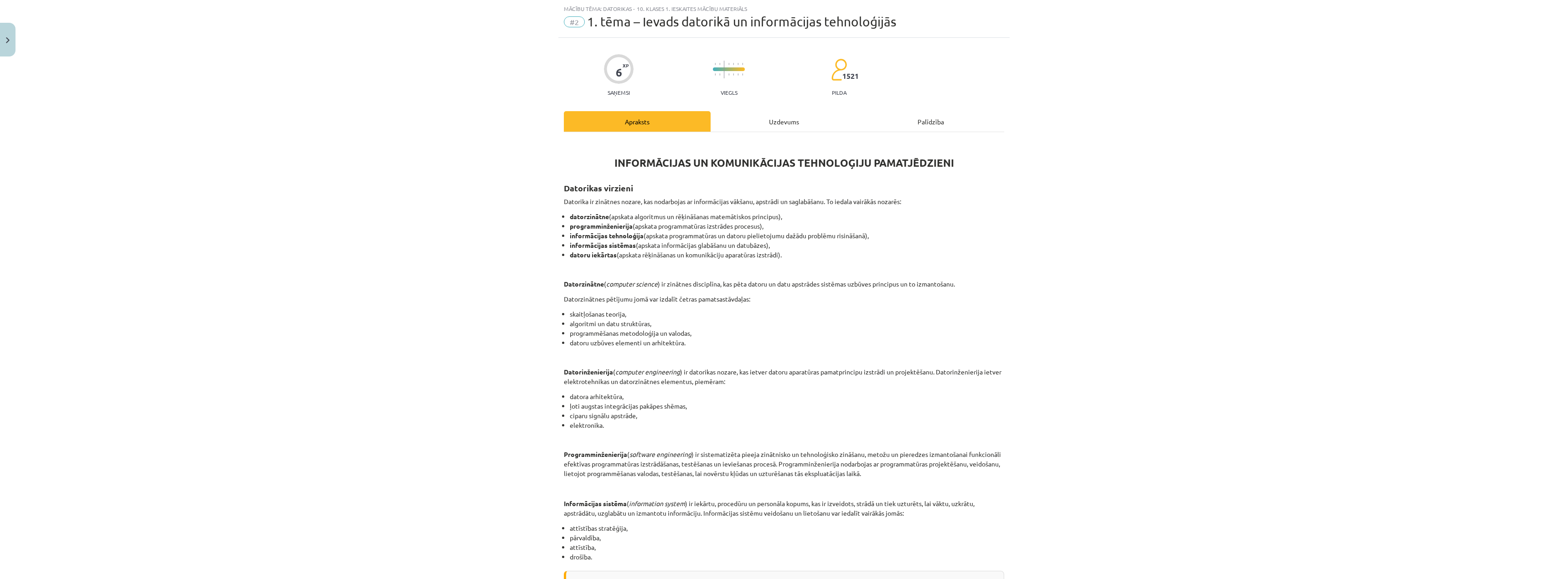
click at [766, 114] on div "Uzdevums" at bounding box center [783, 122] width 147 height 21
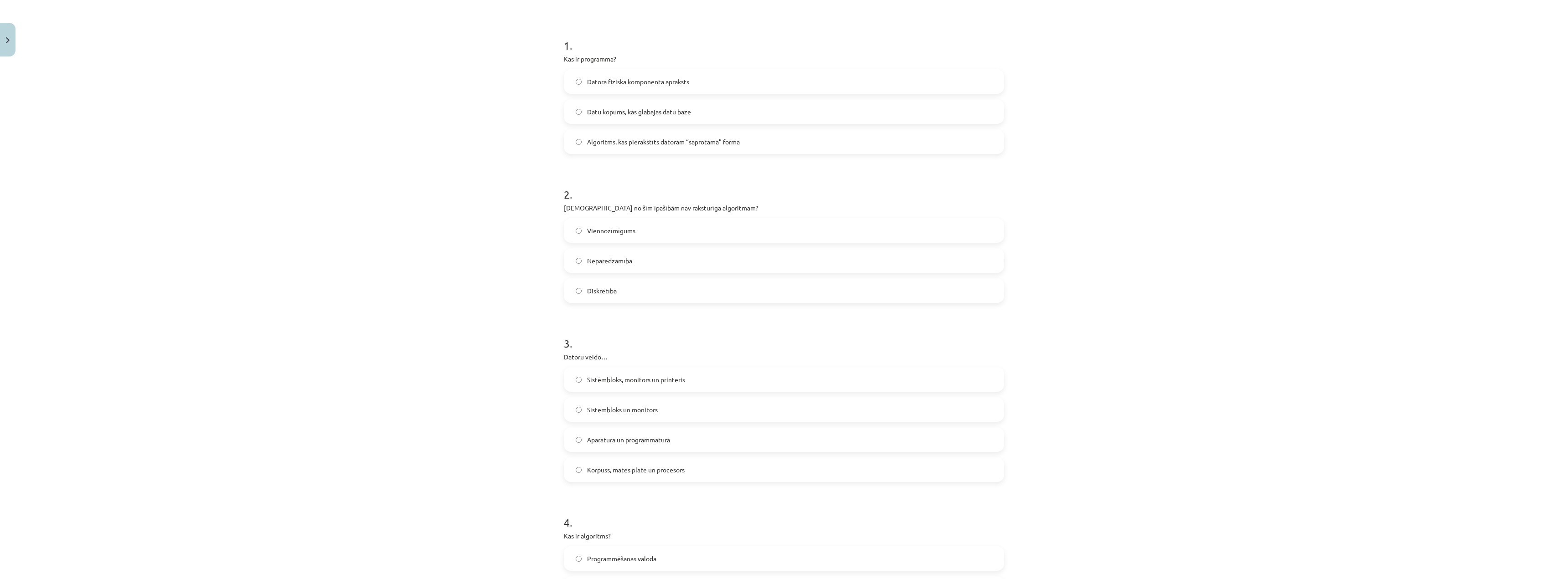
scroll to position [159, 0]
click at [636, 266] on label "Neparedzamība" at bounding box center [784, 258] width 438 height 23
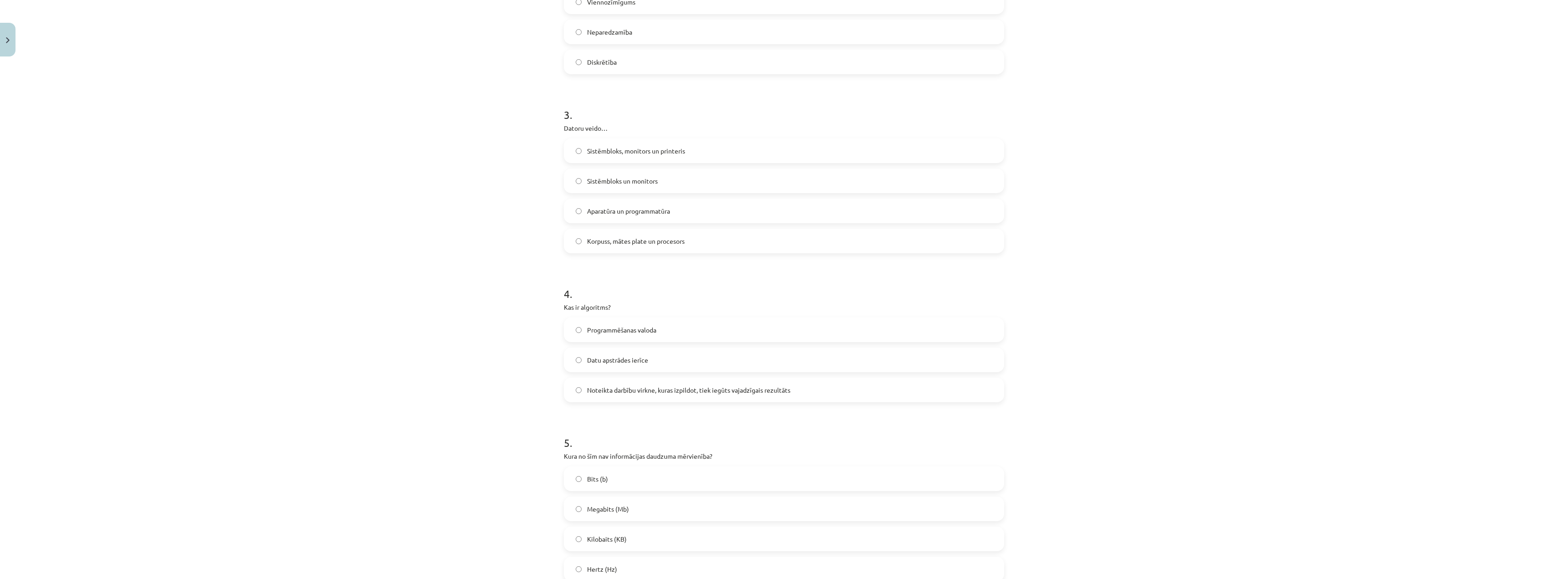
scroll to position [387, 0]
click at [603, 387] on span "Noteikta darbību virkne, kuras izpildot, tiek iegūts vajadzīgais rezultāts" at bounding box center [689, 390] width 203 height 10
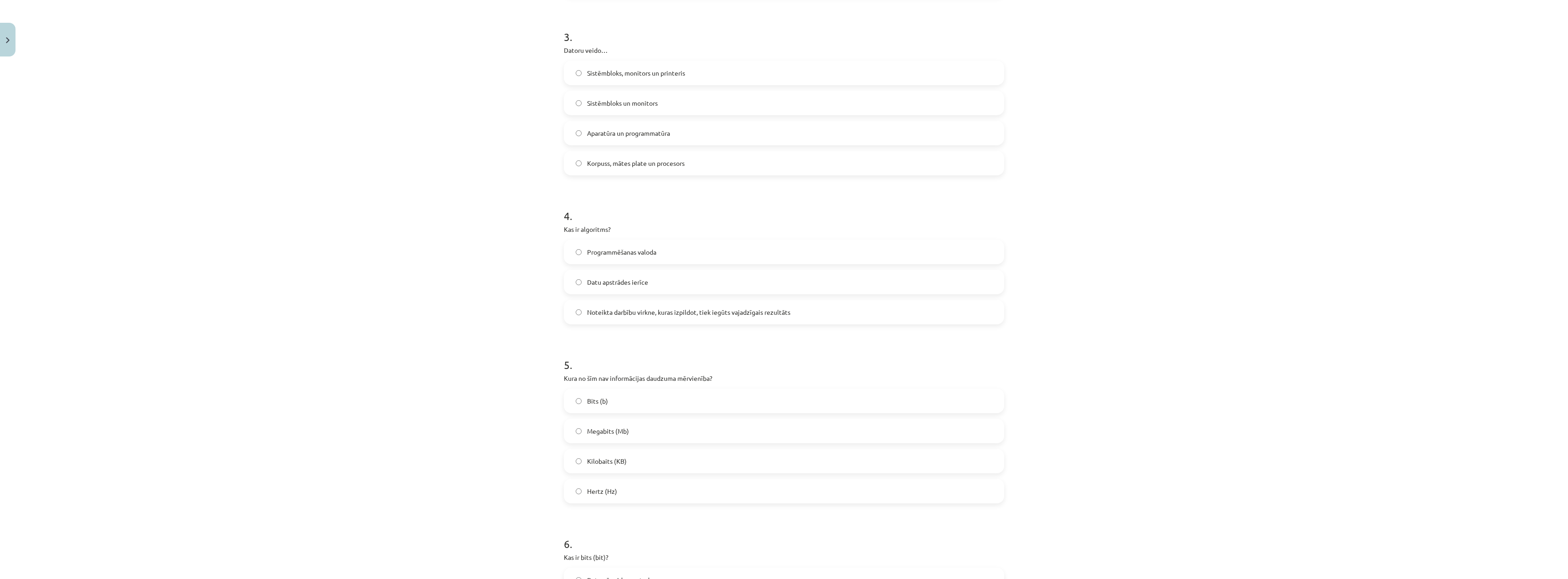
scroll to position [478, 0]
click at [595, 482] on label "Hertz (Hz)" at bounding box center [784, 477] width 438 height 23
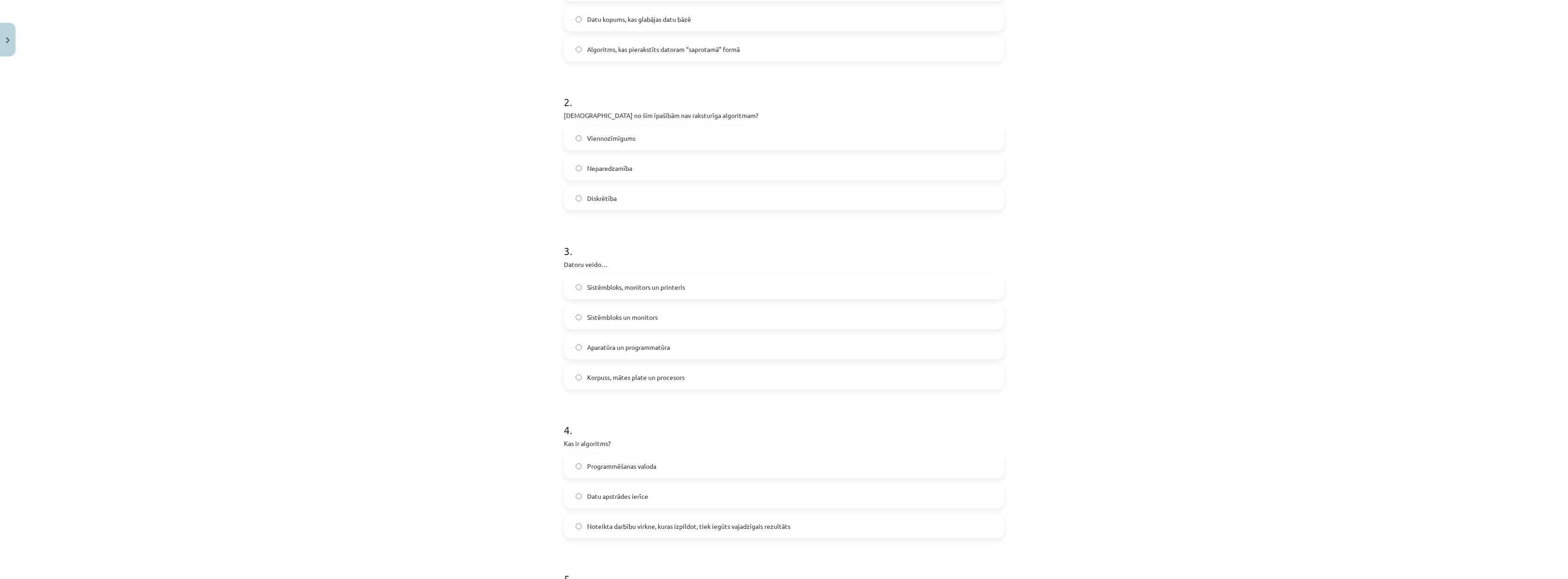
scroll to position [0, 0]
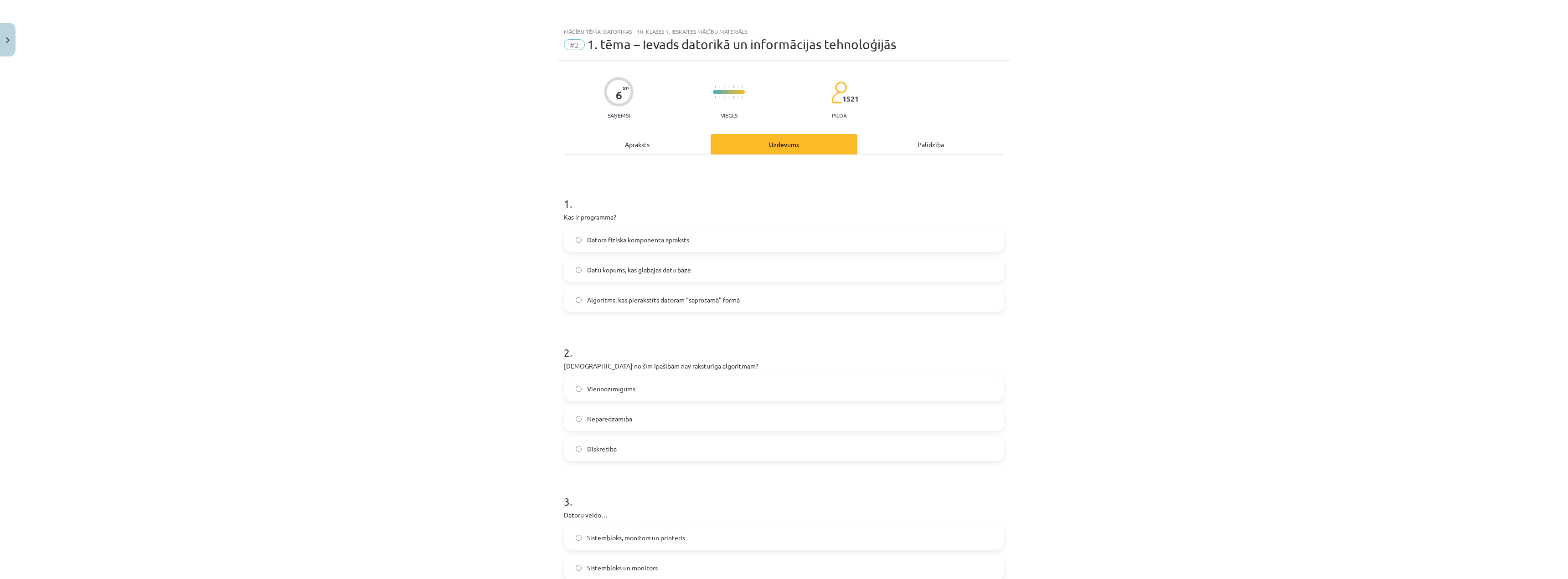
click at [587, 274] on span "Datu kopums, kas glabājas datu bāzē" at bounding box center [639, 270] width 104 height 10
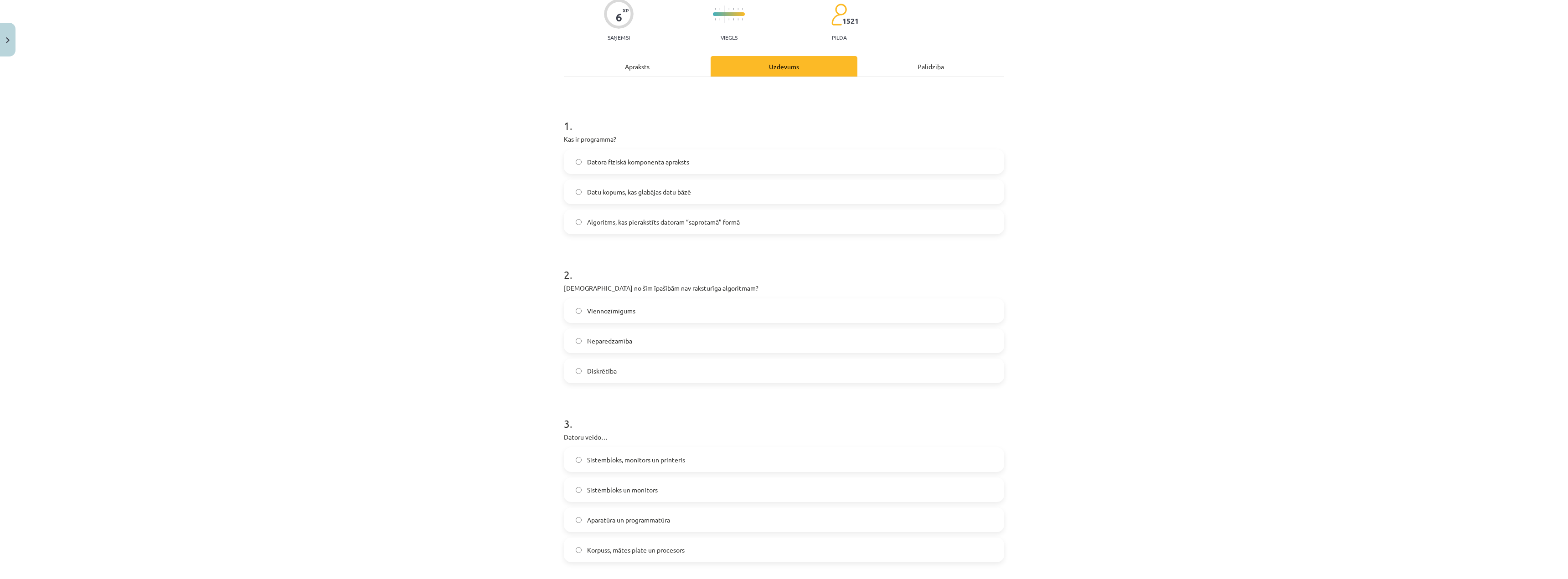
scroll to position [273, 0]
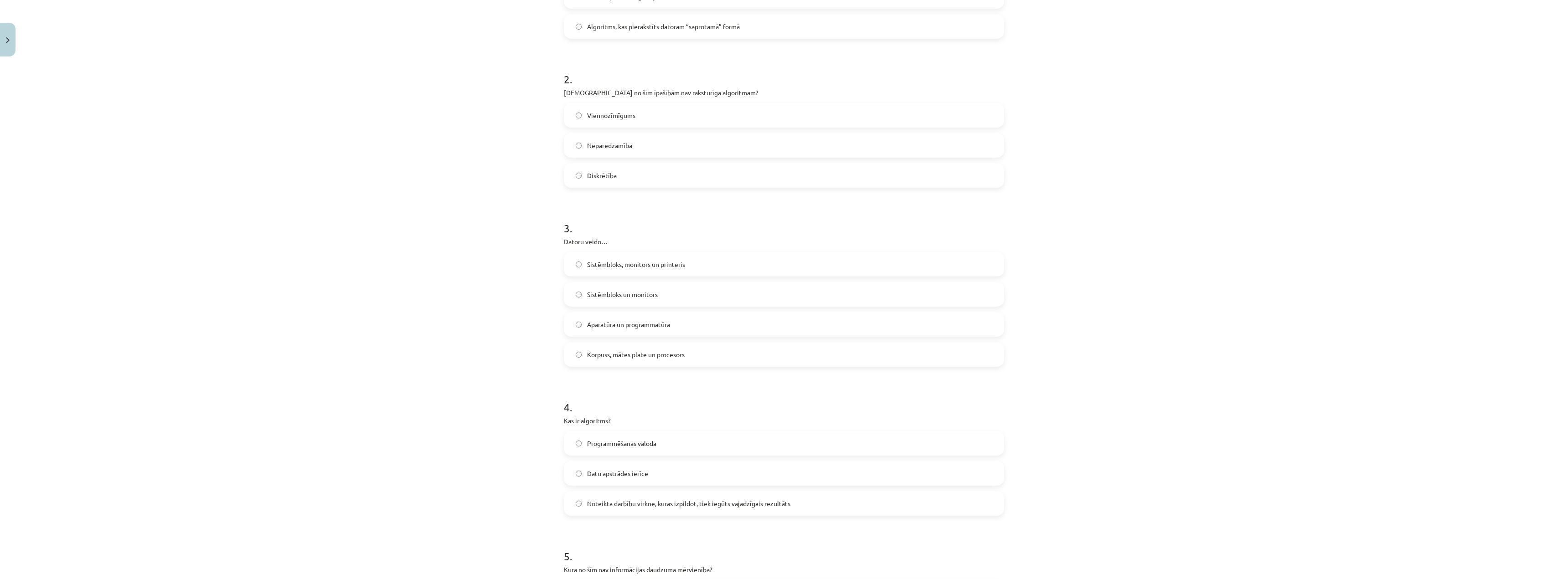
click at [589, 327] on span "Aparatūra un programmatūra" at bounding box center [629, 325] width 83 height 10
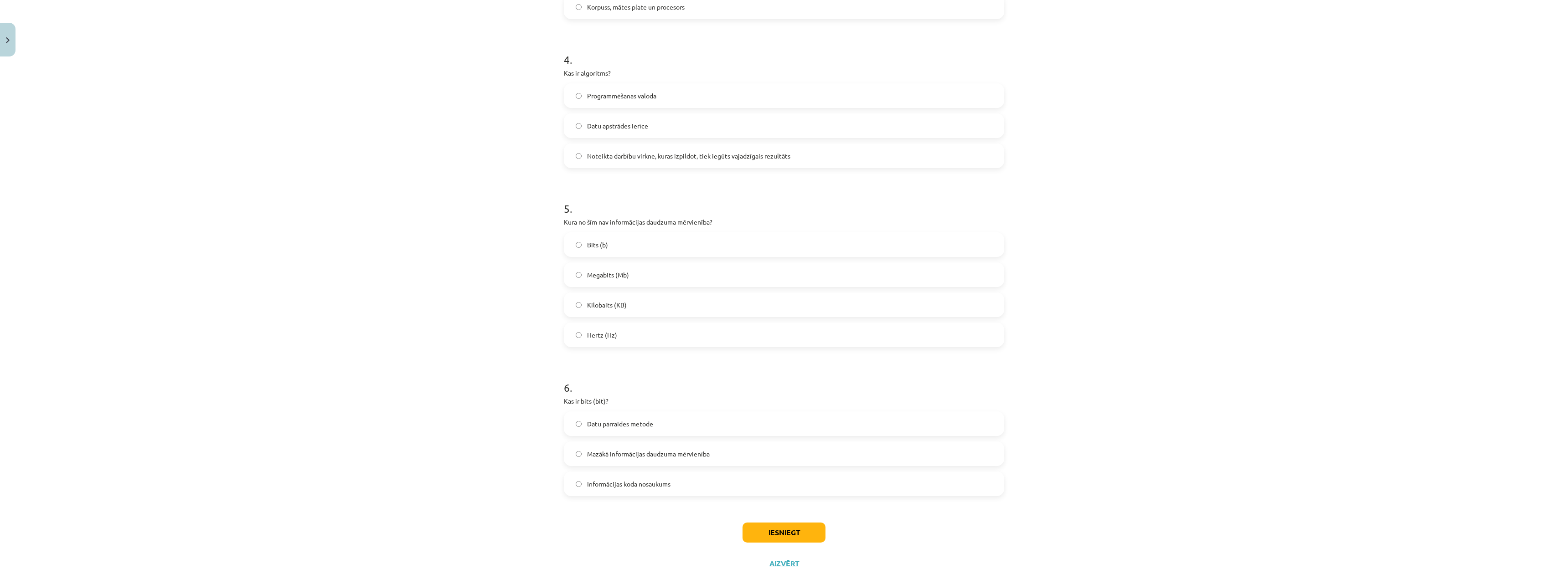
scroll to position [643, 0]
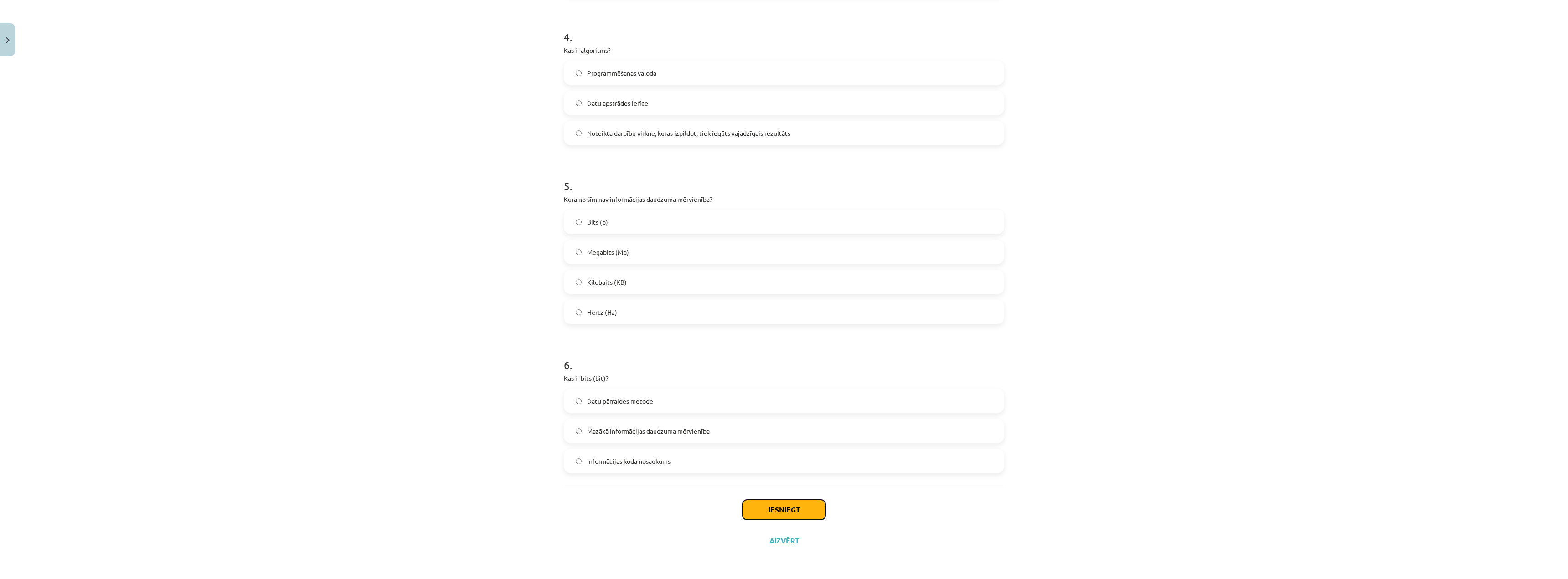
click at [758, 507] on button "Iesniegt" at bounding box center [784, 509] width 83 height 20
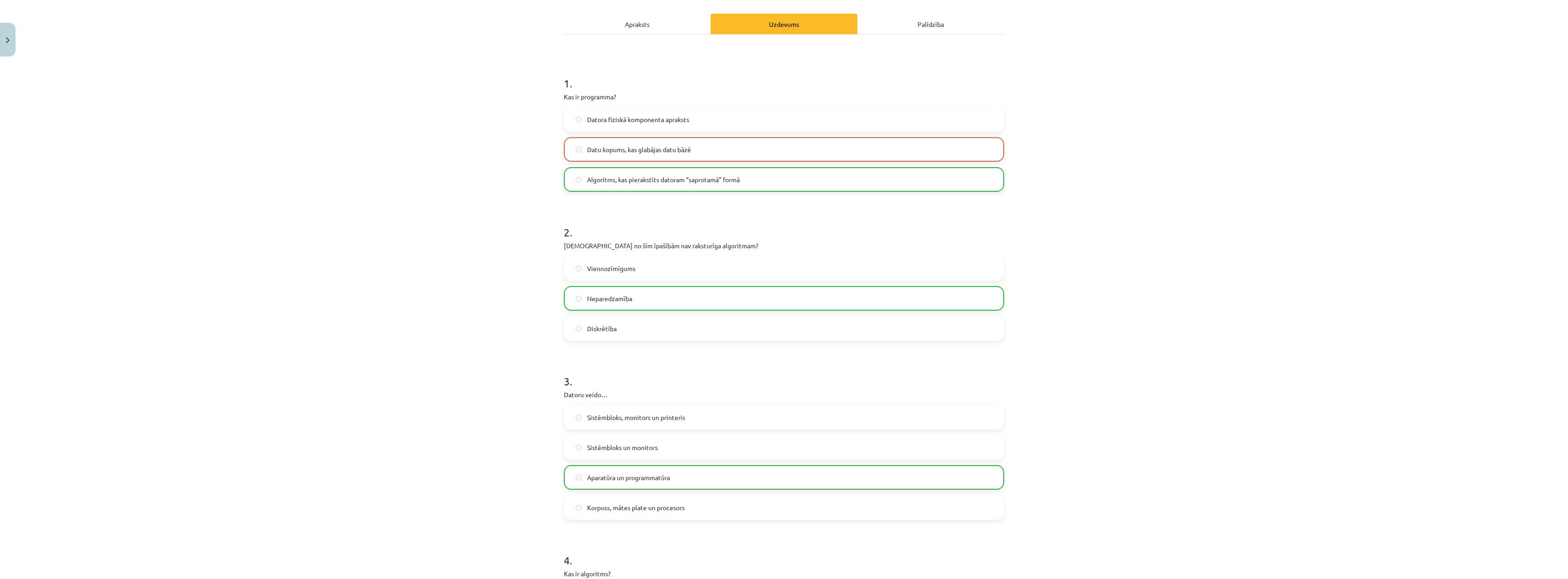
scroll to position [6, 0]
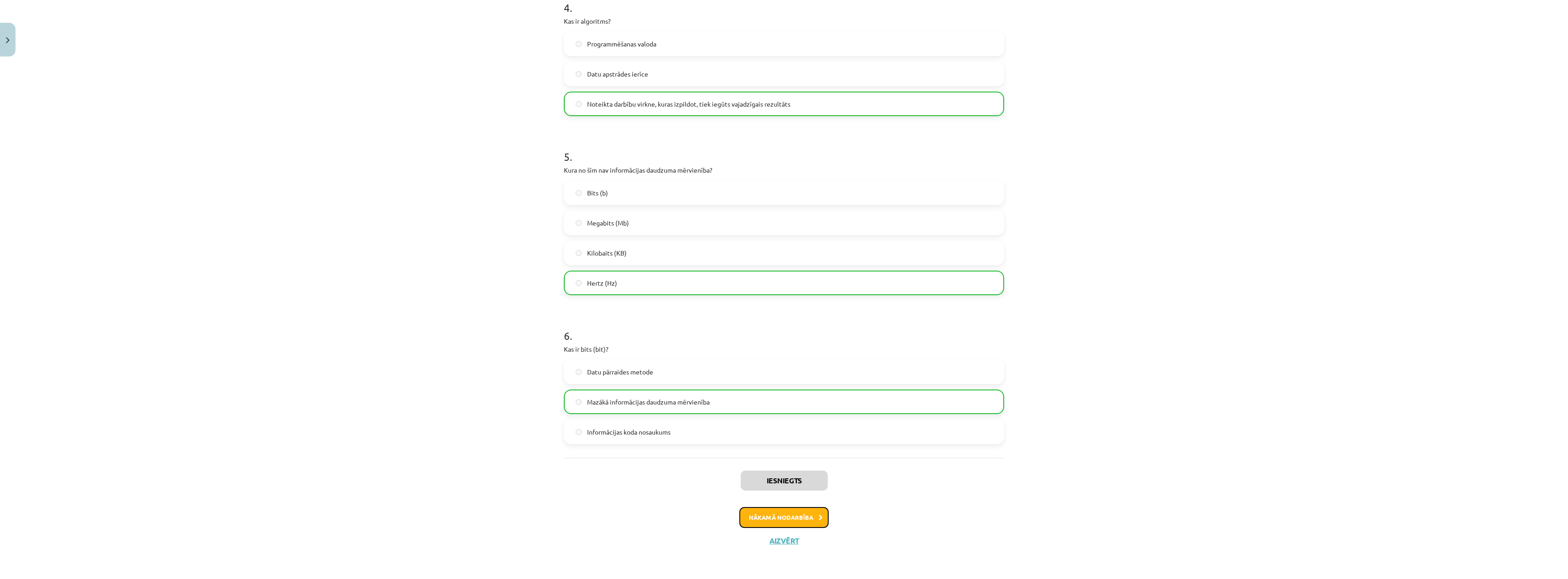
click at [758, 522] on button "Nākamā nodarbība" at bounding box center [784, 517] width 89 height 21
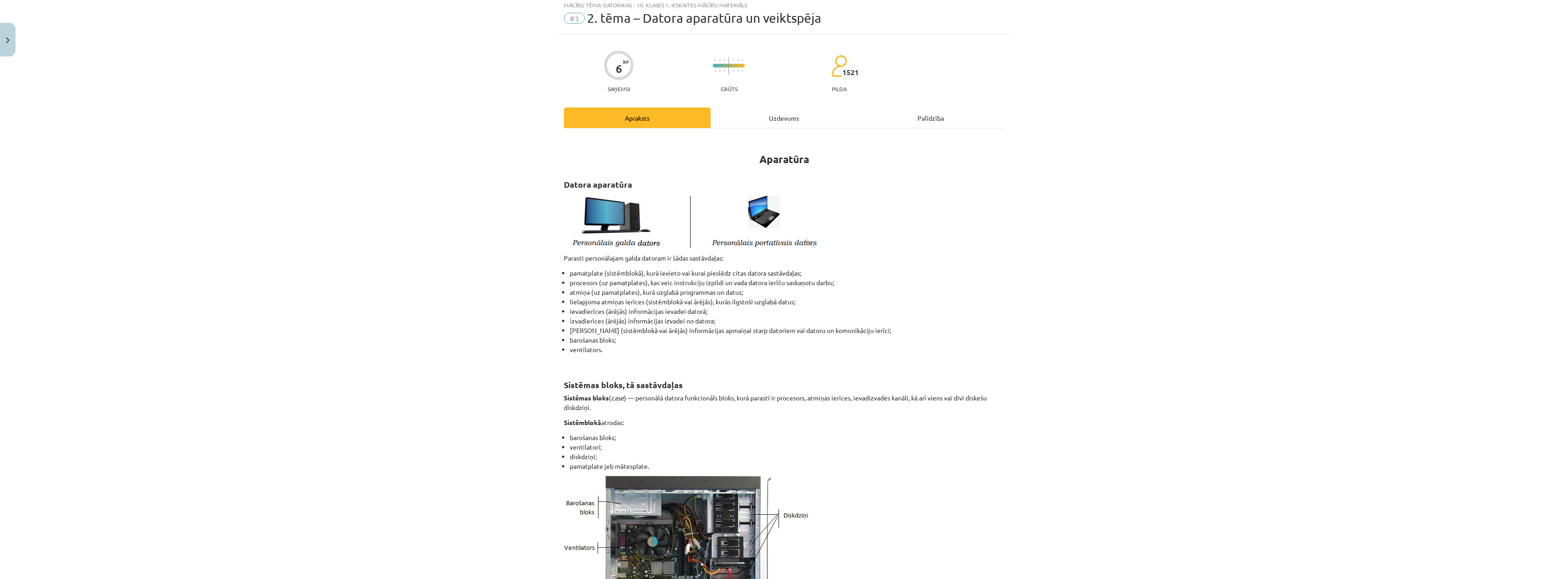
scroll to position [23, 0]
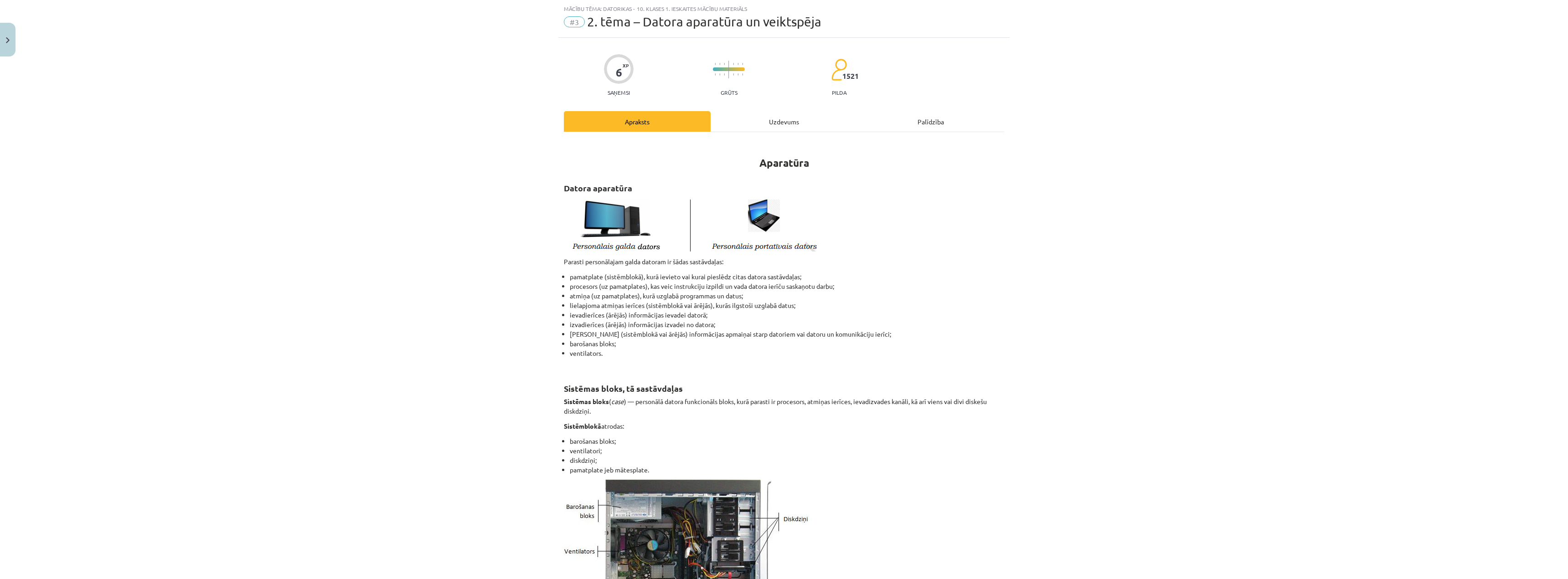
click at [758, 122] on div "Uzdevums" at bounding box center [783, 122] width 147 height 21
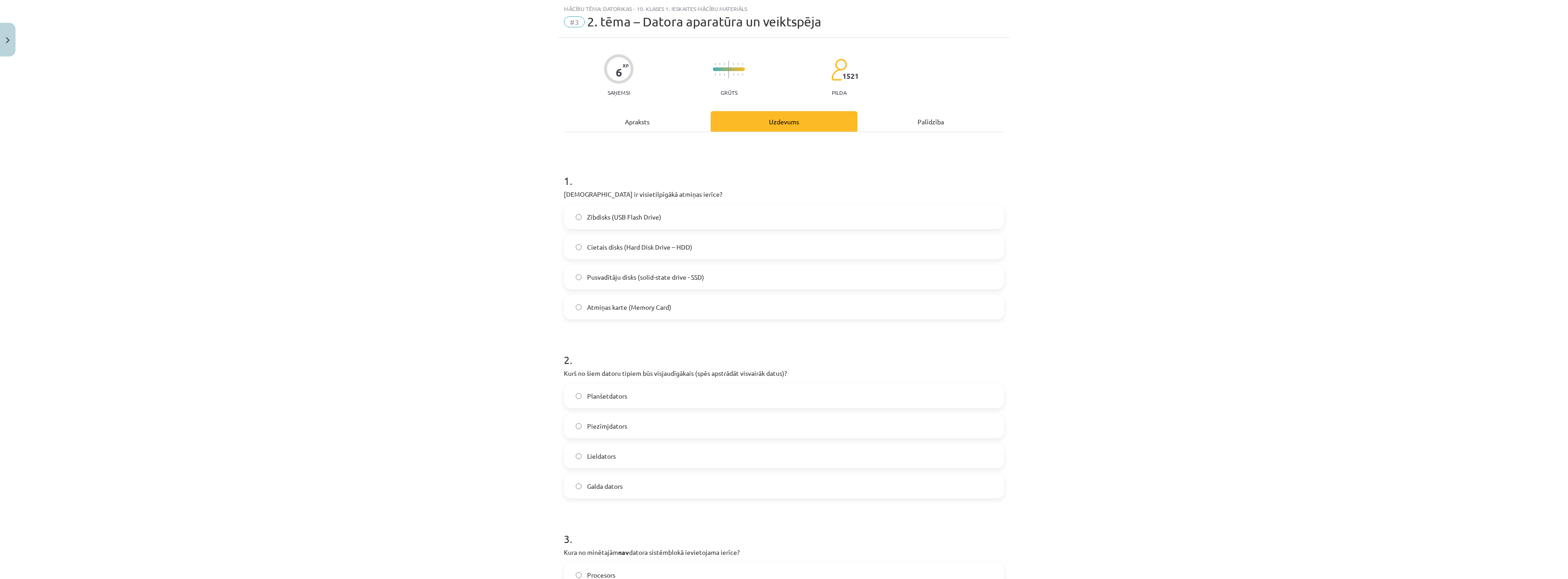
click at [651, 128] on div "Apraksts" at bounding box center [637, 122] width 147 height 21
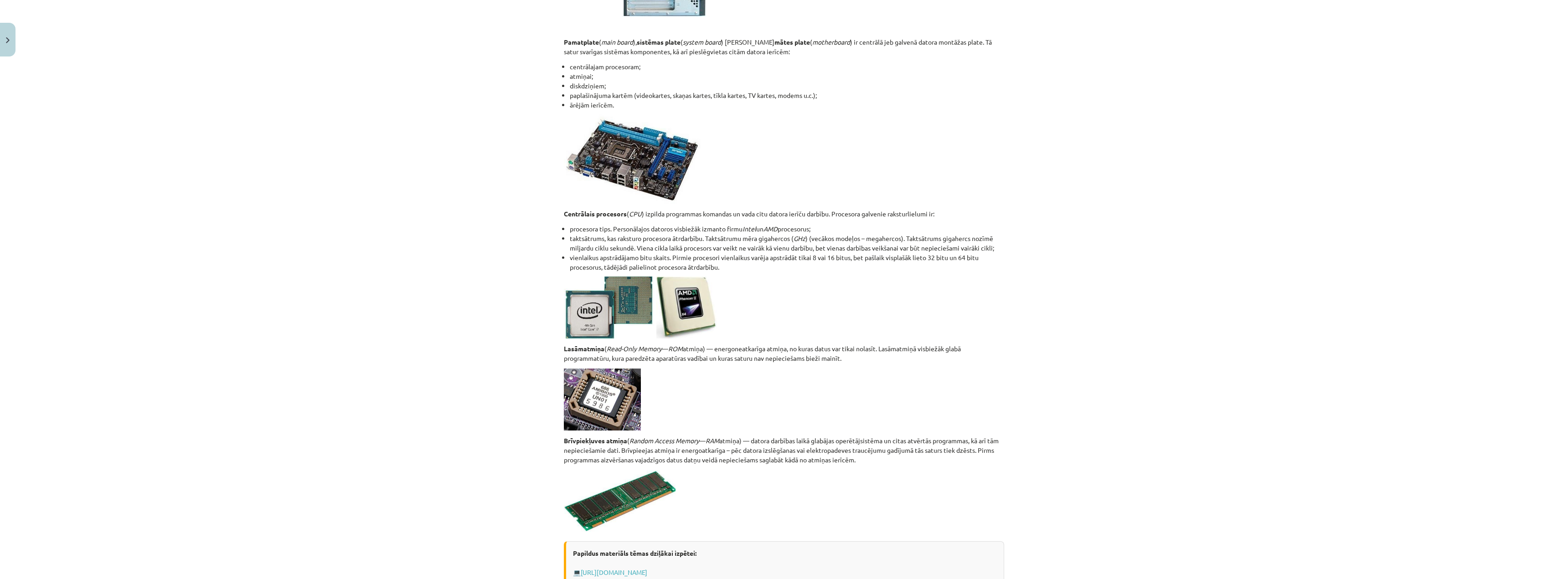
scroll to position [1371, 0]
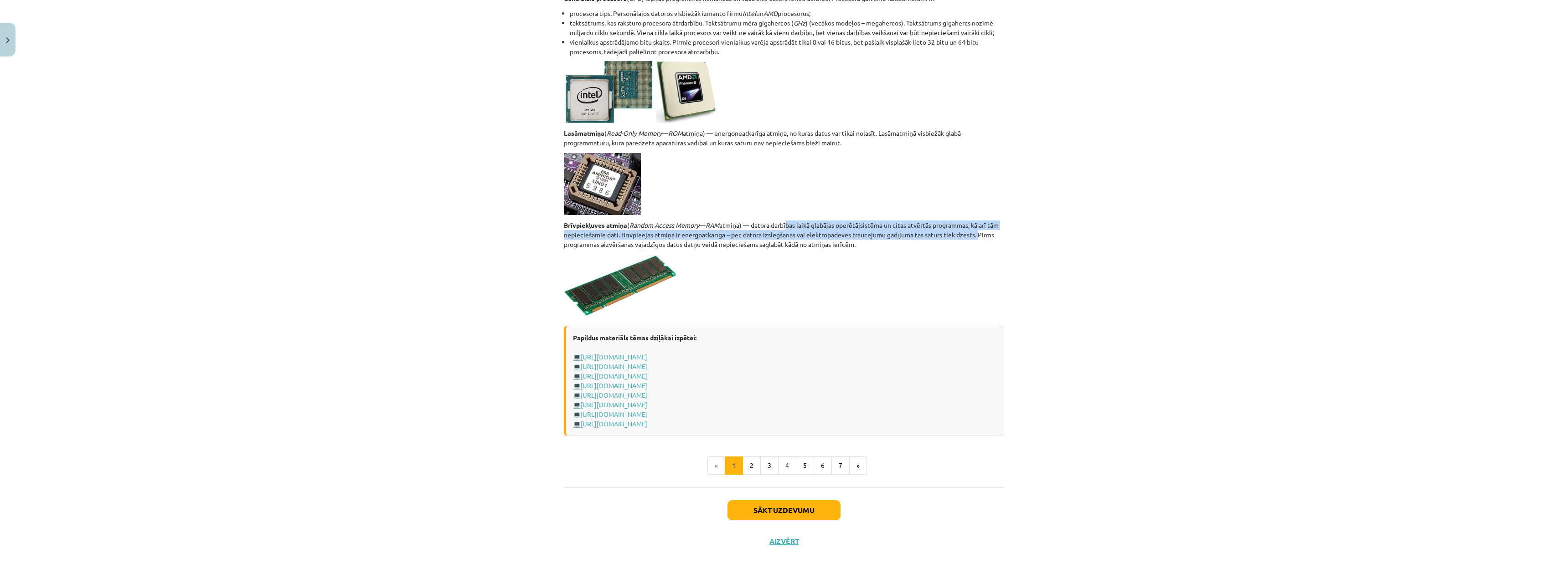
drag, startPoint x: 797, startPoint y: 218, endPoint x: 1085, endPoint y: 246, distance: 289.4
click at [1044, 237] on div "Mācību tēma: Datorikas - 10. klases 1. ieskaites mācību materiāls #3 2. tēma – …" at bounding box center [784, 290] width 1568 height 579
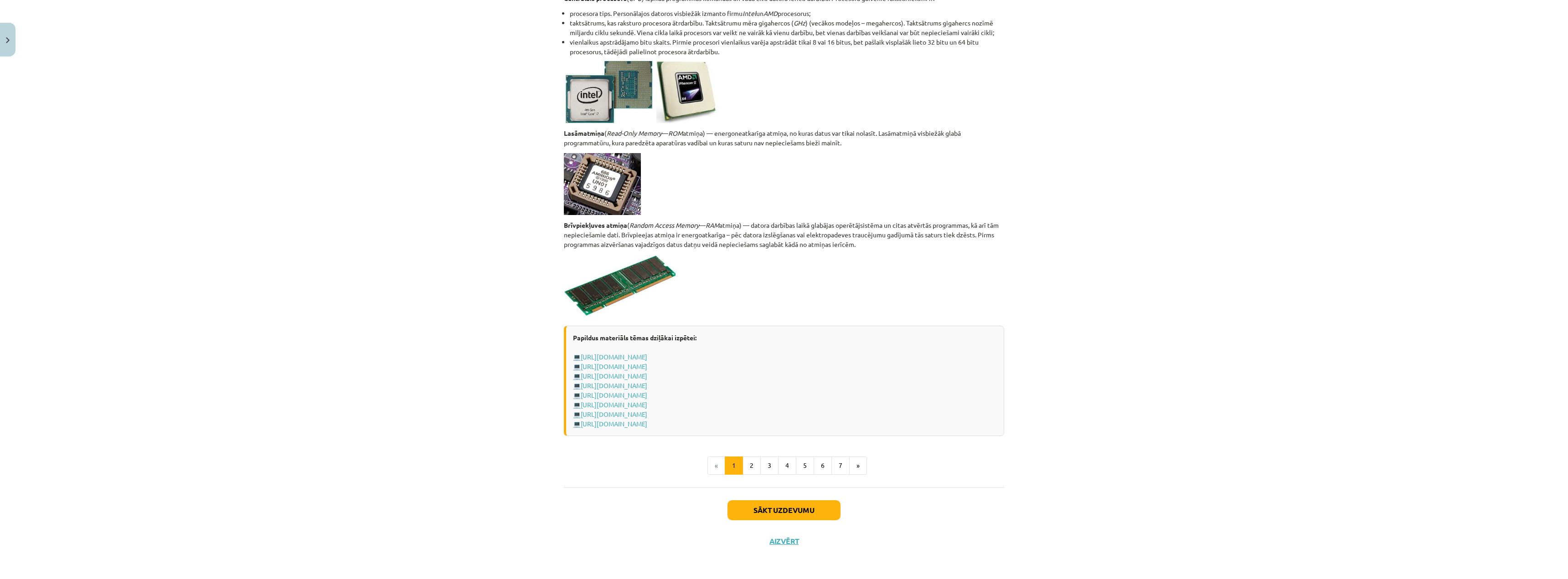
click at [1085, 246] on div "Mācību tēma: Datorikas - 10. klases 1. ieskaites mācību materiāls #3 2. tēma – …" at bounding box center [784, 290] width 1568 height 579
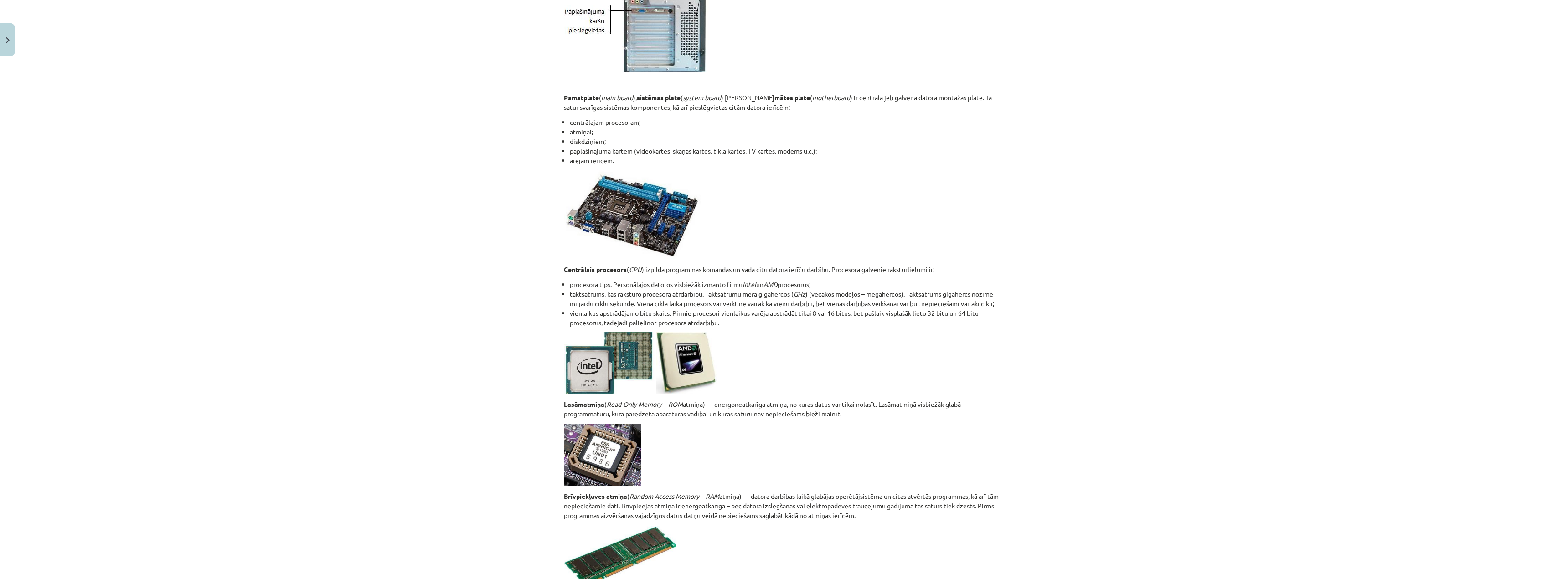
scroll to position [1098, 0]
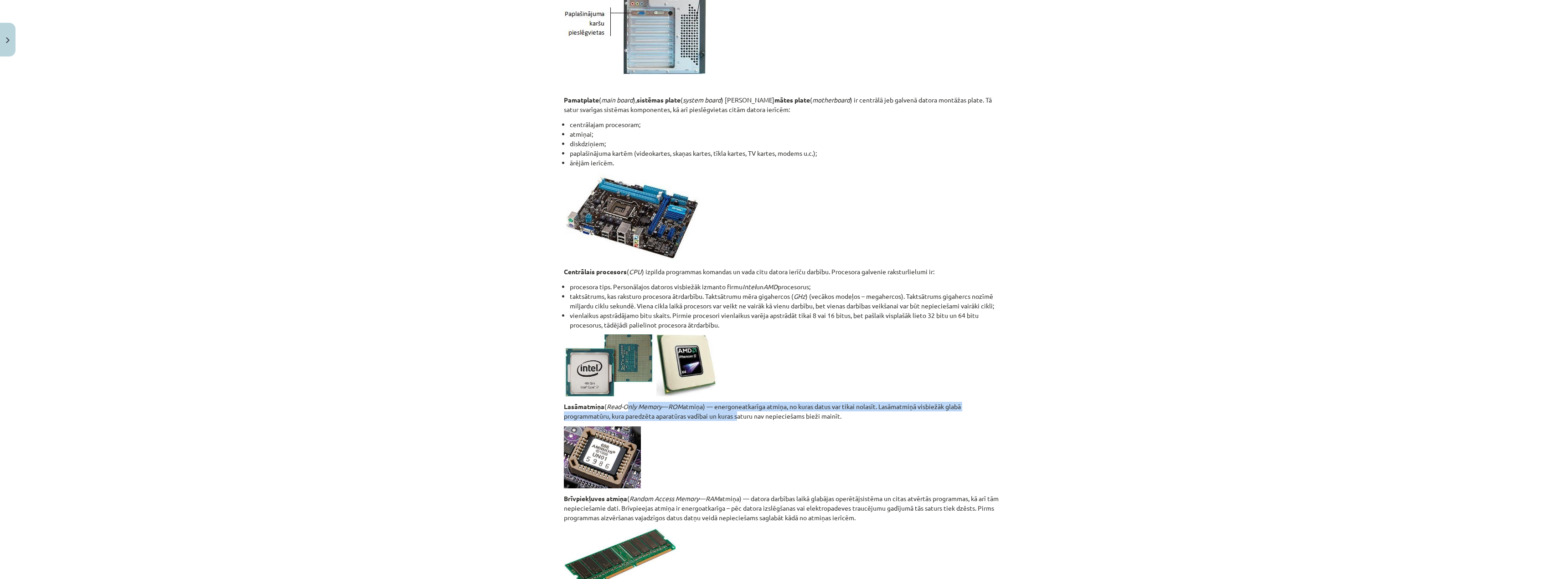
drag, startPoint x: 625, startPoint y: 409, endPoint x: 735, endPoint y: 412, distance: 110.0
click at [735, 412] on p "Lasāmatmiņa ( Read-Only Memory — ROM atmiņa) — energoneatkarīga atmiņa, no kura…" at bounding box center [783, 411] width 440 height 19
click at [760, 403] on p "Lasāmatmiņa ( Read-Only Memory — ROM atmiņa) — energoneatkarīga atmiņa, no kura…" at bounding box center [783, 411] width 440 height 19
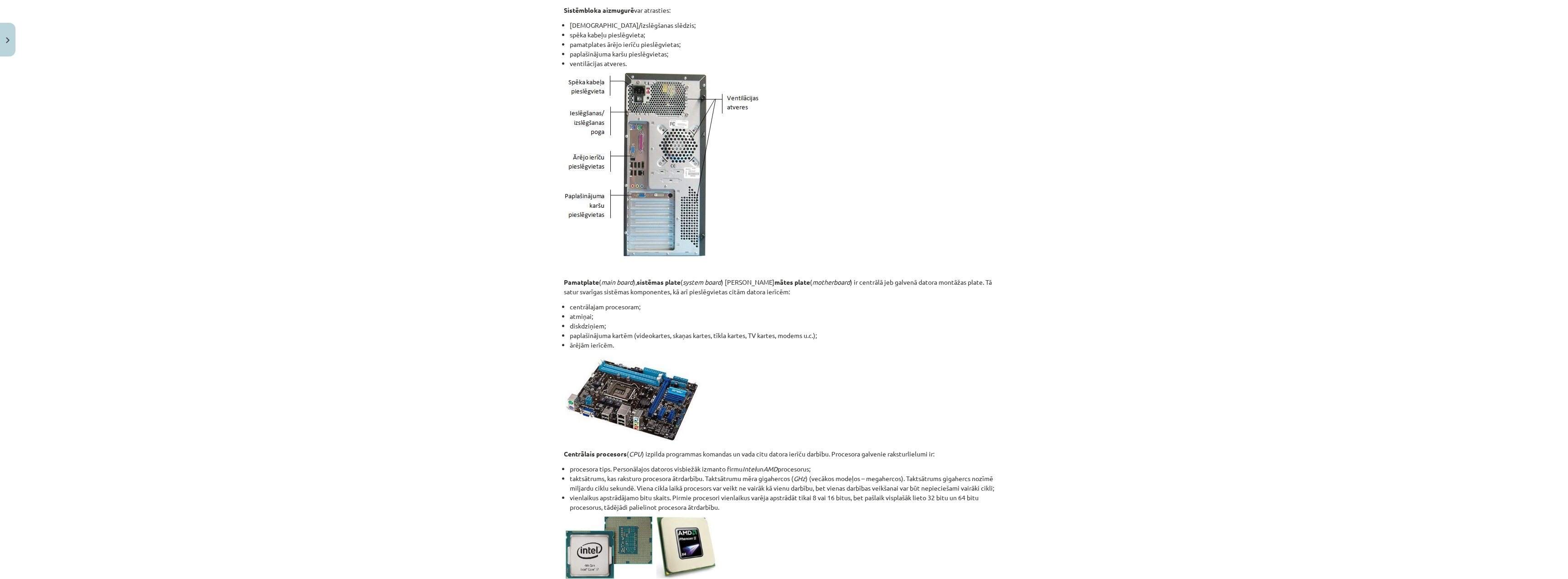
scroll to position [734, 0]
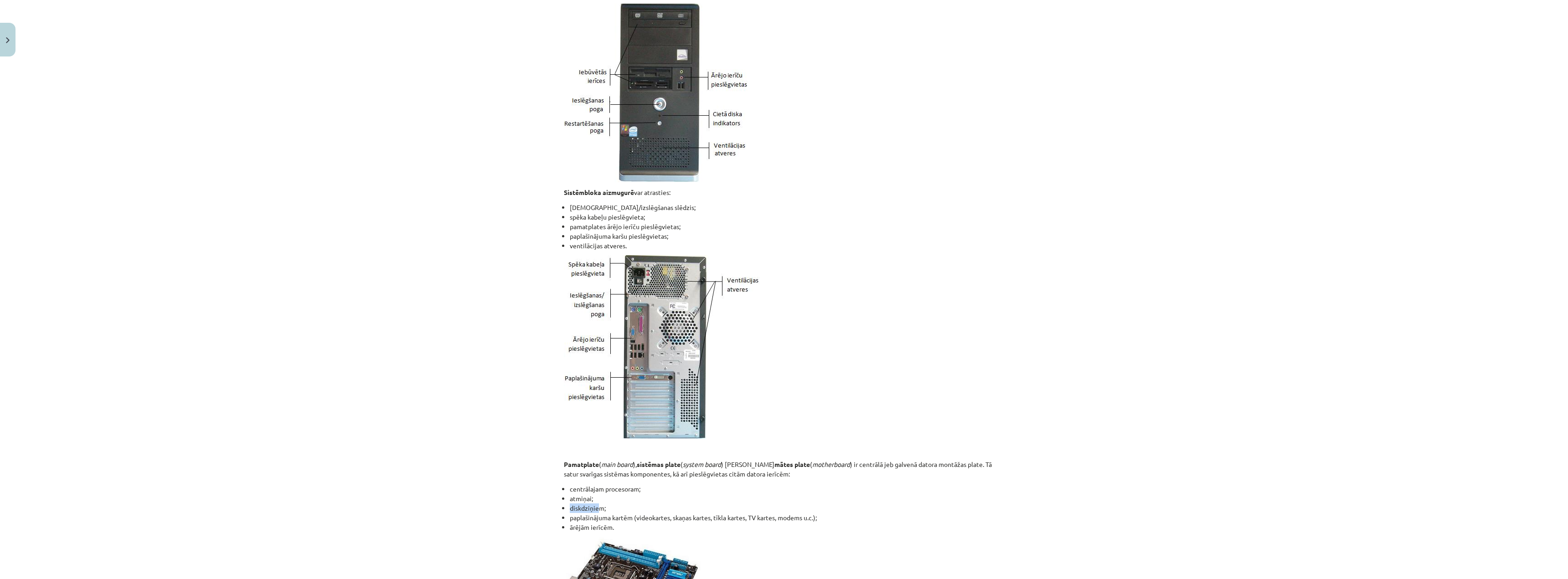
drag, startPoint x: 593, startPoint y: 505, endPoint x: 698, endPoint y: 492, distance: 105.8
click at [630, 501] on ul "centrālajam procesoram; atmiņai; diskdziņiem; paplašinājuma kartēm (videokartes…" at bounding box center [783, 508] width 440 height 48
click at [848, 431] on p at bounding box center [783, 347] width 440 height 184
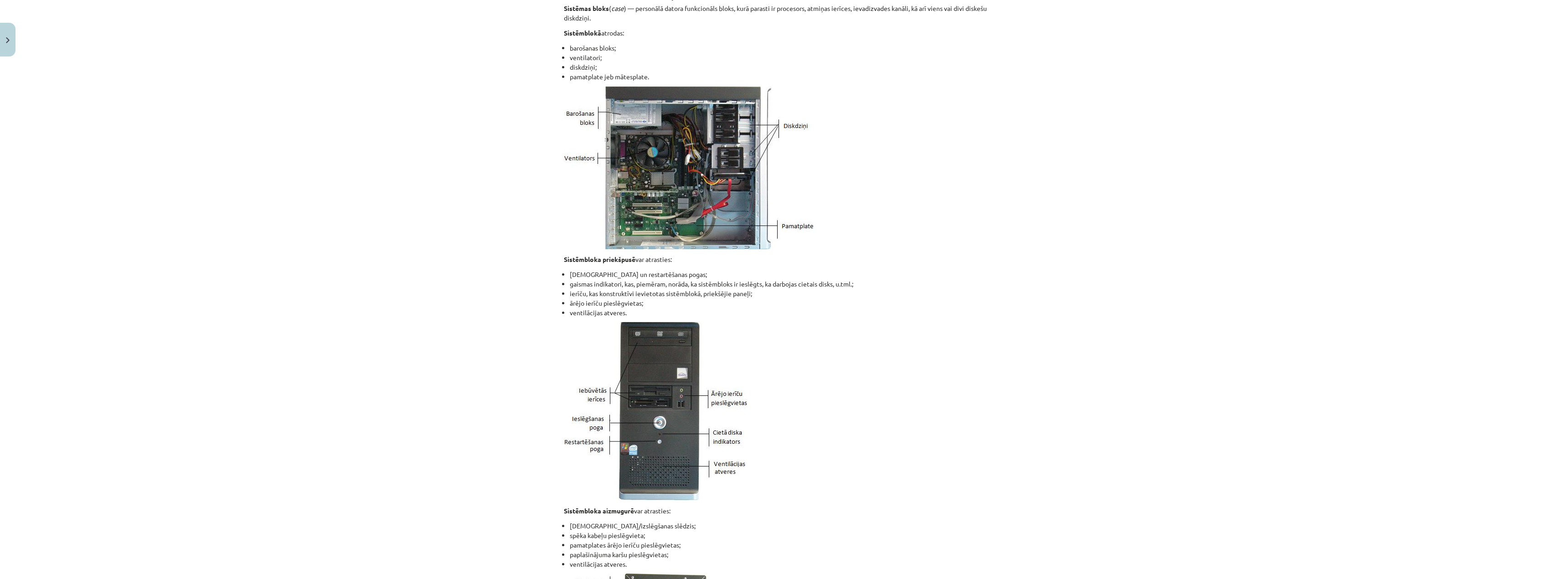
scroll to position [279, 0]
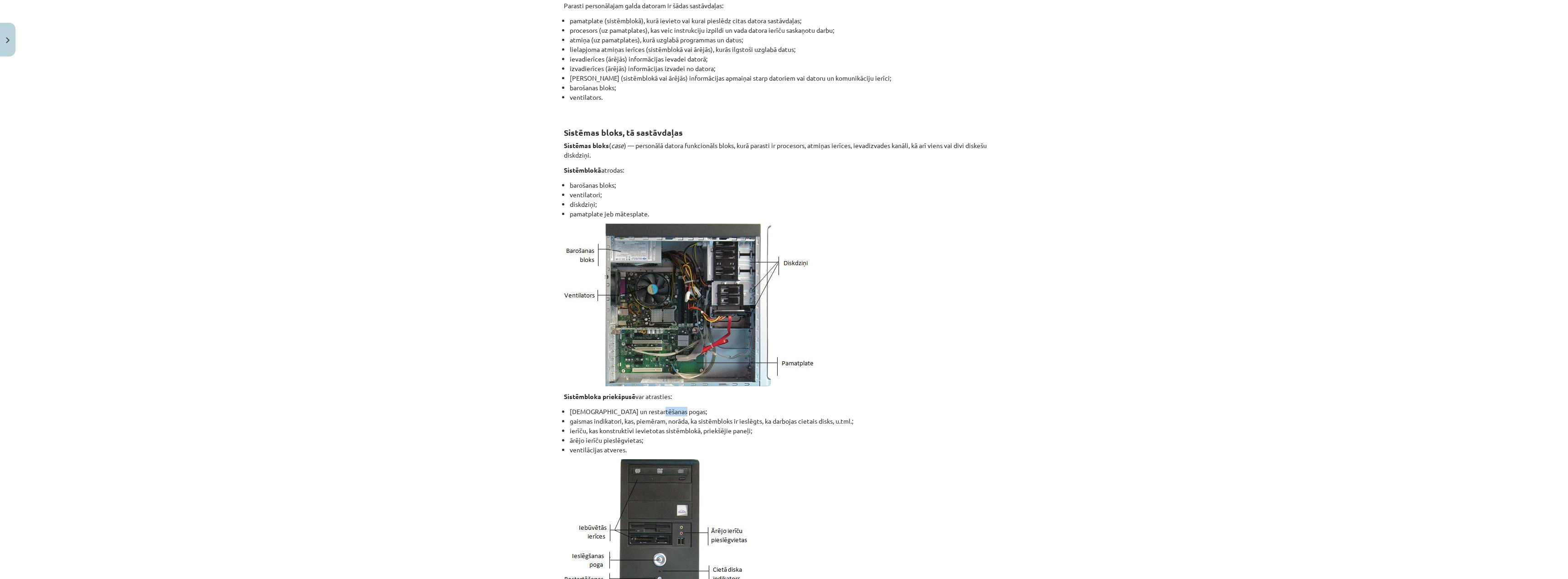
drag, startPoint x: 655, startPoint y: 406, endPoint x: 775, endPoint y: 412, distance: 120.1
click at [775, 412] on li "ieslēgšanas un restartēšanas pogas;" at bounding box center [787, 412] width 435 height 10
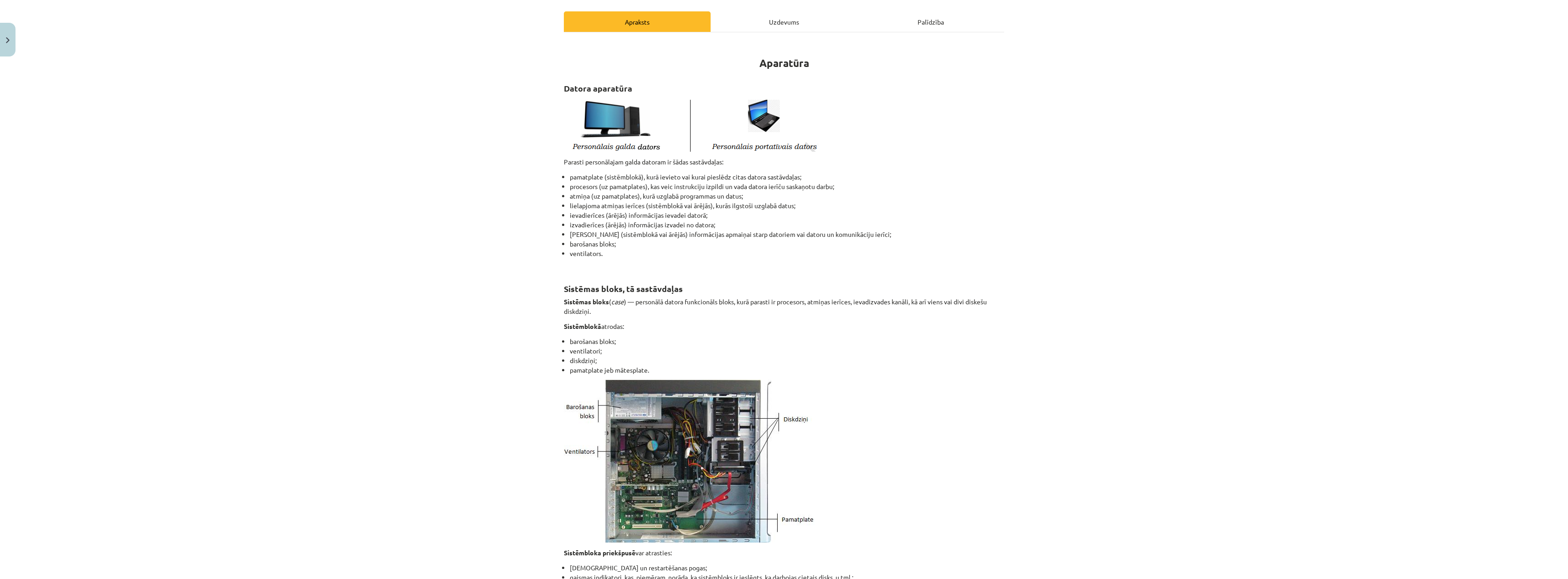
scroll to position [97, 0]
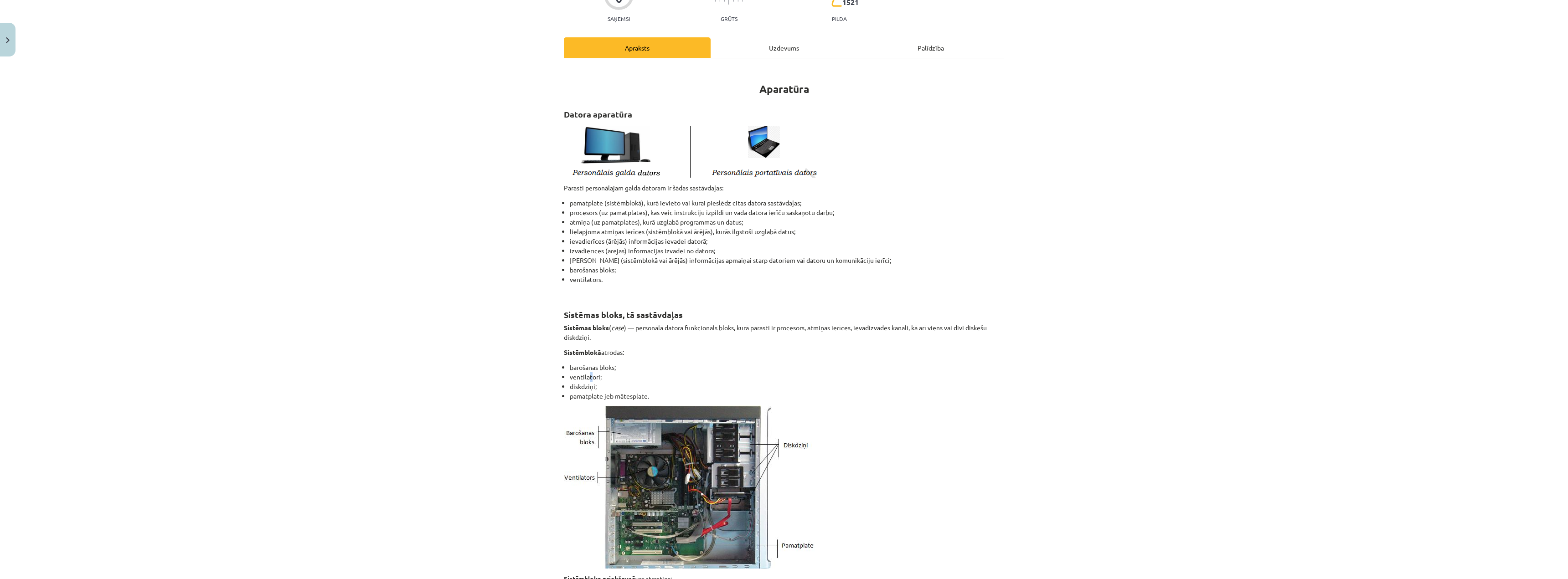
drag, startPoint x: 584, startPoint y: 374, endPoint x: 590, endPoint y: 375, distance: 6.1
click at [590, 375] on li "ventilatori;" at bounding box center [787, 377] width 435 height 10
click at [590, 382] on li "diskdziņi;" at bounding box center [787, 387] width 435 height 10
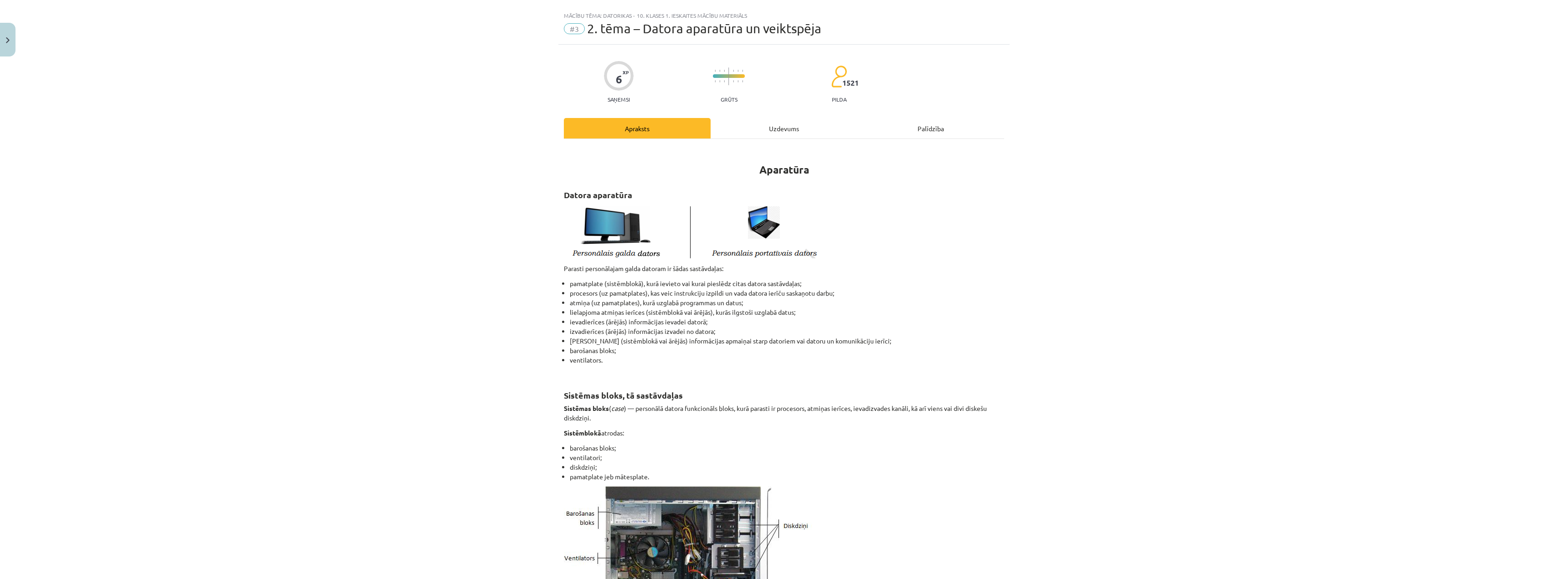
scroll to position [5, 0]
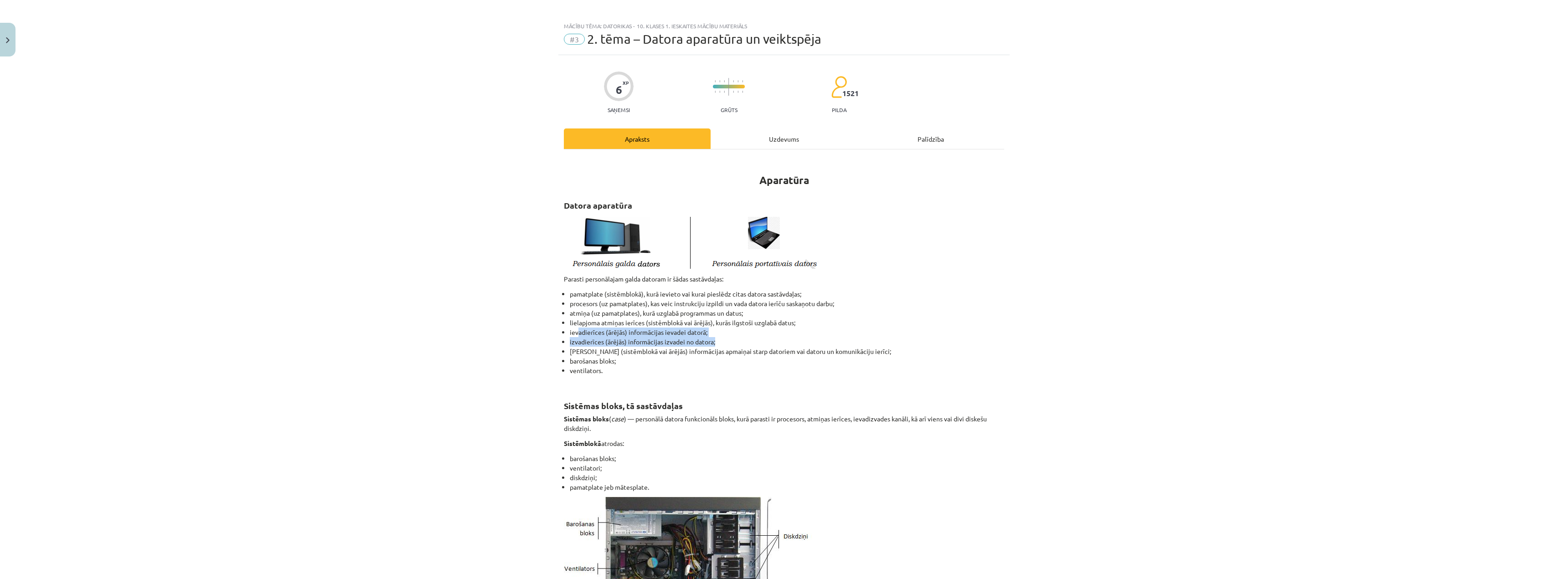
drag, startPoint x: 574, startPoint y: 328, endPoint x: 759, endPoint y: 338, distance: 185.3
click at [745, 338] on ul "pamatplate (sistēmblokā), kurā ievieto vai kurai pieslēdz citas datora sastāvda…" at bounding box center [783, 337] width 440 height 95
click at [778, 335] on li "ievadierīces (ārējās) informācijas ievadei datorā;" at bounding box center [787, 332] width 435 height 10
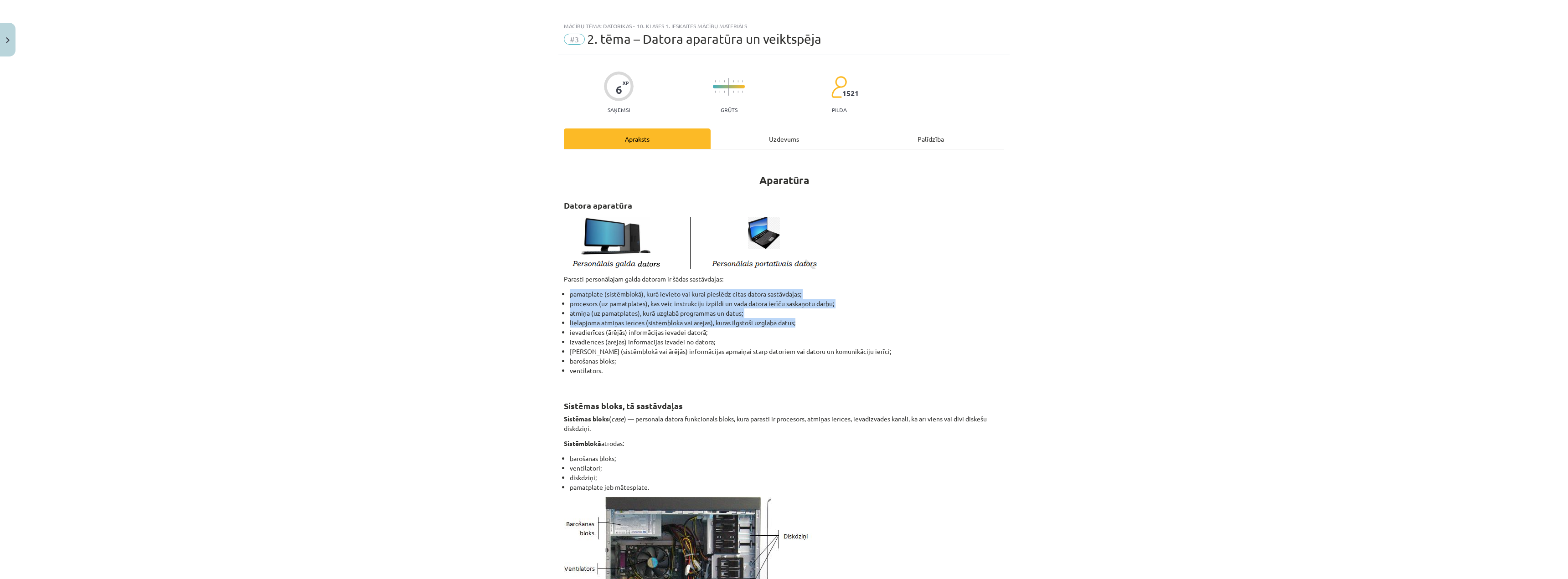
drag, startPoint x: 604, startPoint y: 294, endPoint x: 819, endPoint y: 320, distance: 216.6
click at [819, 320] on div "Mācību tēma: Datorikas - 10. klases 1. ieskaites mācību materiāls #3 2. tēma – …" at bounding box center [784, 290] width 1568 height 579
click at [819, 320] on li "lielapjoma atmiņas ierīces (sistēmblokā vai ārējās), kurās ilgstoši uzglabā dat…" at bounding box center [787, 323] width 435 height 10
drag, startPoint x: 680, startPoint y: 318, endPoint x: 796, endPoint y: 322, distance: 116.1
click at [796, 322] on li "lielapjoma atmiņas ierīces (sistēmblokā vai ārējās), kurās ilgstoši uzglabā dat…" at bounding box center [787, 323] width 435 height 10
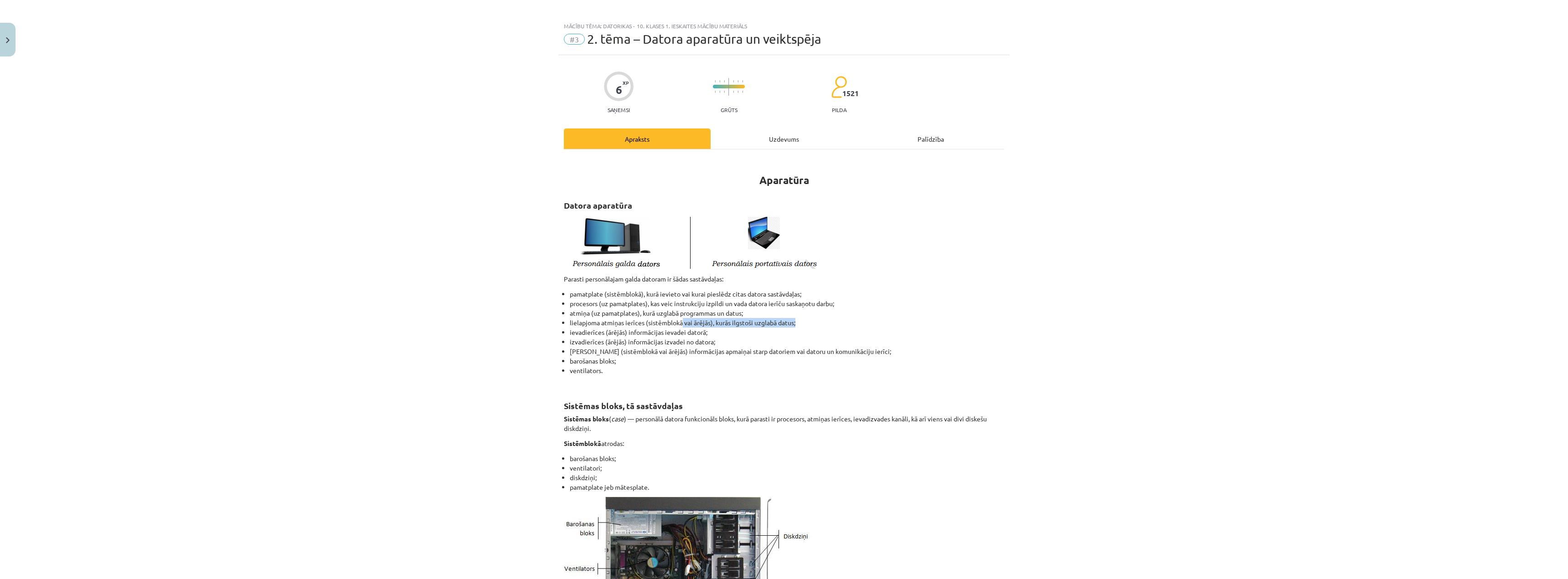
click at [796, 322] on li "lielapjoma atmiņas ierīces (sistēmblokā vai ārējās), kurās ilgstoši uzglabā dat…" at bounding box center [787, 323] width 435 height 10
click at [779, 140] on div "Uzdevums" at bounding box center [783, 139] width 147 height 21
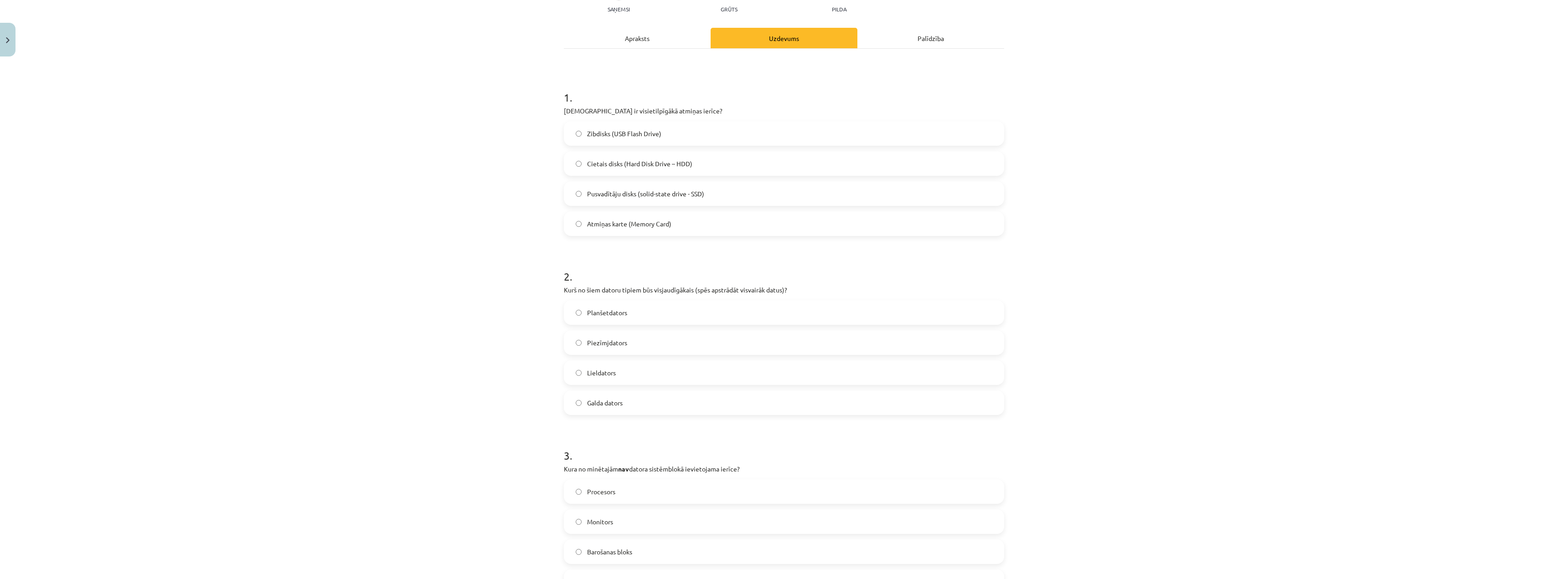
scroll to position [114, 0]
click at [609, 355] on label "Lieldators" at bounding box center [784, 364] width 438 height 23
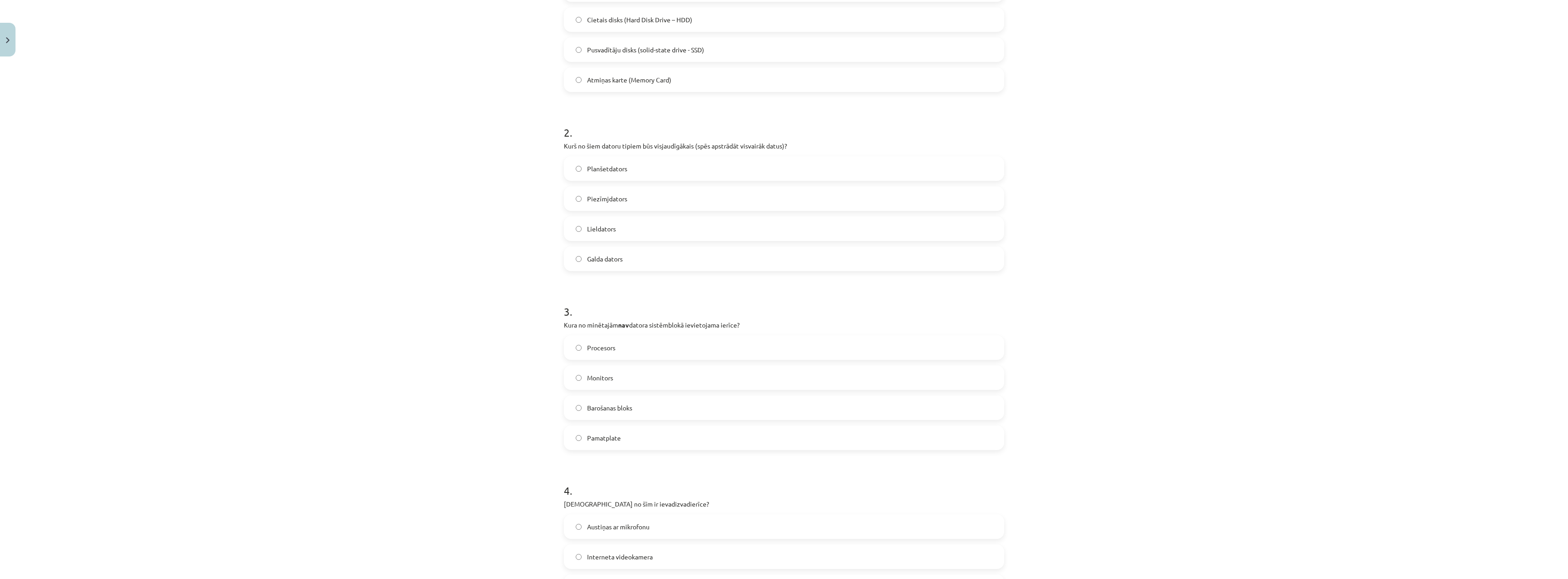
scroll to position [251, 0]
click at [603, 375] on span "Monitors" at bounding box center [600, 378] width 26 height 10
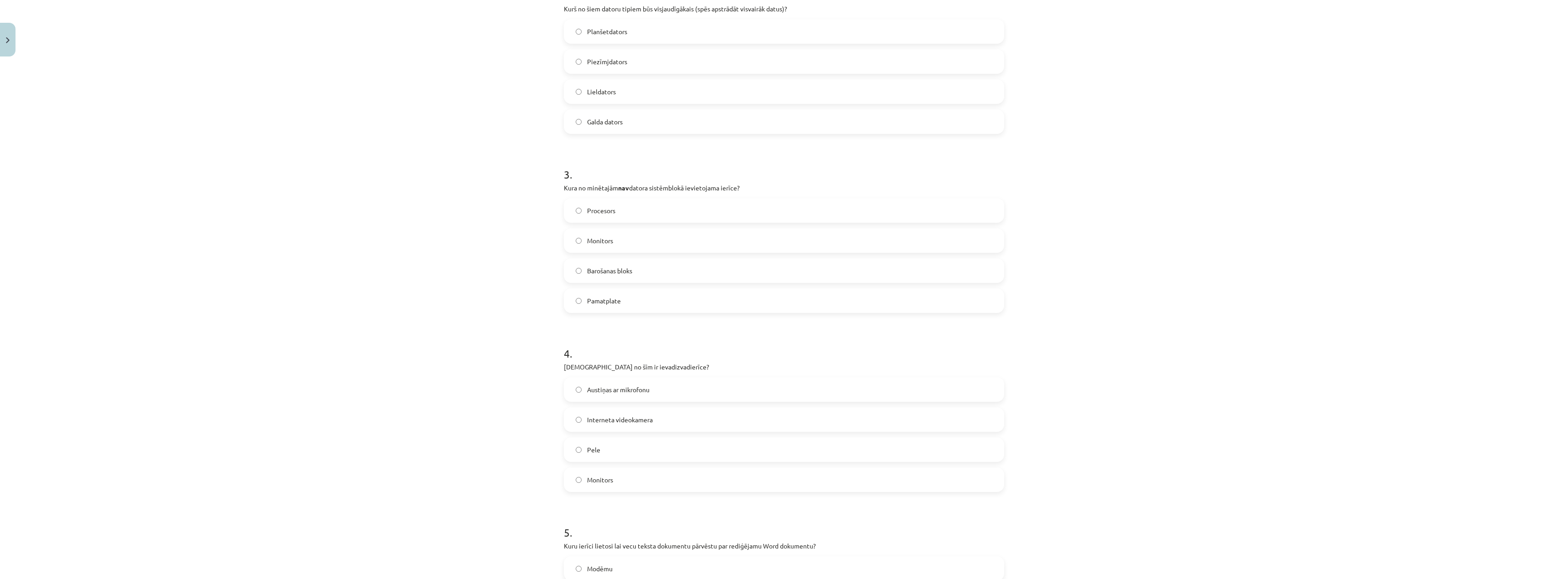
scroll to position [432, 0]
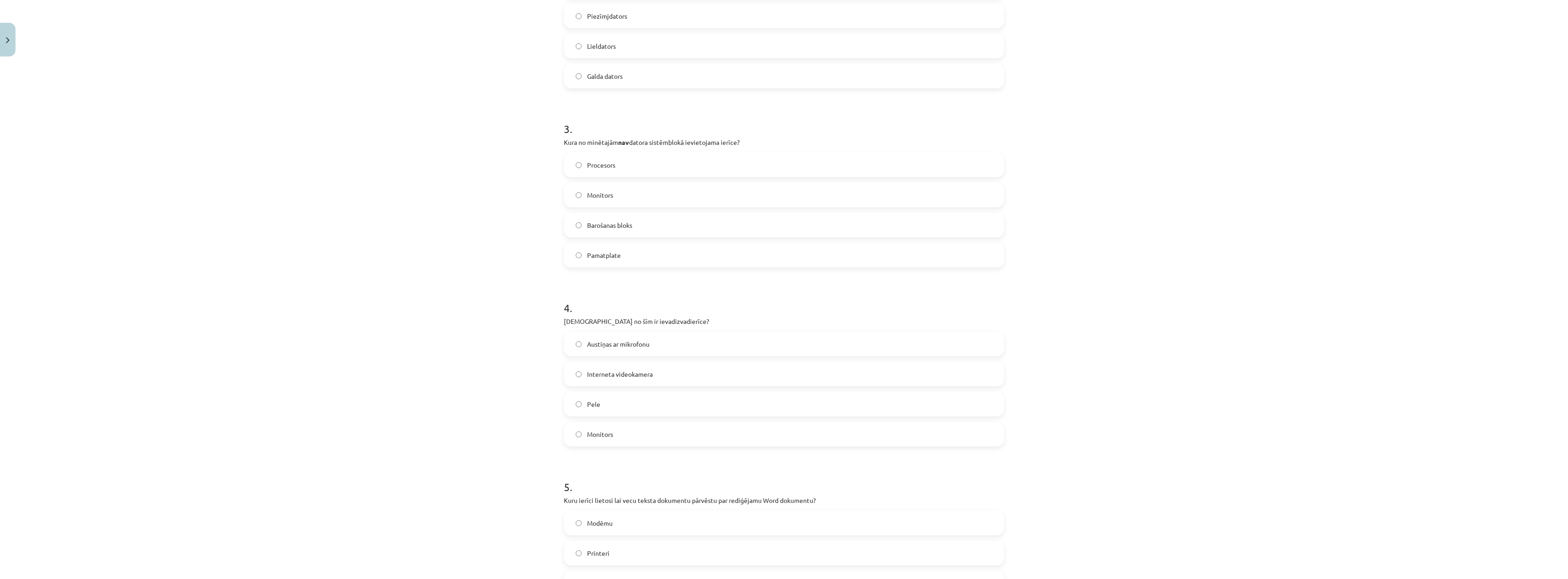
click at [685, 347] on label "Austiņas ar mikrofonu" at bounding box center [784, 344] width 438 height 23
click at [667, 366] on label "Interneta videokamera" at bounding box center [784, 373] width 438 height 23
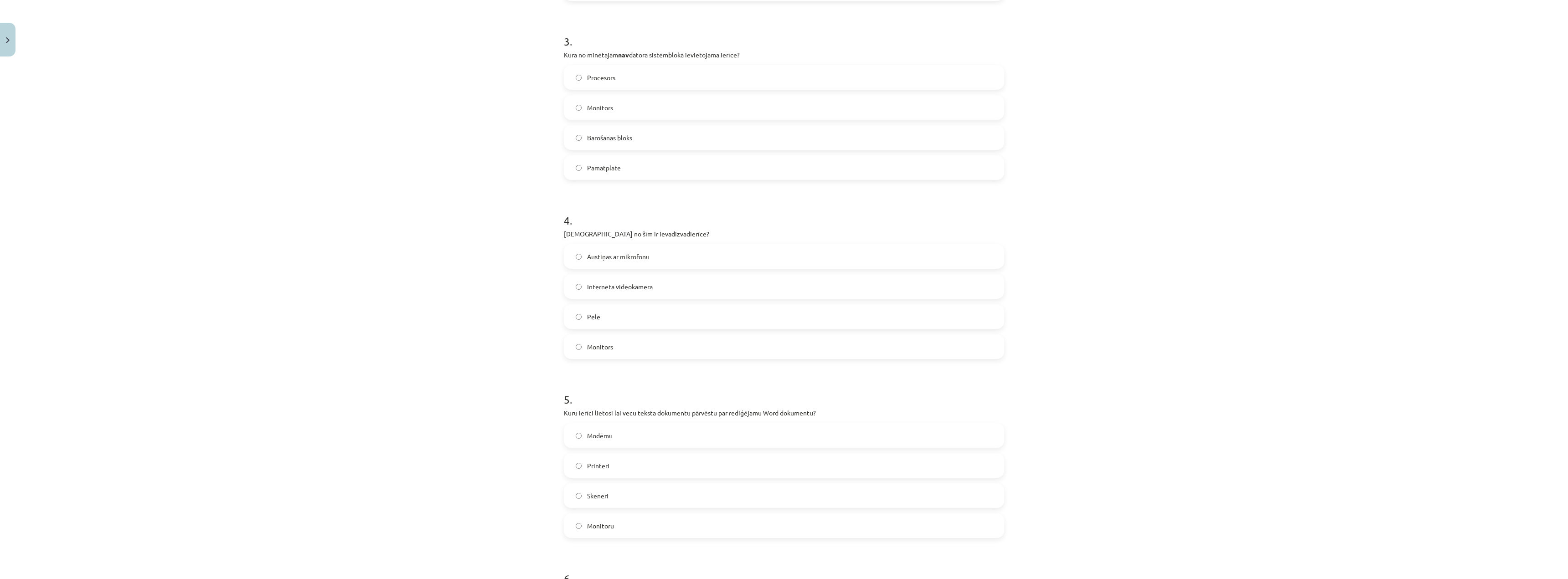
scroll to position [524, 0]
click at [680, 250] on label "Austiņas ar mikrofonu" at bounding box center [784, 252] width 438 height 23
click at [569, 518] on label "Līdzīga datora pelei" at bounding box center [784, 518] width 438 height 23
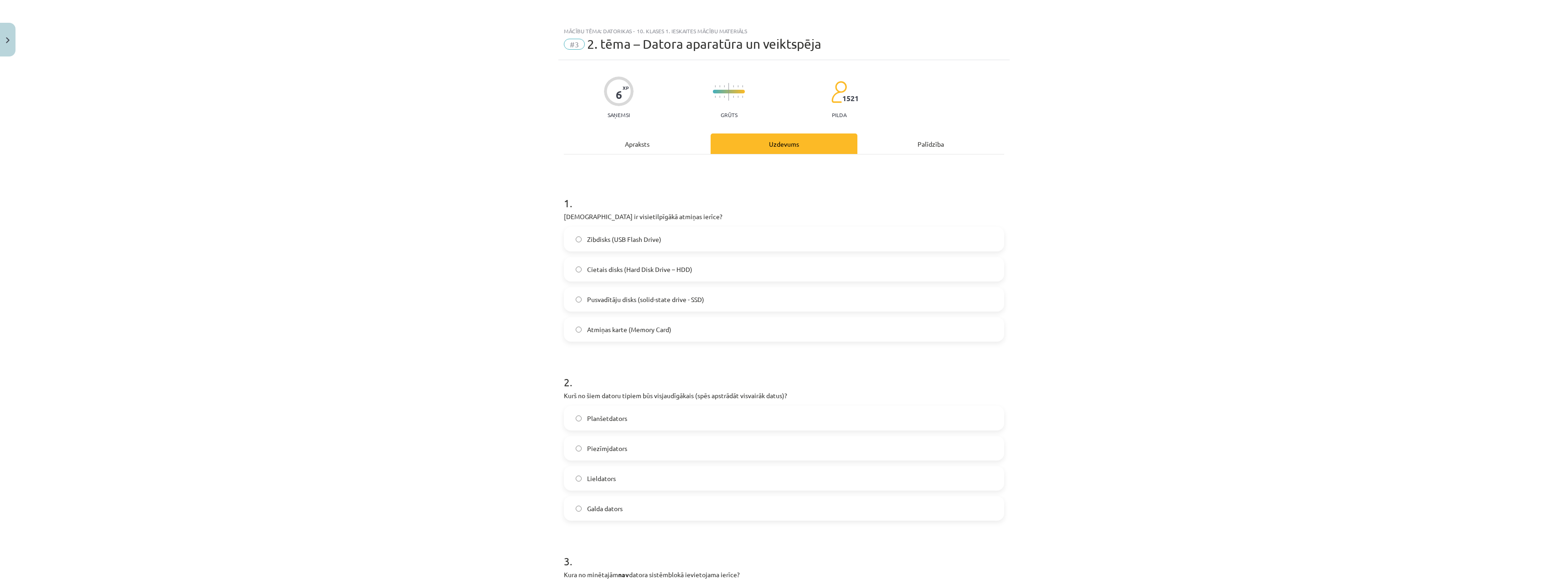
scroll to position [0, 0]
click at [625, 254] on div "Zibdisks (USB Flash Drive) Cietais disks (Hard Disk Drive – HDD) Pusvadītāju di…" at bounding box center [783, 285] width 440 height 115
click at [607, 303] on span "Pusvadītāju disks (solid-state drive - SSD)" at bounding box center [646, 300] width 117 height 10
click at [600, 268] on span "Cietais disks (Hard Disk Drive – HDD)" at bounding box center [640, 270] width 105 height 10
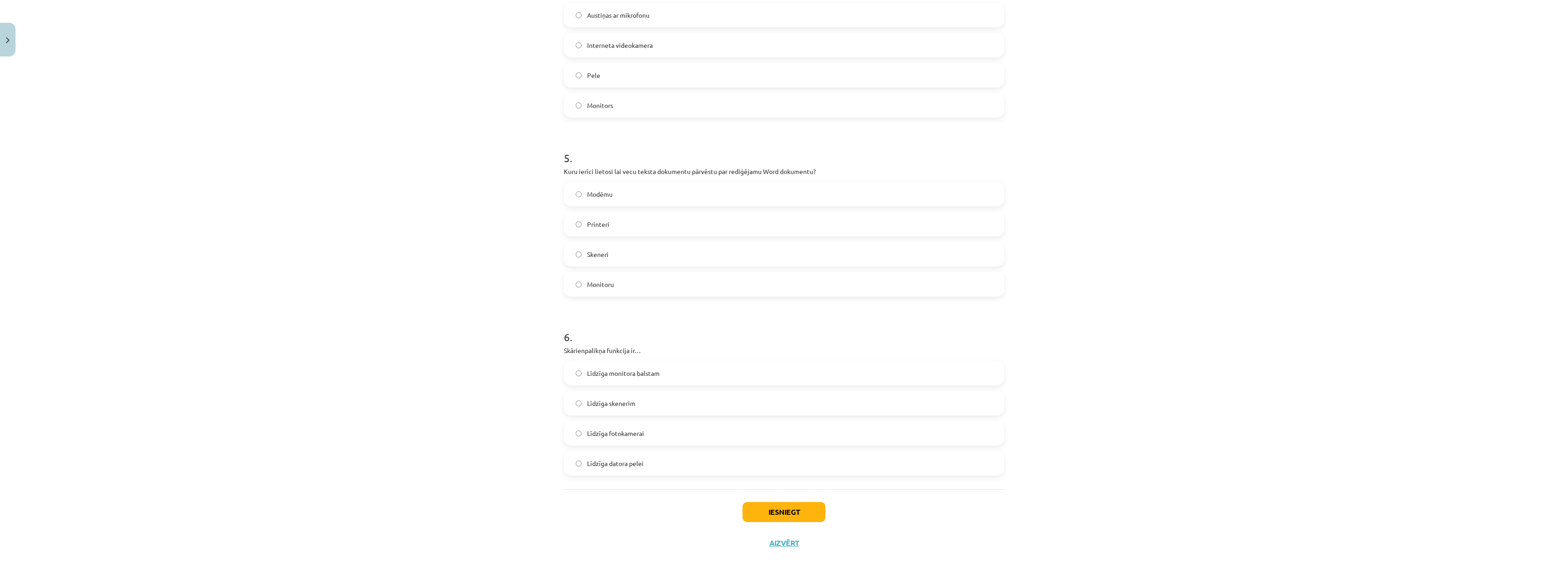
scroll to position [764, 0]
click at [772, 504] on button "Iesniegt" at bounding box center [784, 509] width 83 height 20
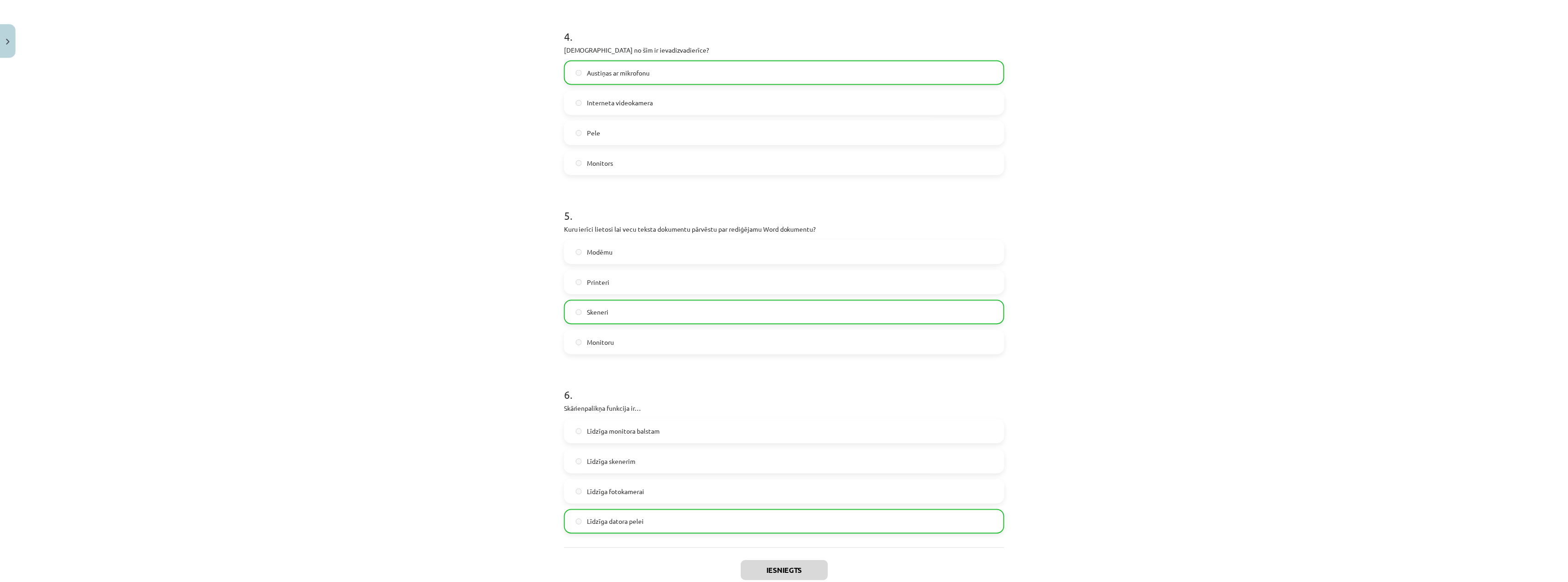
scroll to position [797, 0]
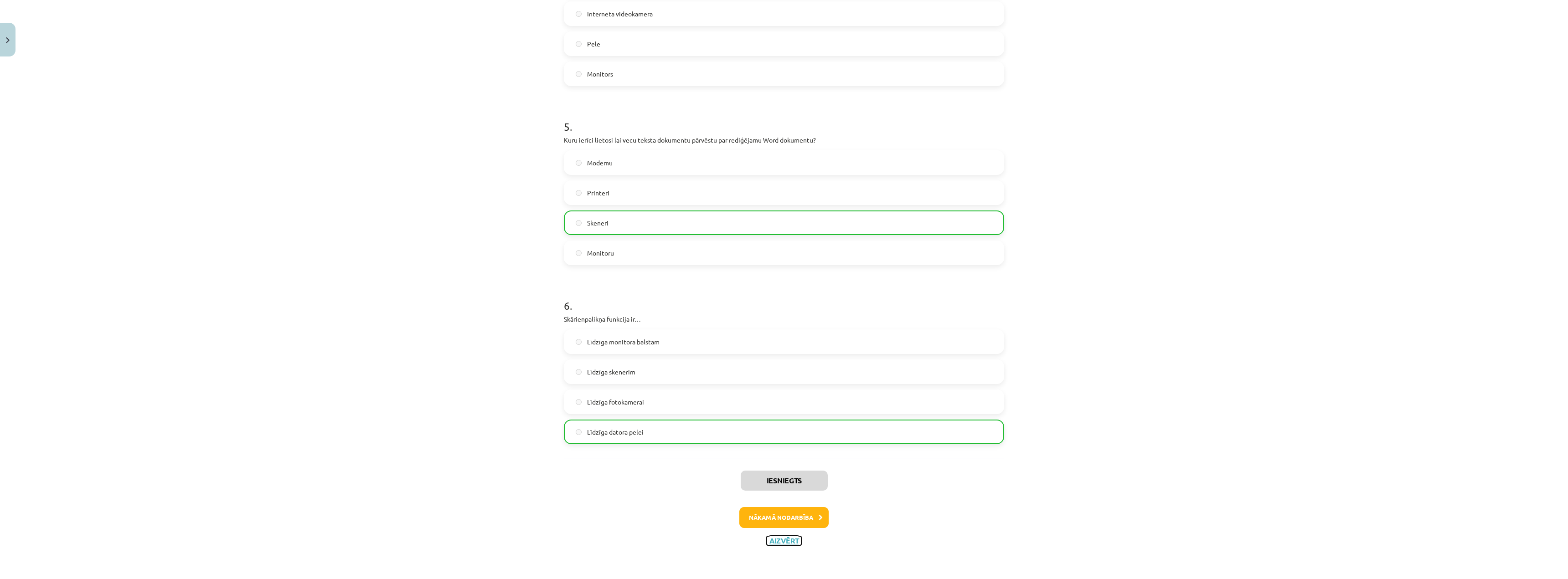
click at [772, 538] on button "Aizvērt" at bounding box center [784, 540] width 35 height 9
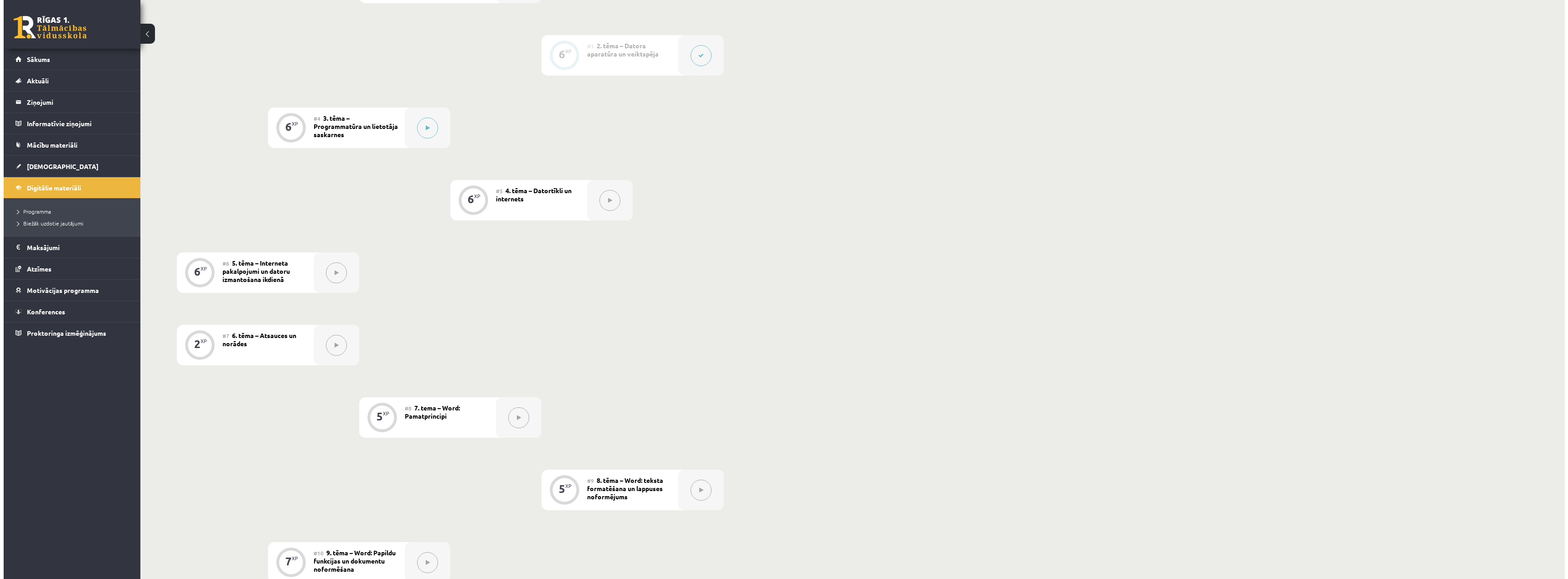
scroll to position [364, 0]
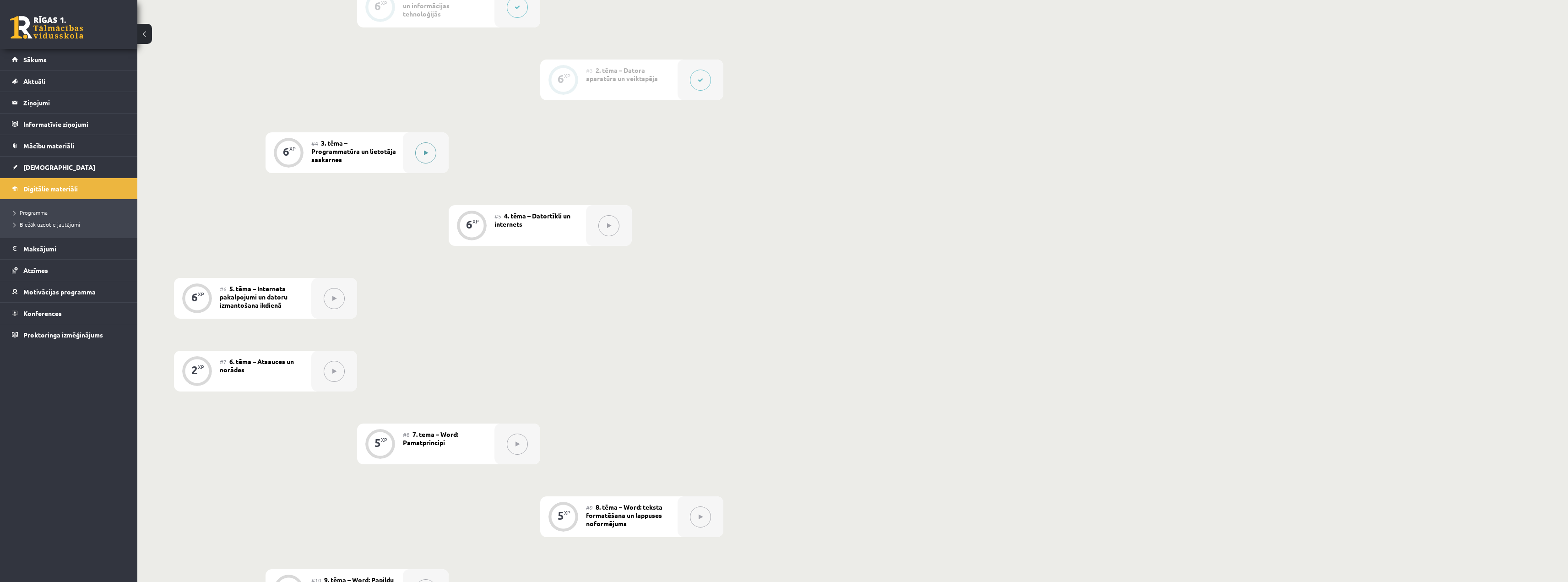
click at [434, 152] on button at bounding box center [425, 153] width 21 height 21
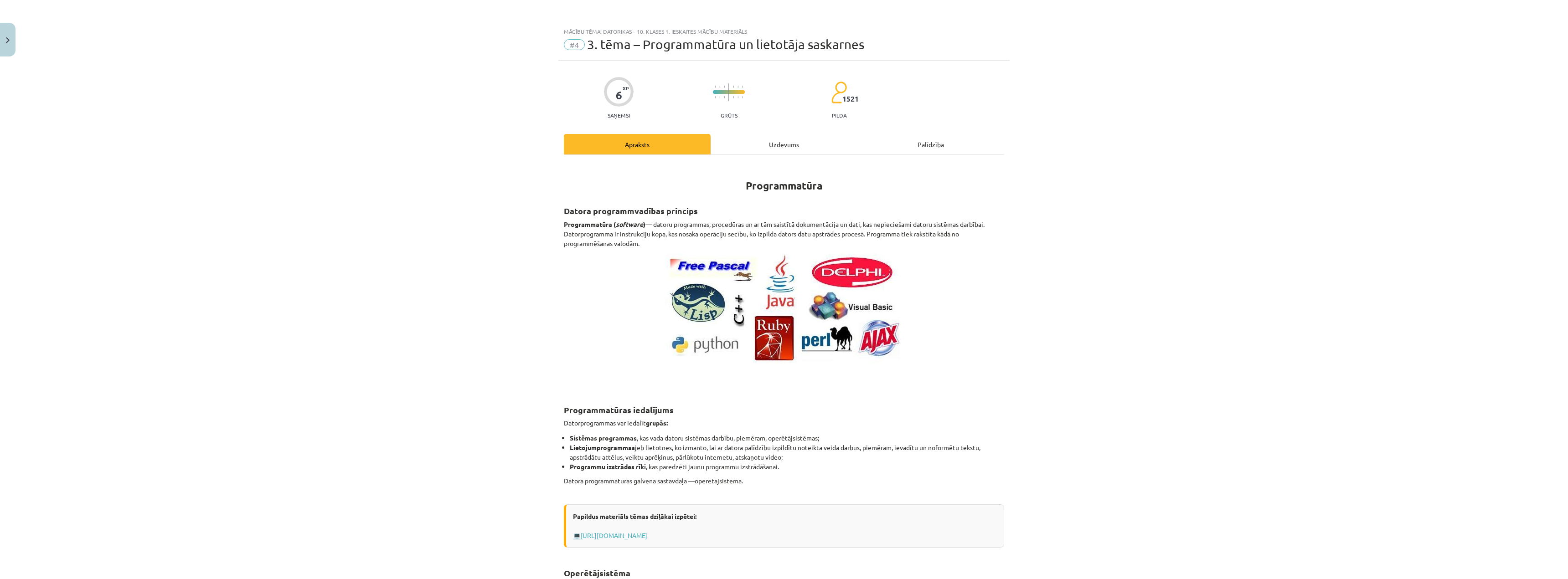
click at [754, 145] on div "Uzdevums" at bounding box center [783, 144] width 147 height 21
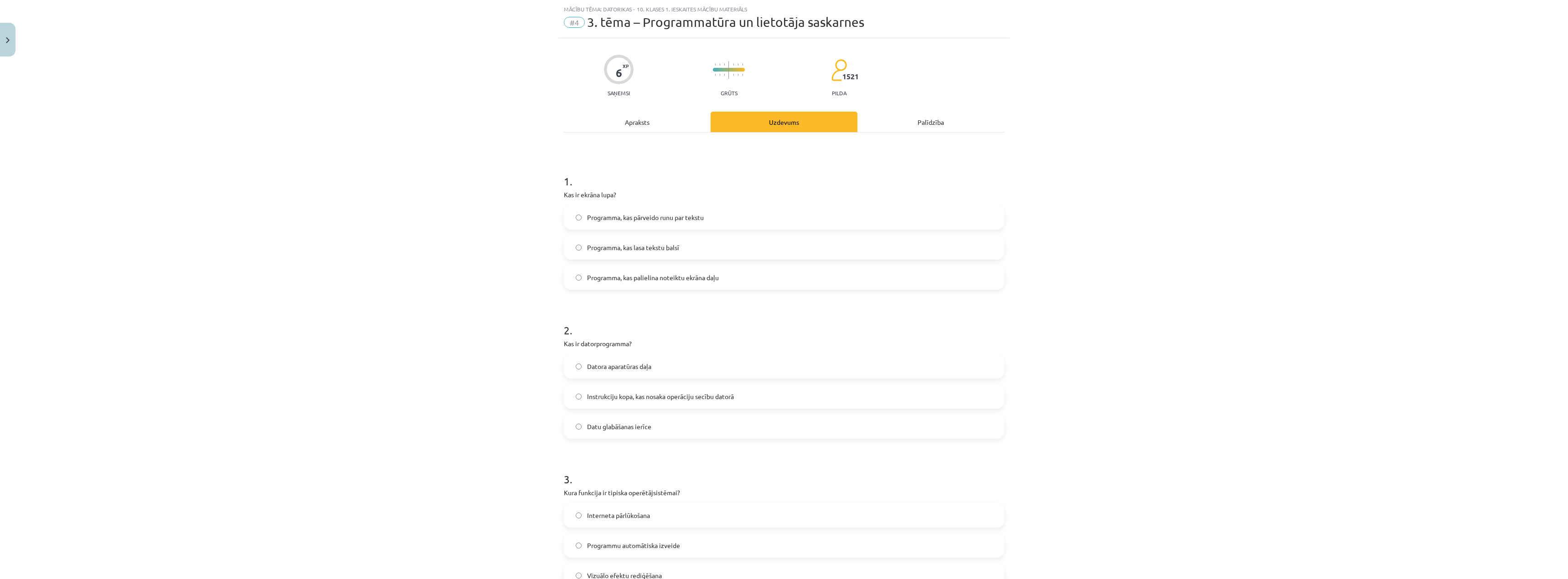
scroll to position [23, 0]
click at [615, 119] on div "Apraksts" at bounding box center [637, 122] width 147 height 21
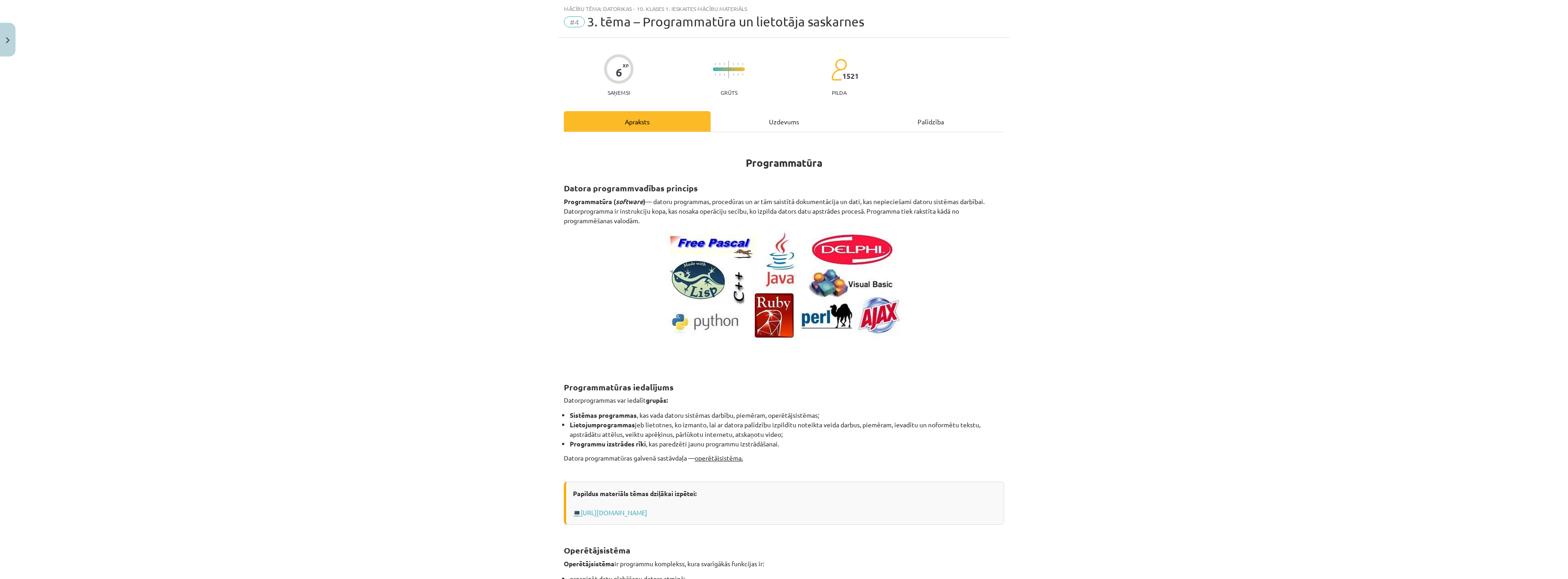
click at [782, 117] on div "Uzdevums" at bounding box center [783, 122] width 147 height 21
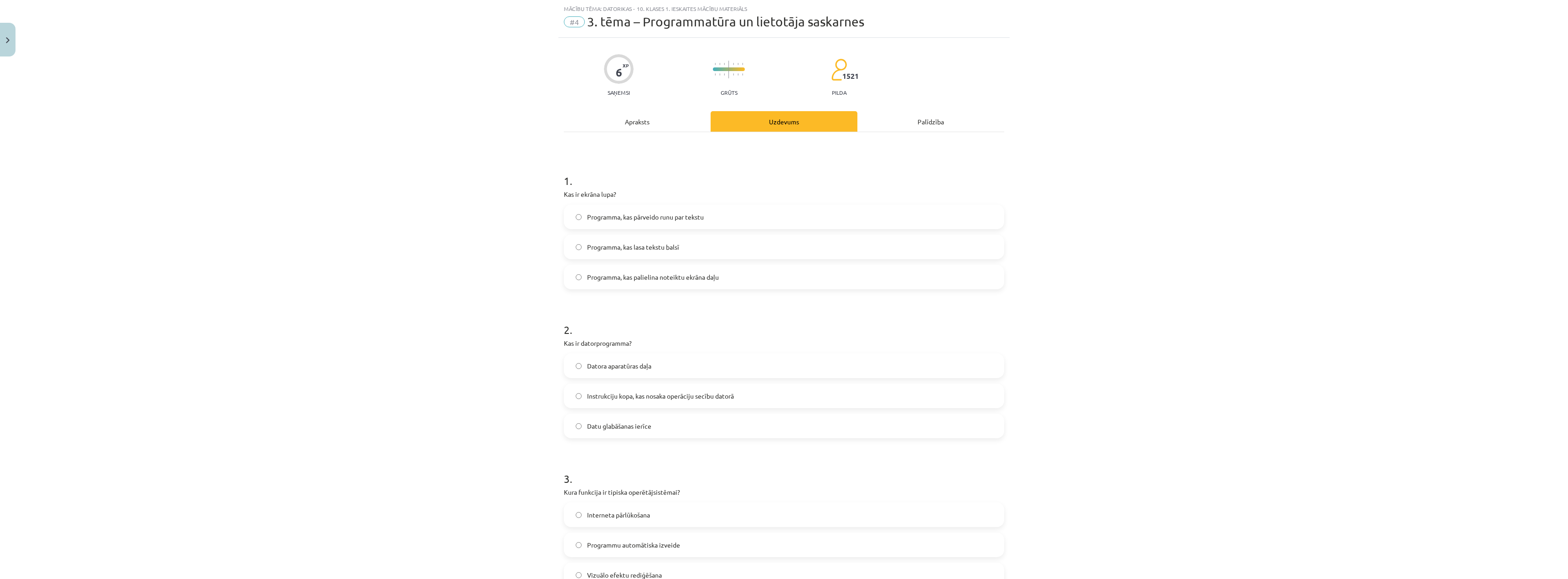
click at [632, 117] on div "Apraksts" at bounding box center [637, 122] width 147 height 21
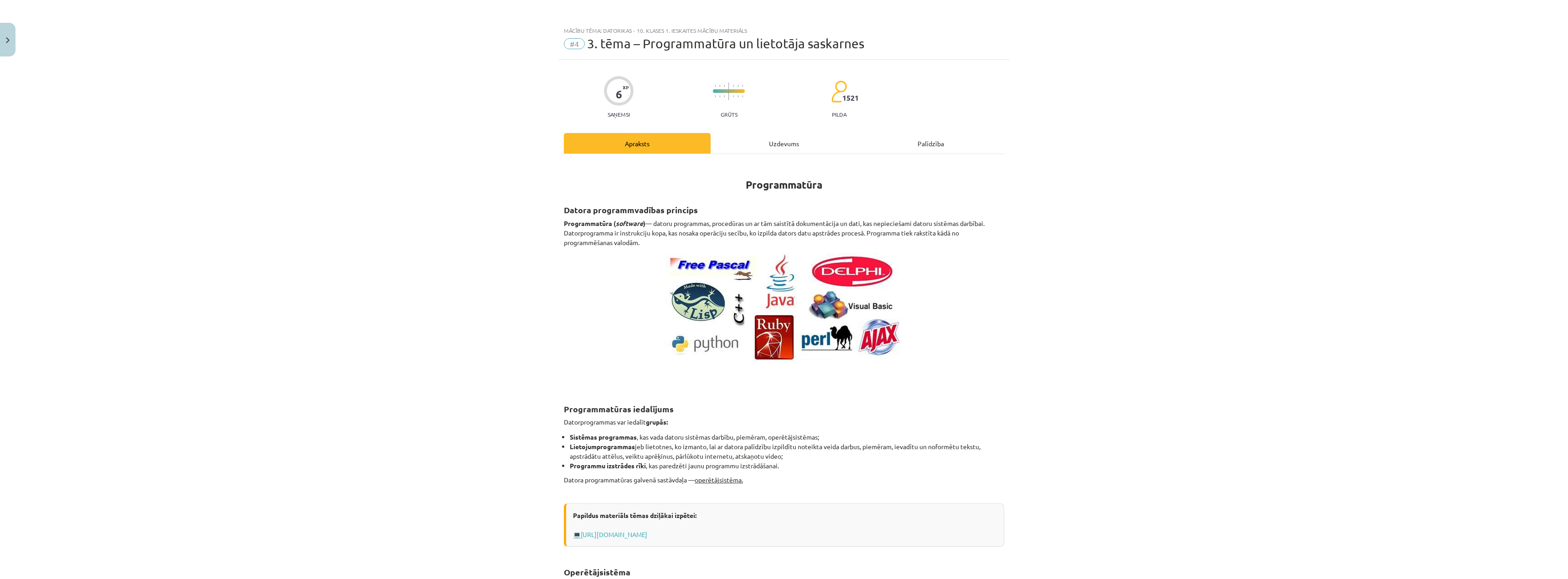
scroll to position [0, 0]
click at [756, 139] on div "Uzdevums" at bounding box center [783, 144] width 147 height 21
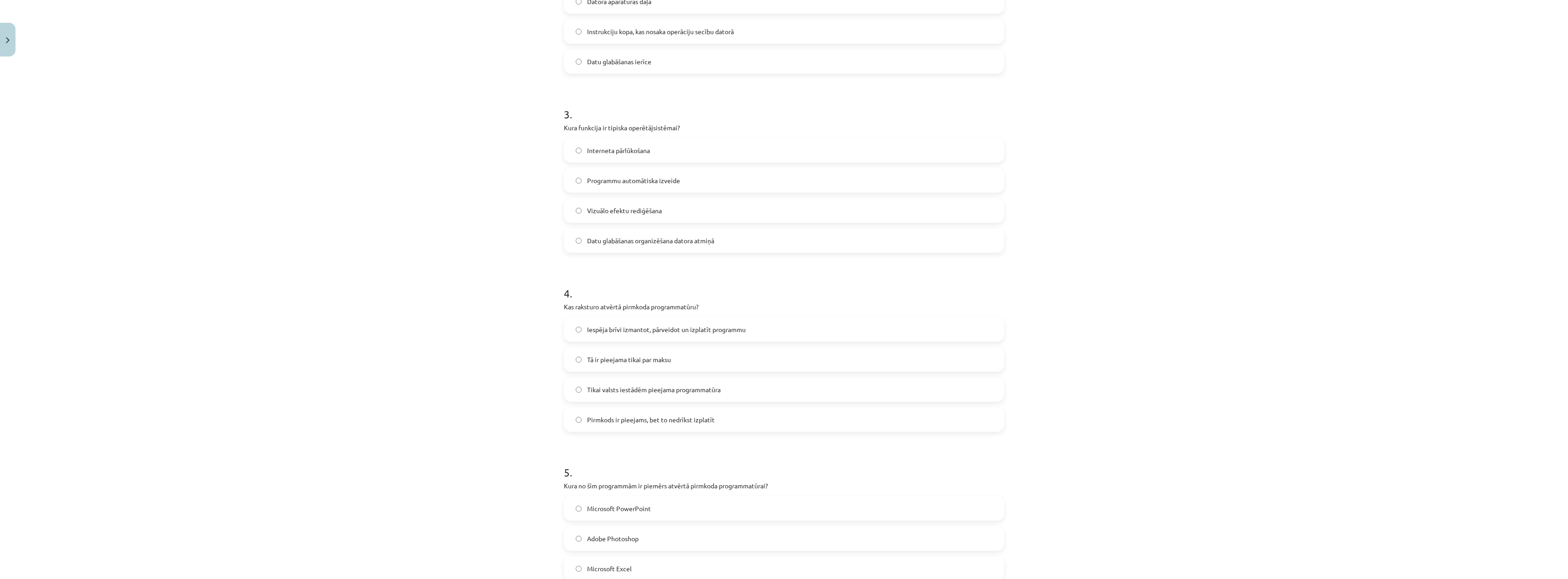
scroll to position [704, 0]
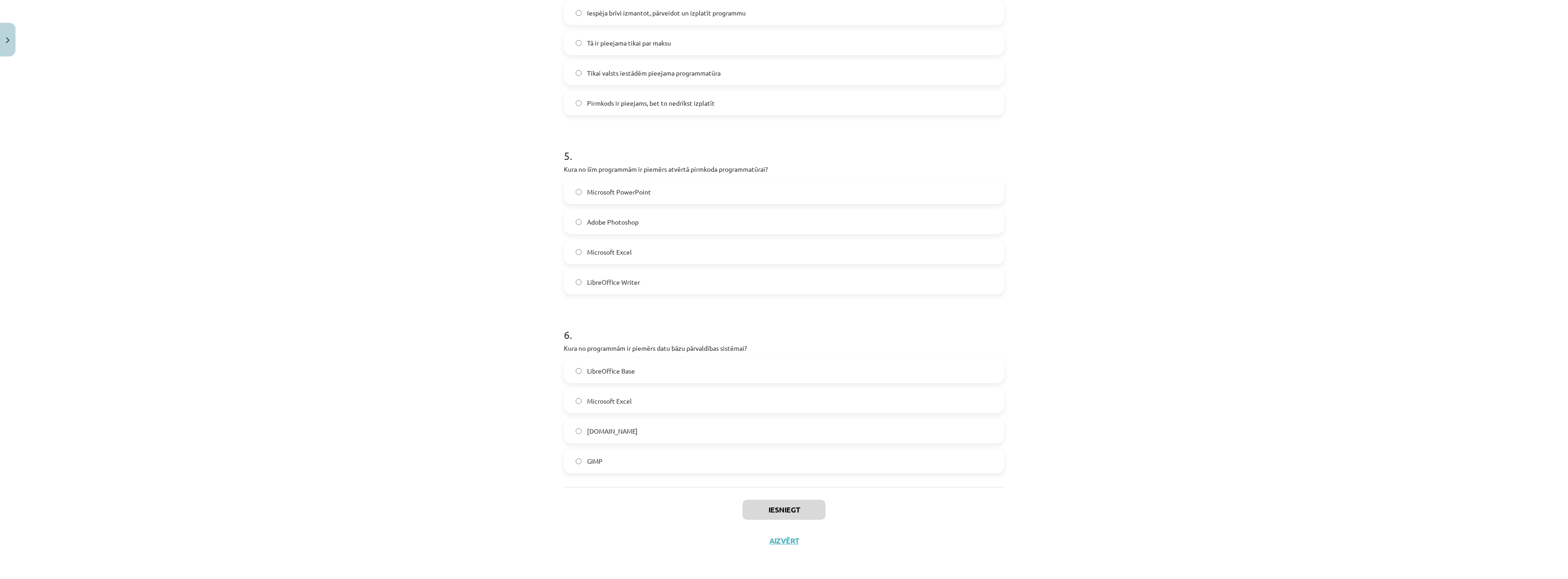
click at [628, 401] on span "Microsoft Excel" at bounding box center [609, 401] width 44 height 10
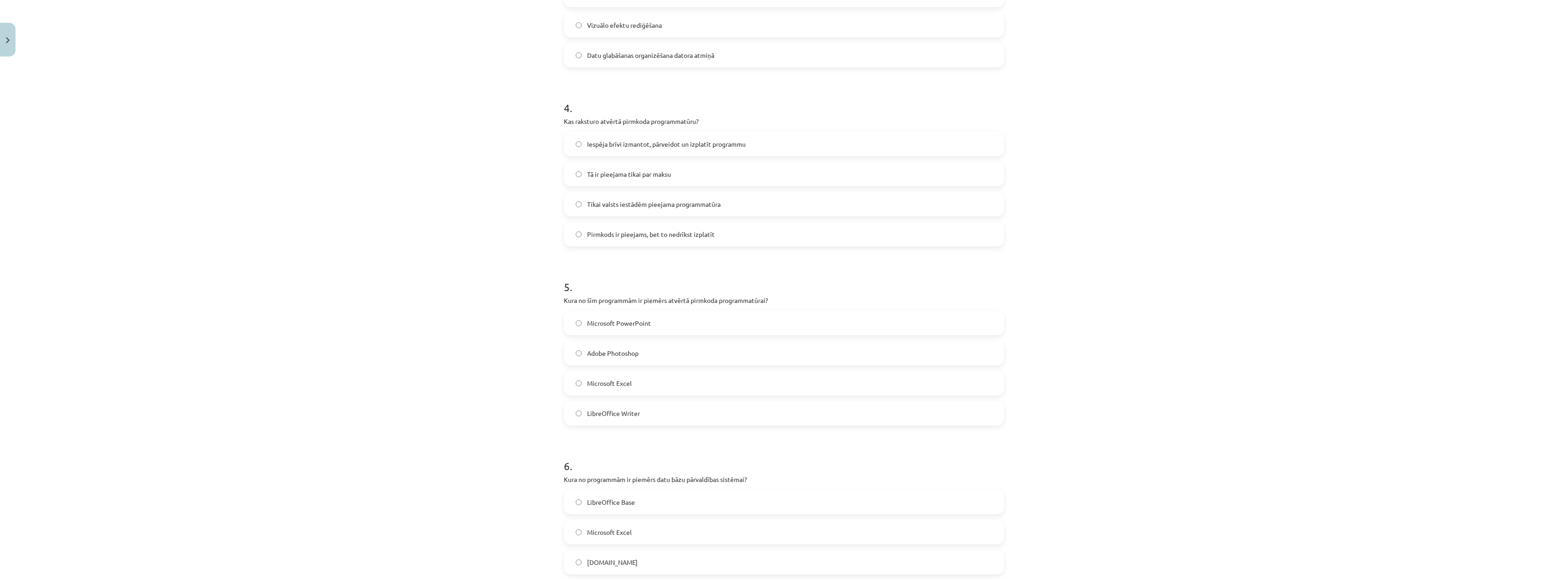
scroll to position [567, 0]
click at [638, 421] on label "LibreOffice Writer" at bounding box center [784, 418] width 438 height 23
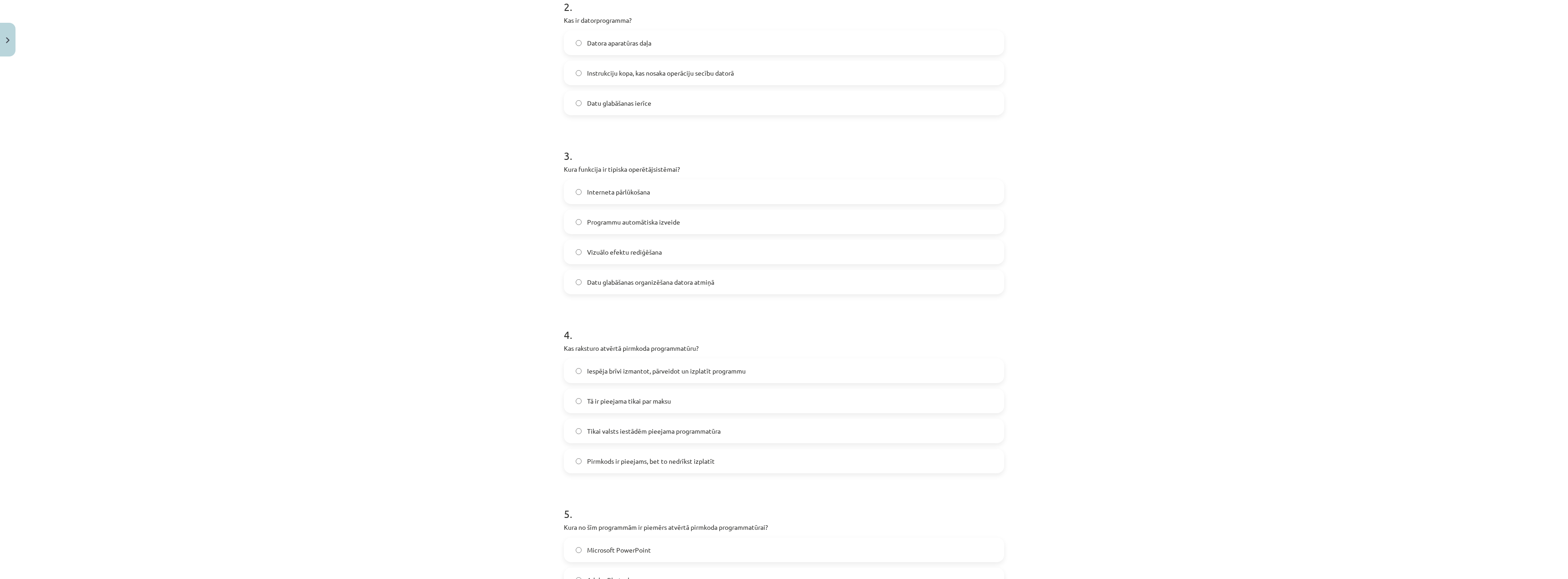
scroll to position [339, 0]
click at [600, 373] on span "Iespēja brīvi izmantot, pārveidot un izplatīt programmu" at bounding box center [667, 378] width 159 height 10
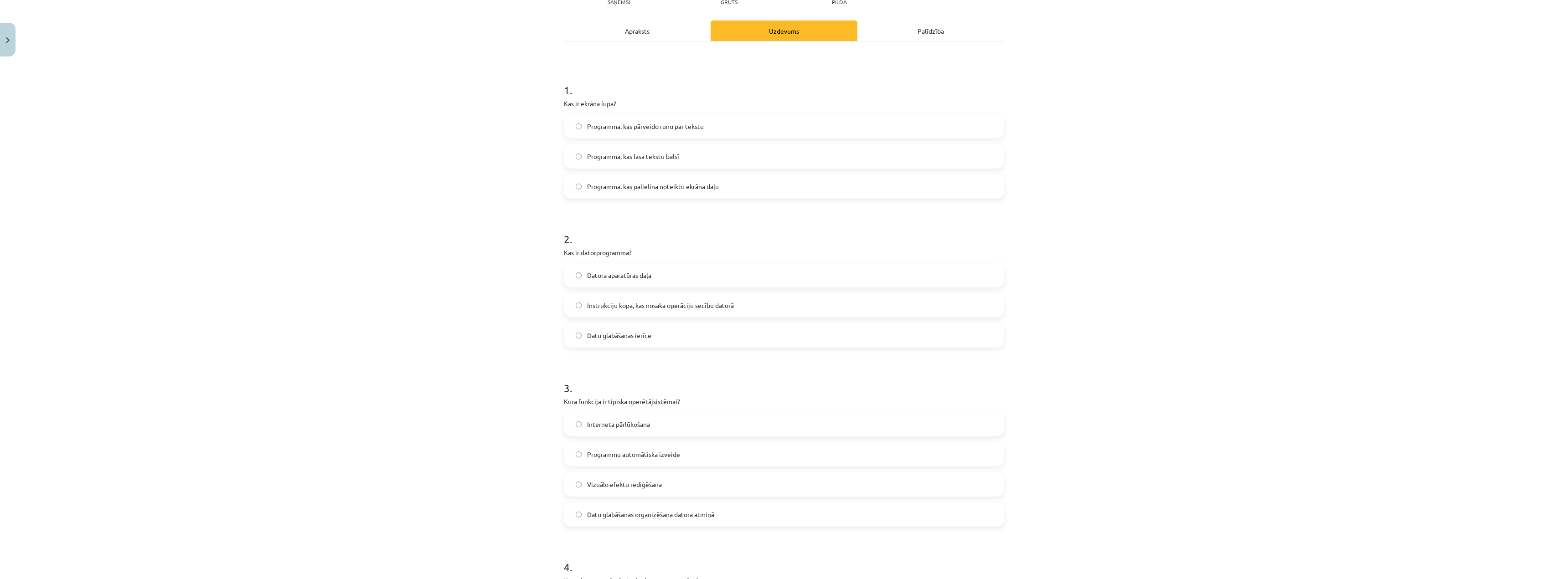
scroll to position [111, 0]
click at [603, 311] on span "Instrukciju kopa, kas nosaka operāciju secību datorā" at bounding box center [660, 307] width 147 height 10
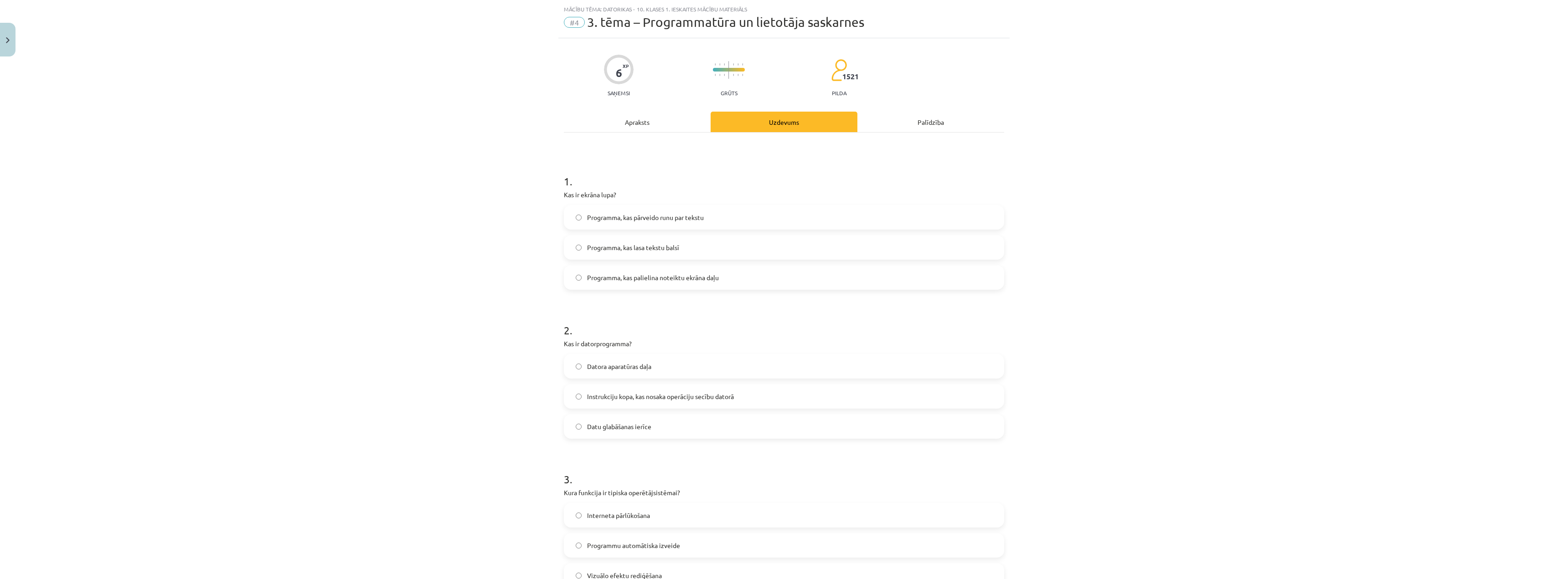
scroll to position [21, 0]
click at [587, 279] on span "Programma, kas palielina noteiktu ekrāna daļu" at bounding box center [653, 280] width 131 height 10
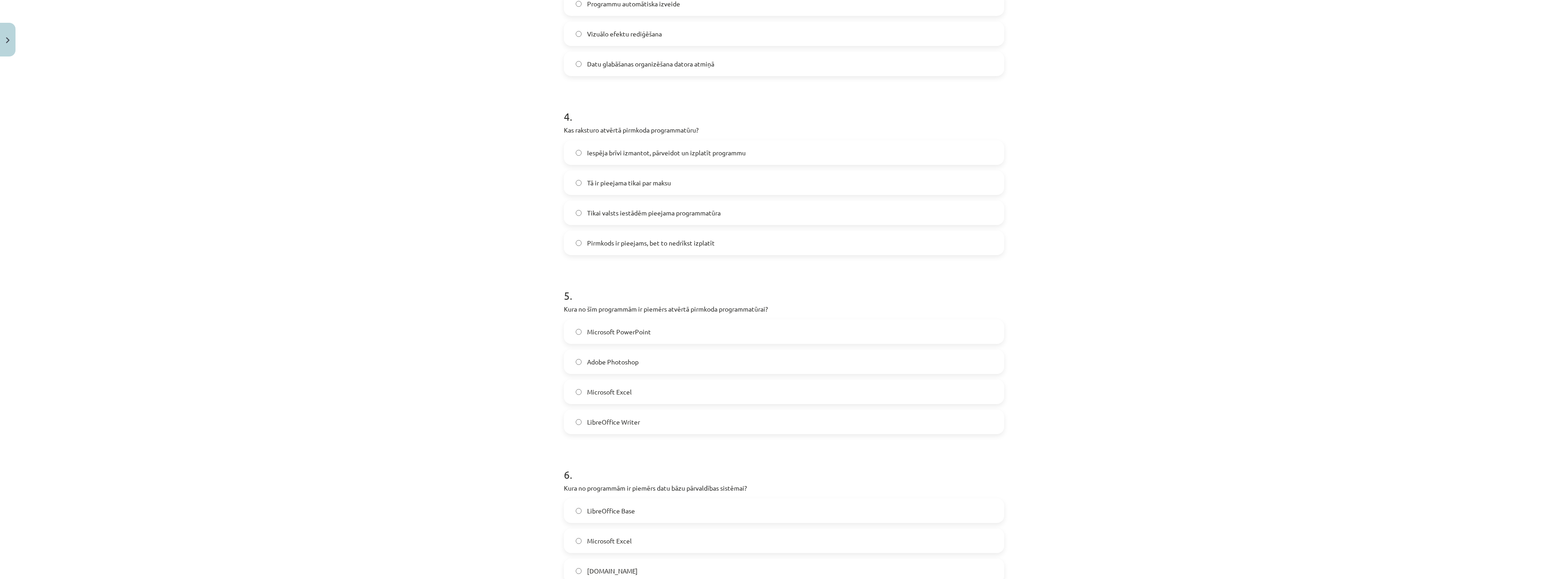
scroll to position [704, 0]
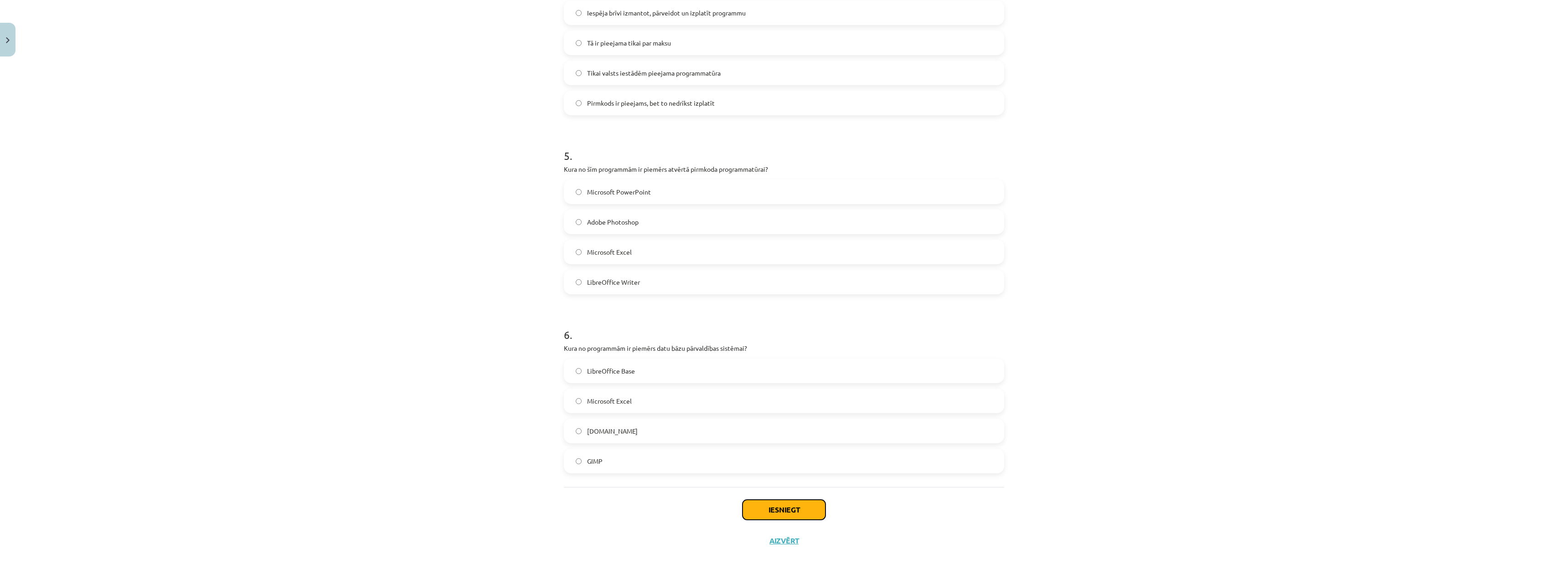
click at [803, 503] on button "Iesniegt" at bounding box center [784, 509] width 83 height 20
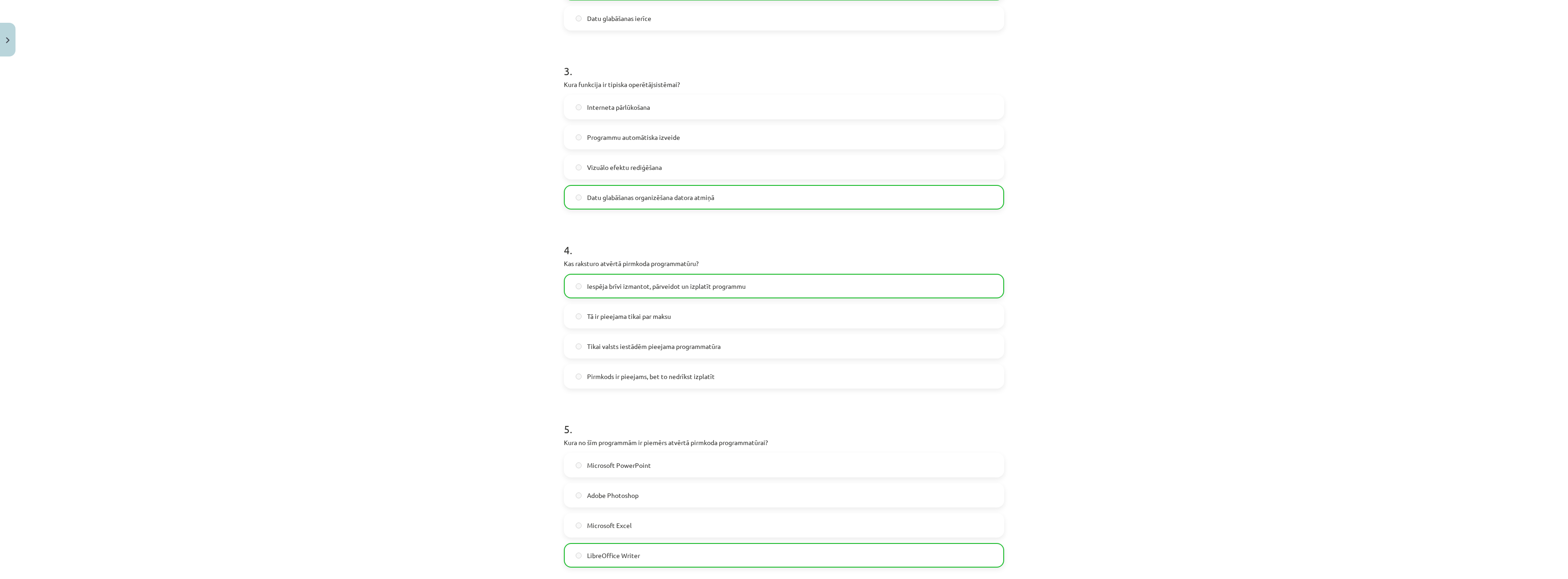
scroll to position [733, 0]
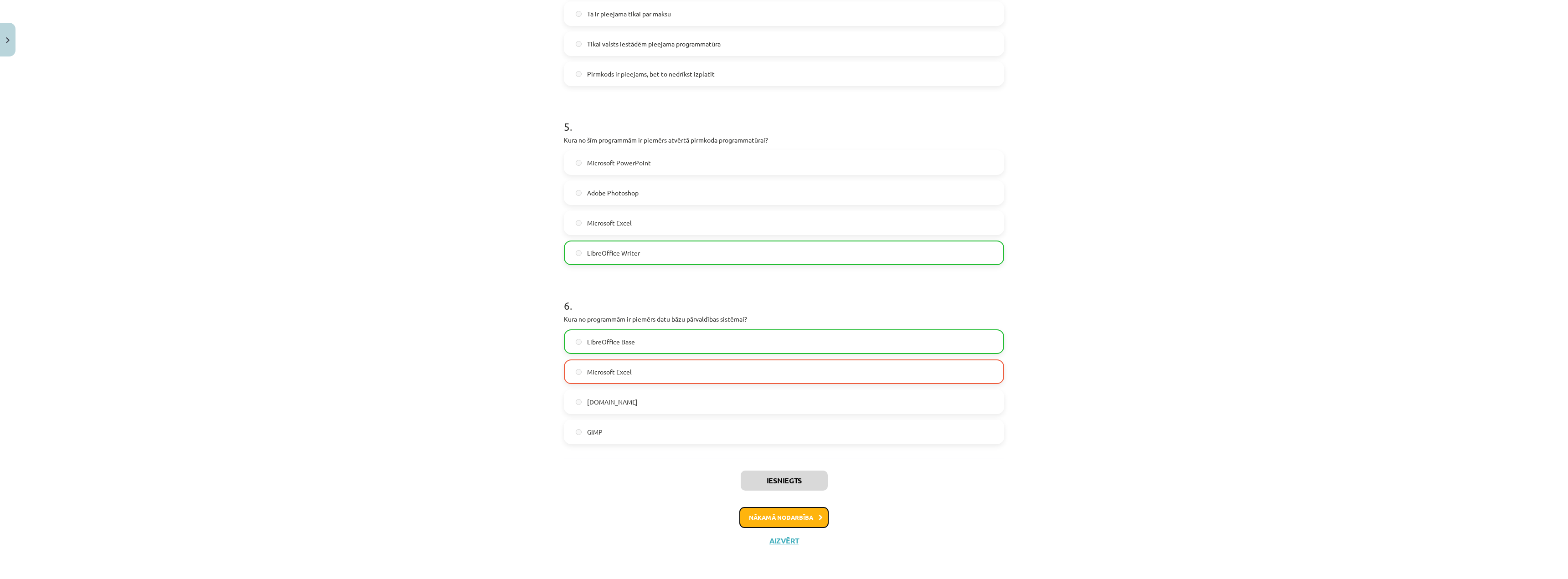
click at [794, 523] on button "Nākamā nodarbība" at bounding box center [784, 517] width 89 height 21
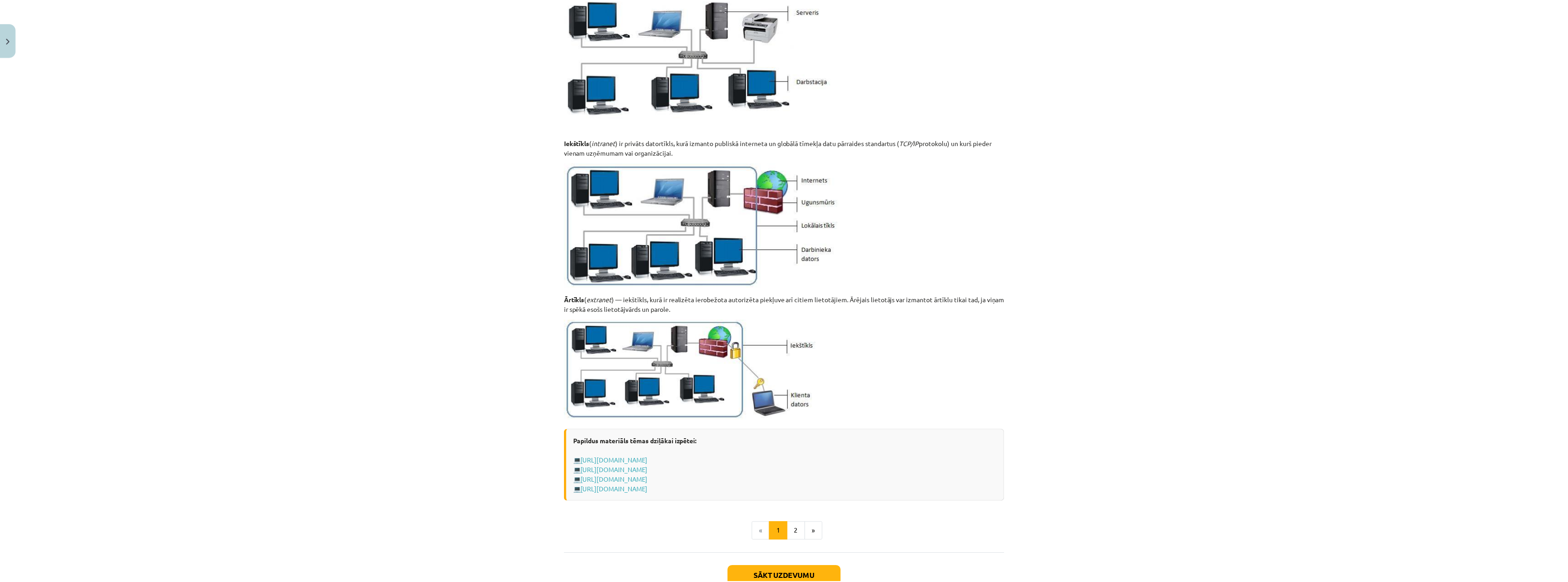
scroll to position [872, 0]
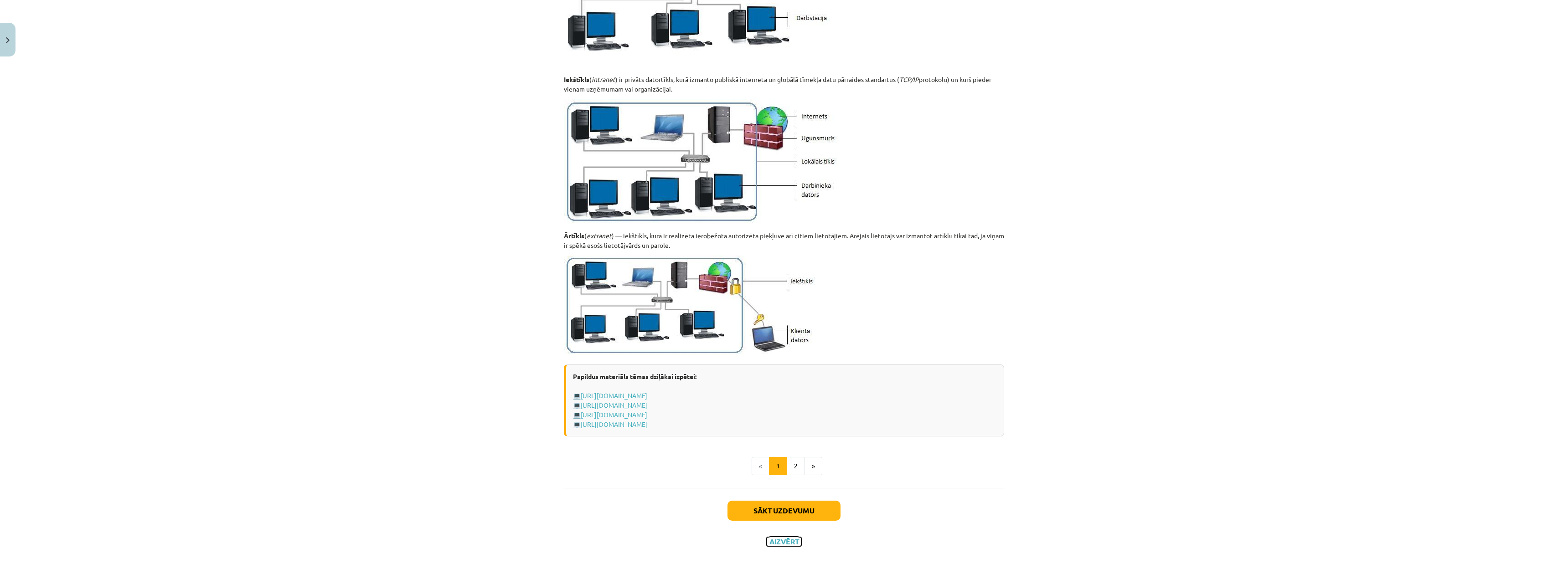
click at [787, 542] on button "Aizvērt" at bounding box center [784, 541] width 35 height 9
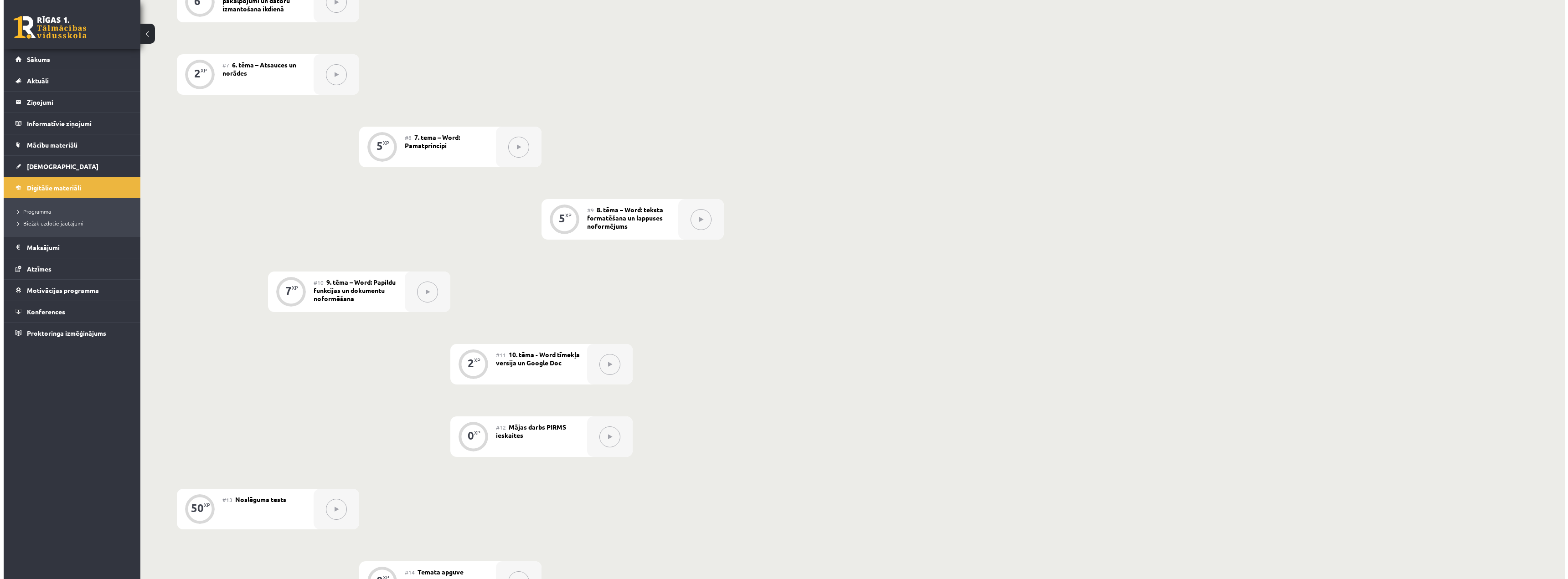
scroll to position [386, 0]
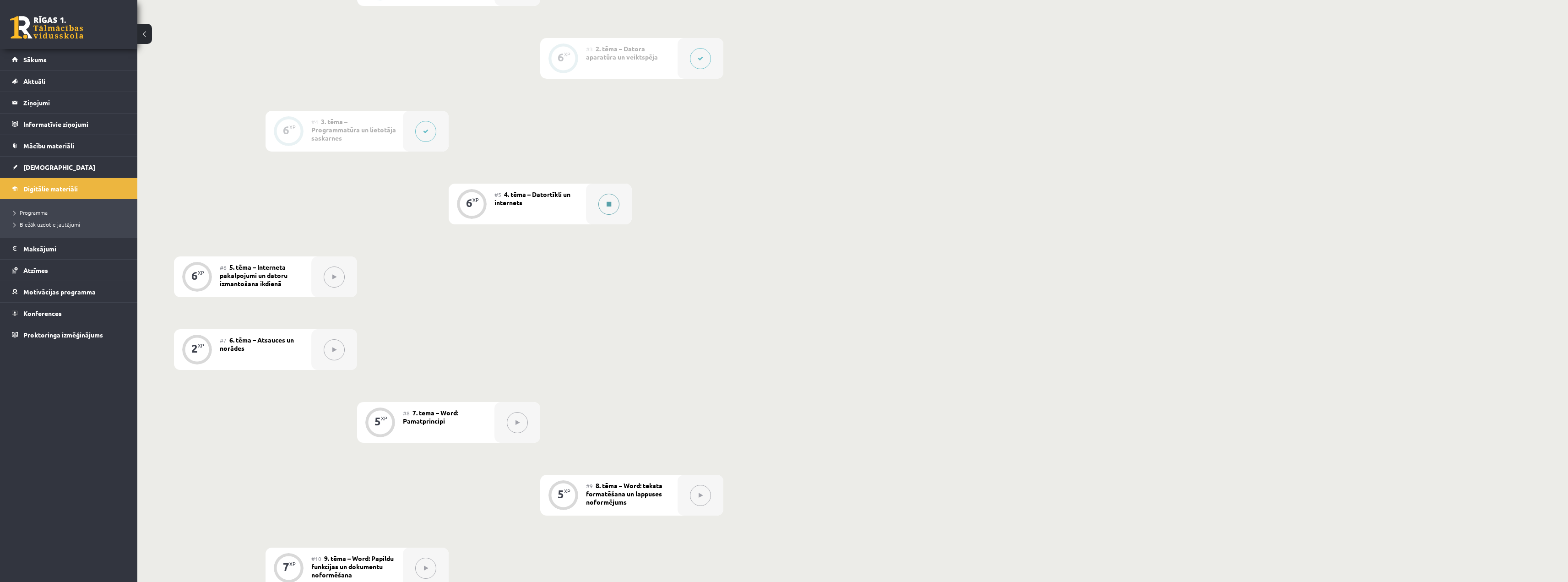
click at [602, 203] on button at bounding box center [609, 204] width 21 height 21
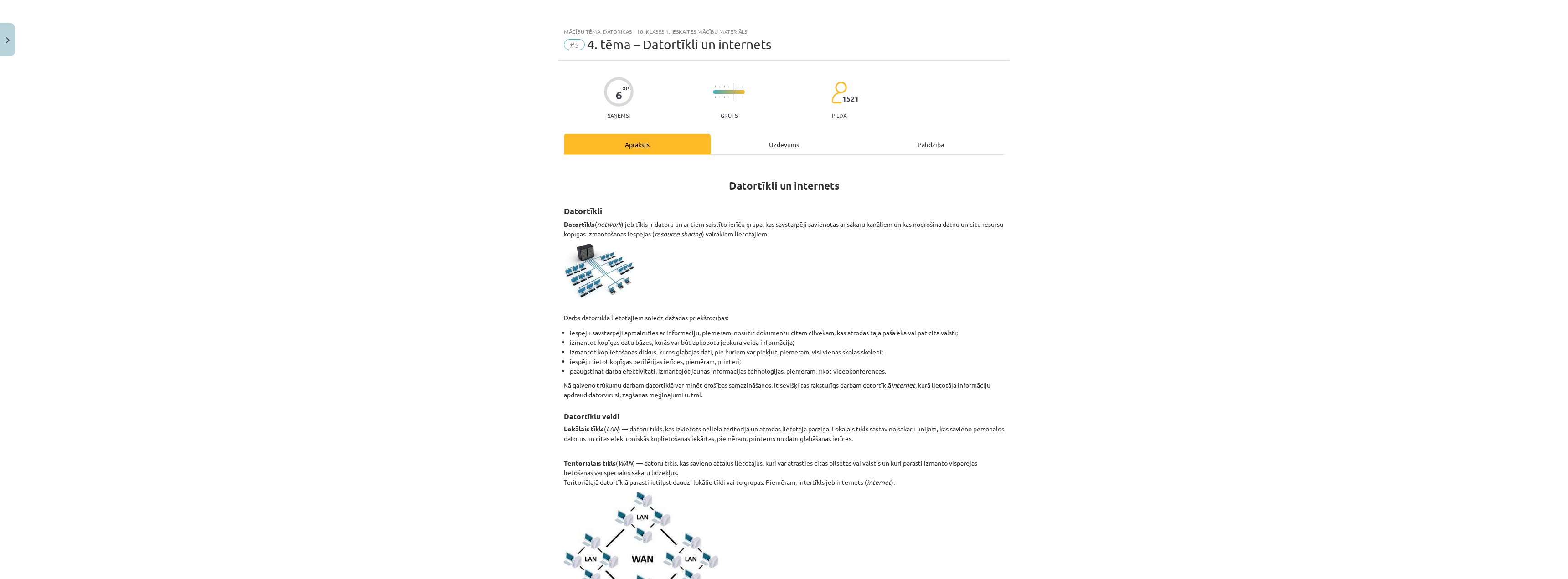
click at [765, 142] on div "Uzdevums" at bounding box center [783, 144] width 147 height 21
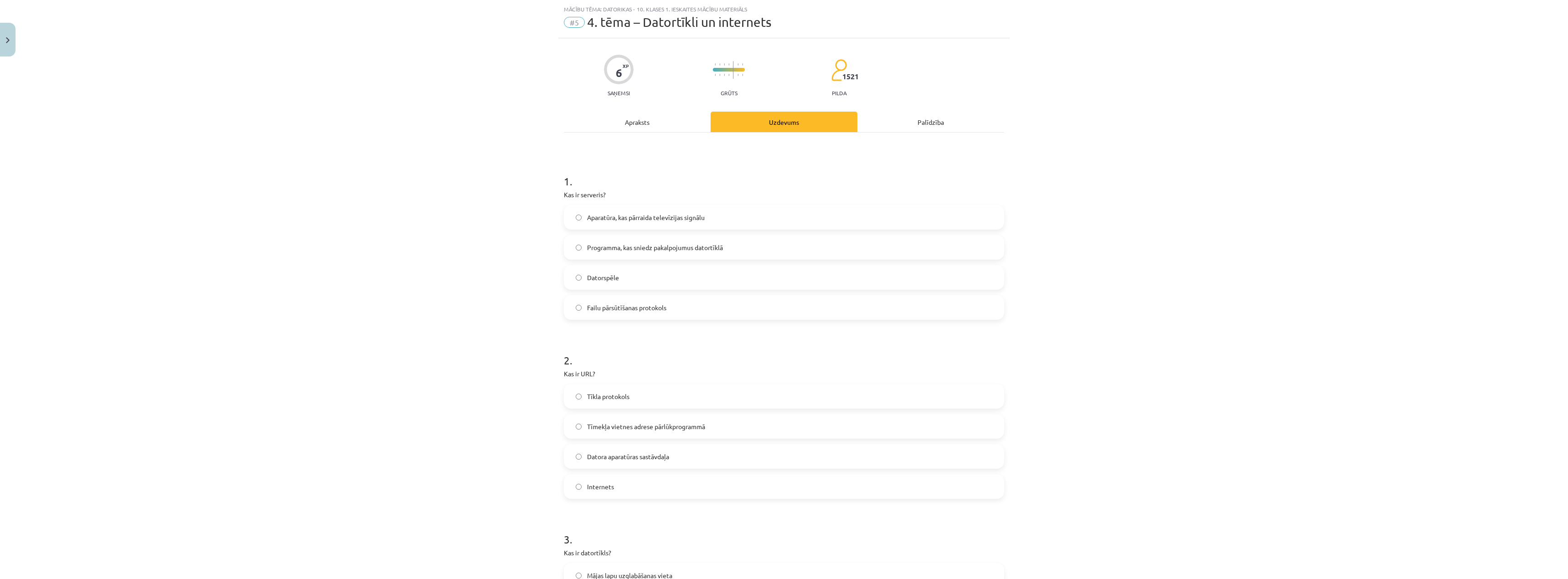
scroll to position [23, 0]
click at [642, 303] on span "Failu pārsūtīšanas protokols" at bounding box center [627, 307] width 79 height 10
click at [647, 429] on span "Tīmekļa vietnes adrese pārlūkprogrammā" at bounding box center [646, 426] width 118 height 10
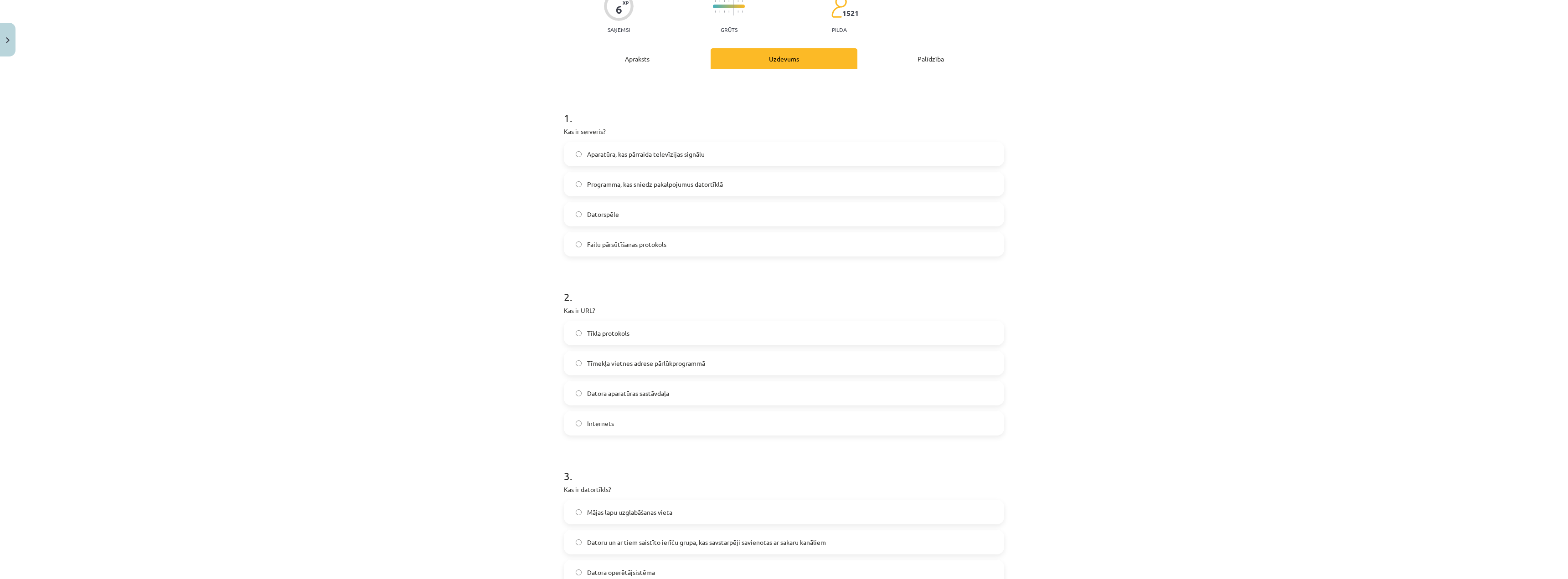
scroll to position [251, 0]
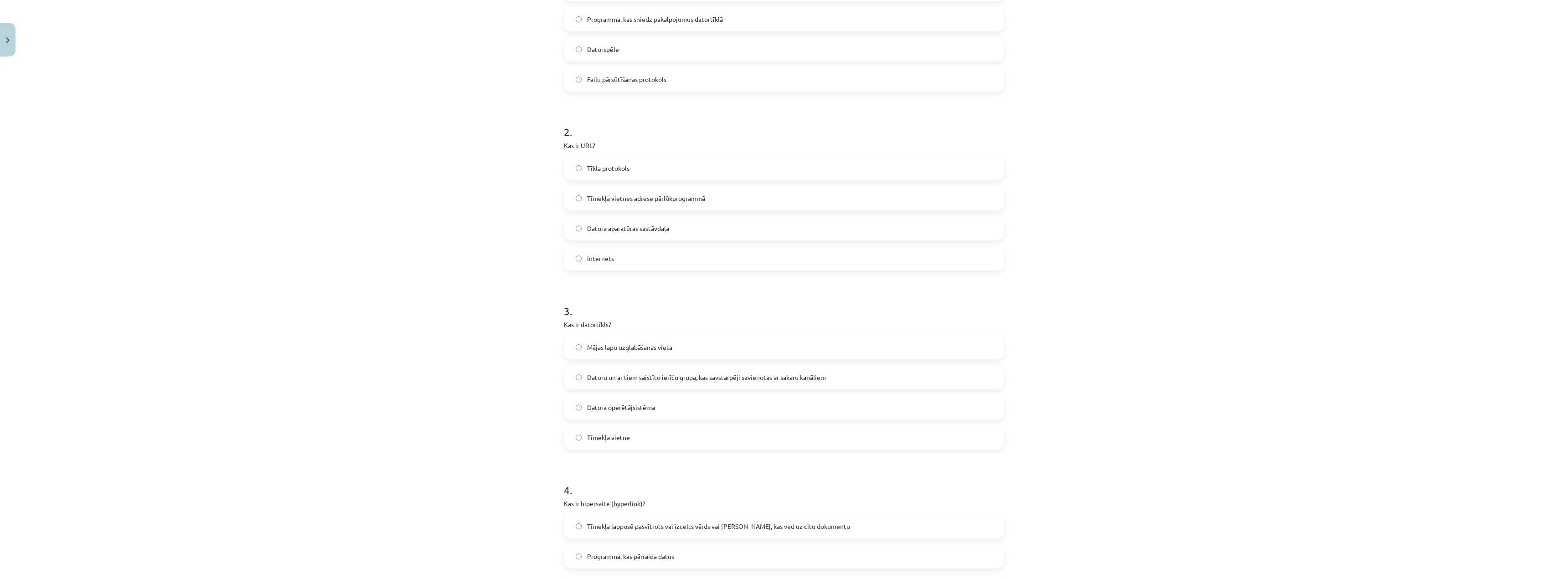
click at [674, 380] on span "Datoru un ar tiem saistīto ierīču grupa, kas savstarpēji savienotas ar sakaru k…" at bounding box center [707, 378] width 239 height 10
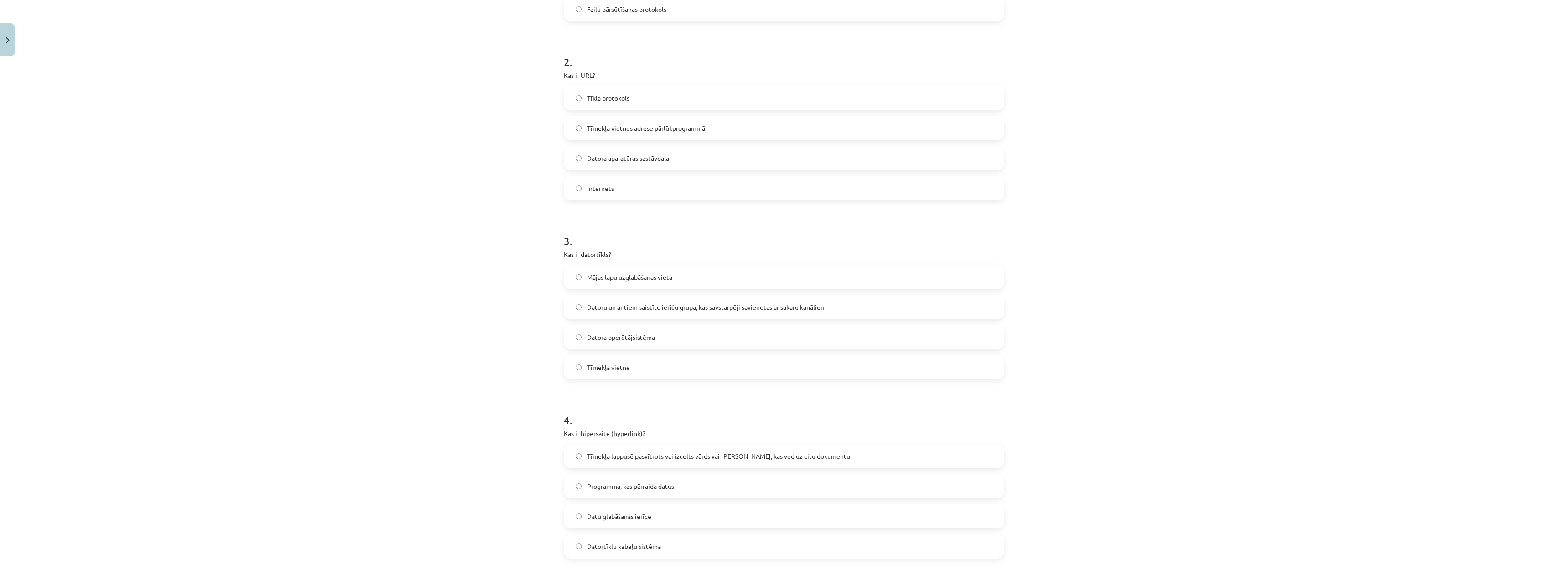
scroll to position [432, 0]
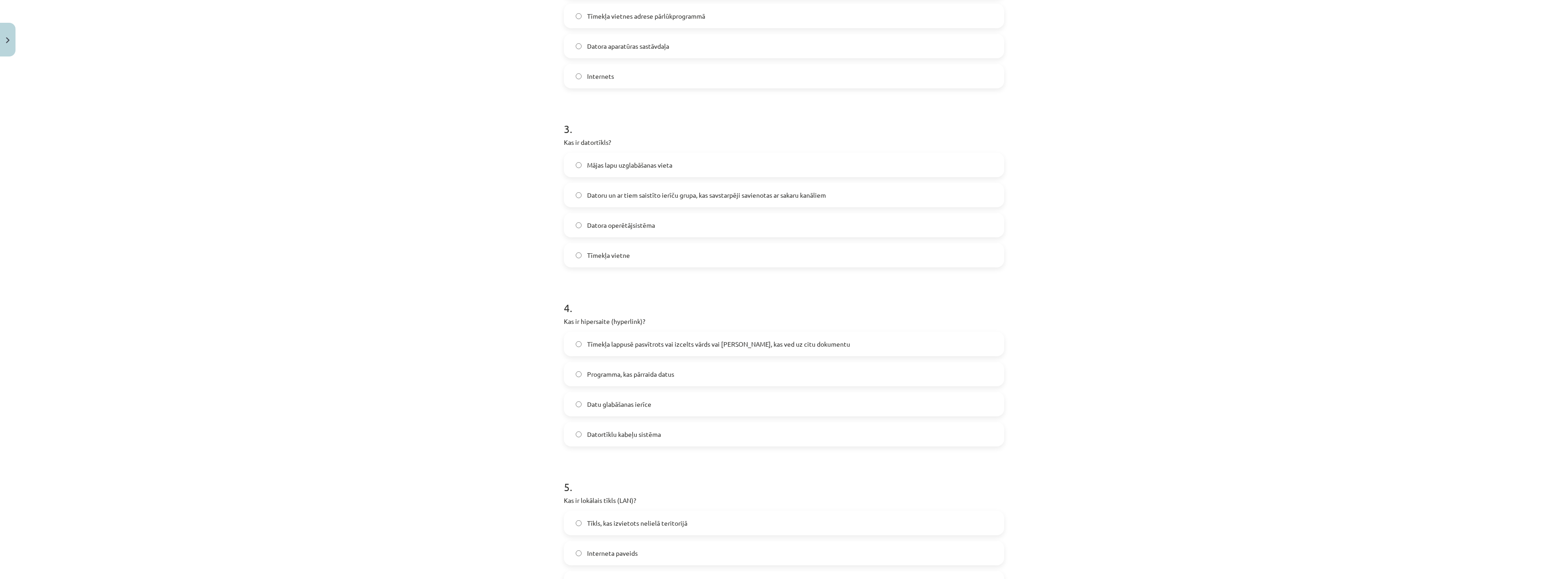
click at [662, 338] on label "Tīmekļa lappusē pasvītrots vai izcelts vārds vai frāze, kas ved uz citu dokumen…" at bounding box center [784, 344] width 438 height 23
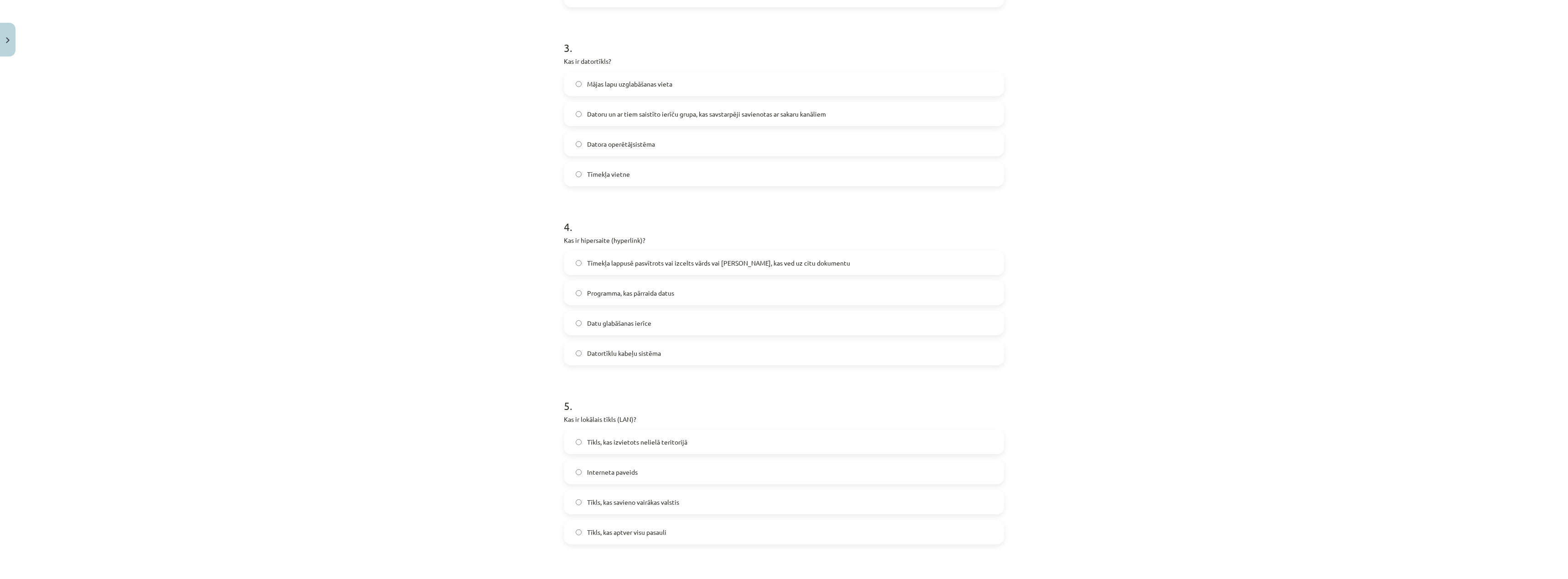
scroll to position [524, 0]
click at [673, 436] on span "Tīkls, kas izvietots nelielā teritorijā" at bounding box center [637, 432] width 100 height 10
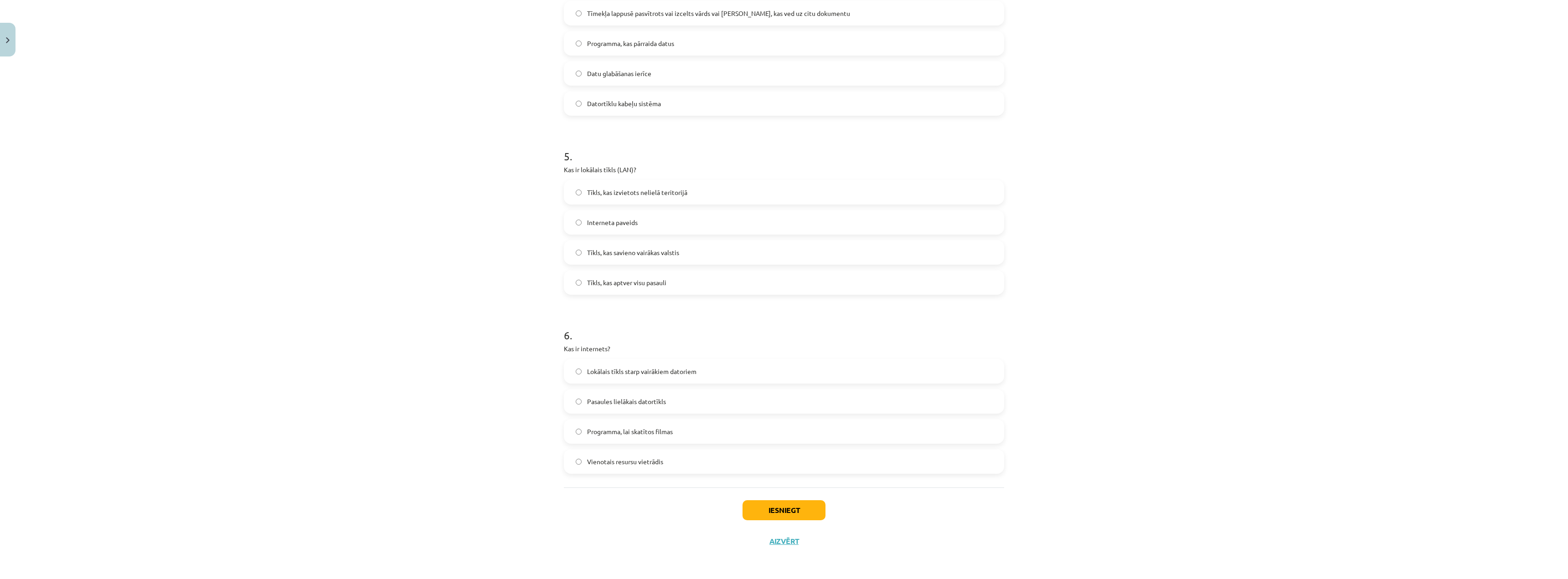
scroll to position [764, 0]
click at [473, 297] on div "Mācību tēma: Datorikas - 10. klases 1. ieskaites mācību materiāls #5 4. tēma – …" at bounding box center [784, 290] width 1568 height 579
click at [569, 462] on label "Vienotais resursu vietrādis" at bounding box center [784, 460] width 438 height 23
click at [707, 410] on label "Pasaules lielākais datortīkls" at bounding box center [784, 400] width 438 height 23
click at [629, 465] on span "Vienotais resursu vietrādis" at bounding box center [625, 461] width 76 height 10
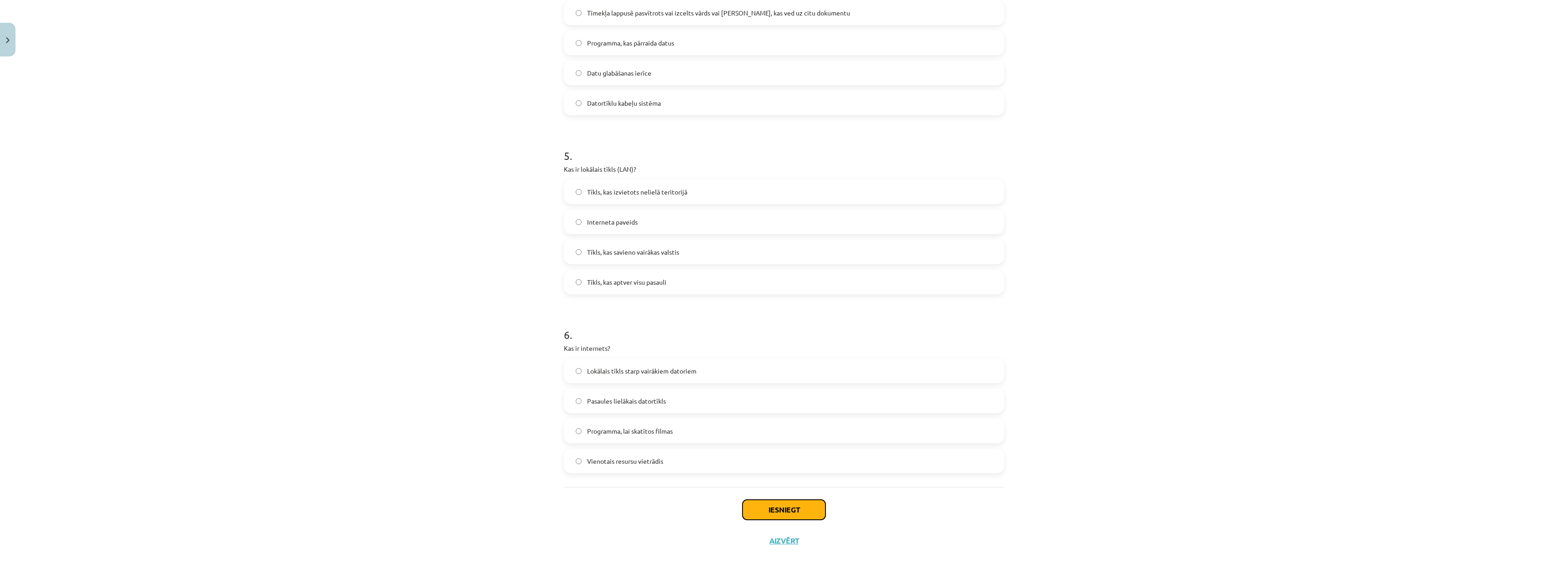
click at [790, 513] on button "Iesniegt" at bounding box center [784, 509] width 83 height 20
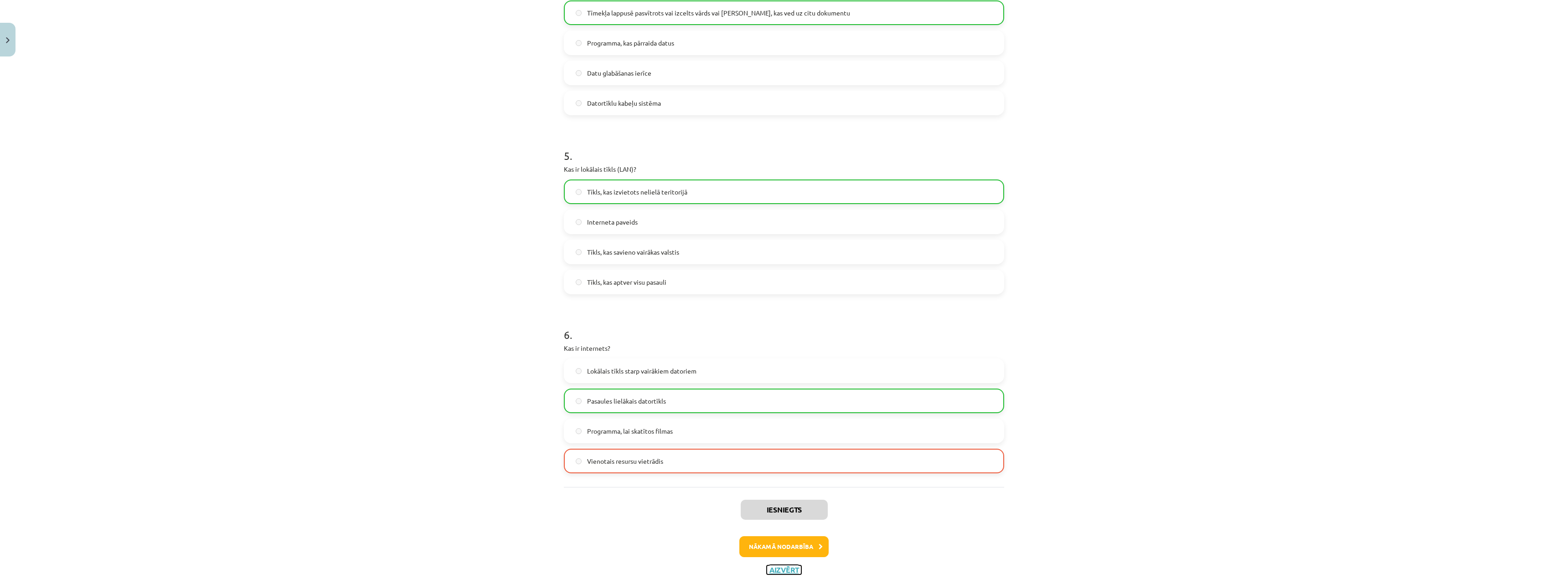
click at [782, 565] on button "Aizvērt" at bounding box center [784, 569] width 35 height 9
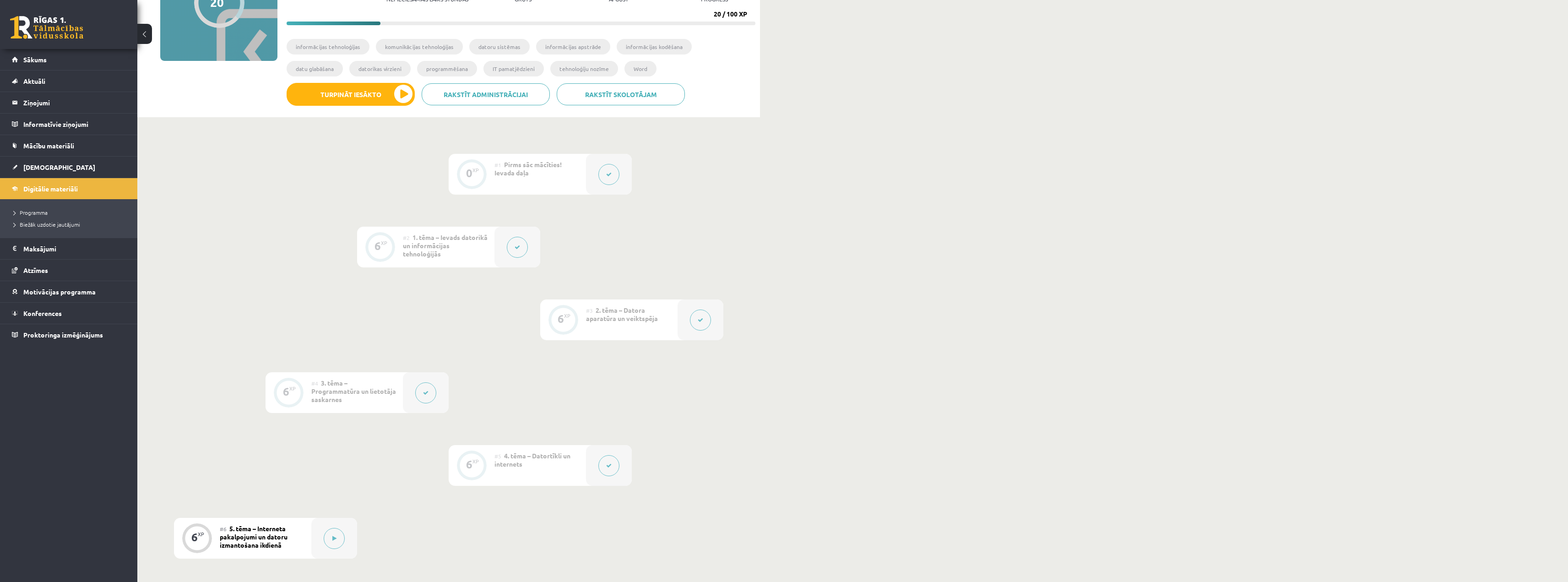
scroll to position [113, 0]
